Goal: Download file/media

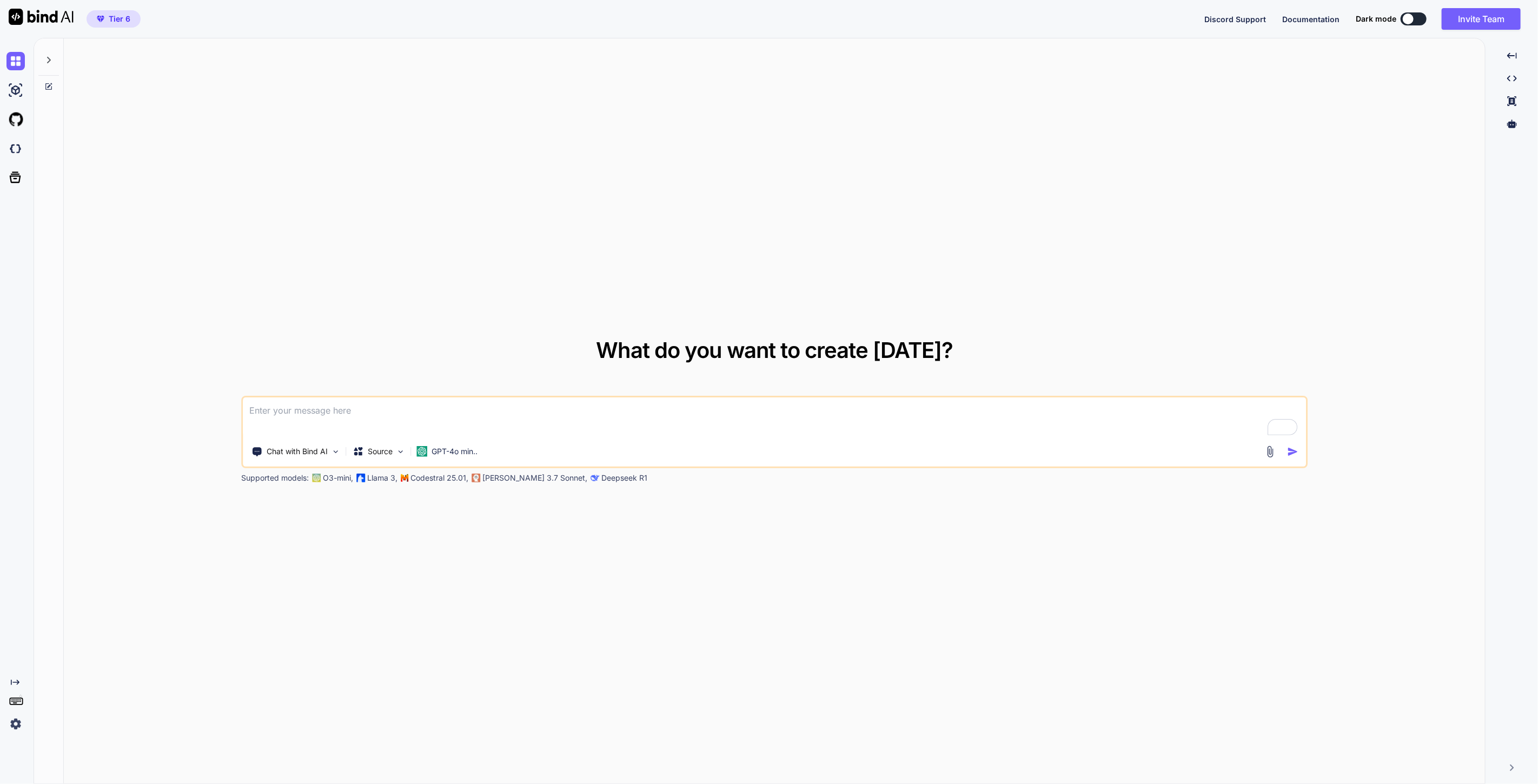
type textarea "x"
click at [14, 145] on img at bounding box center [15, 148] width 19 height 19
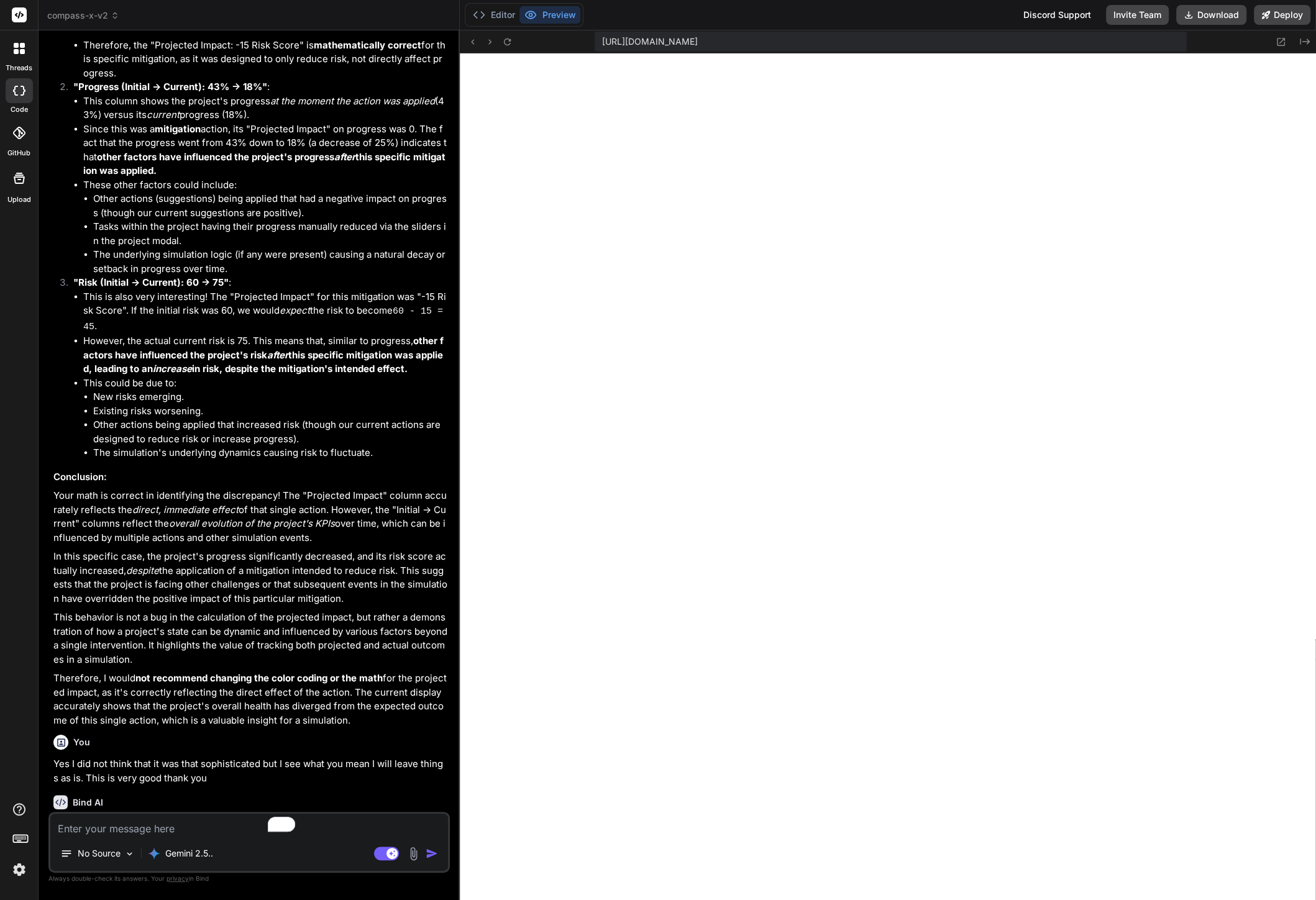
scroll to position [1612, 0]
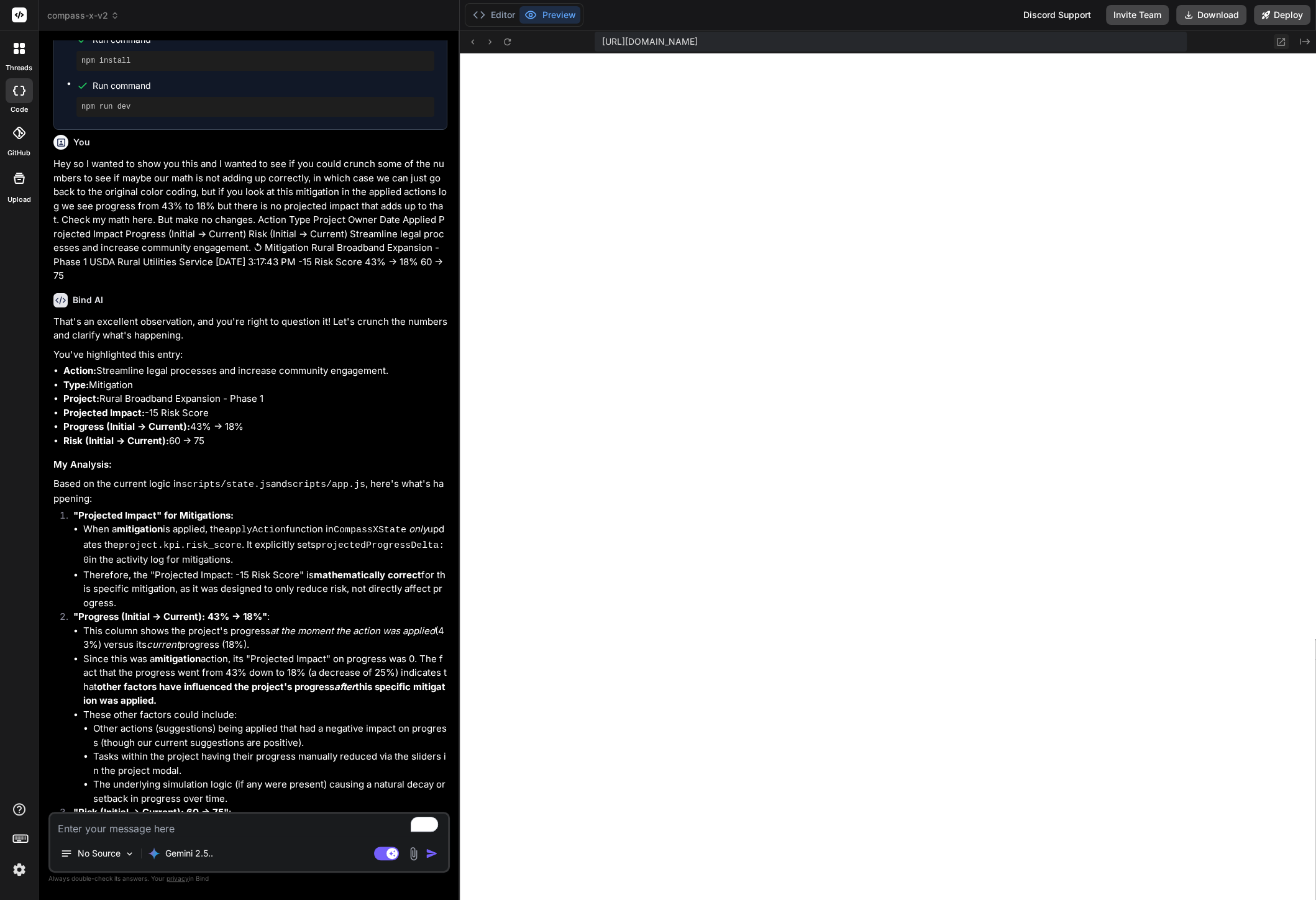
click at [1284, 38] on icon at bounding box center [1281, 42] width 8 height 8
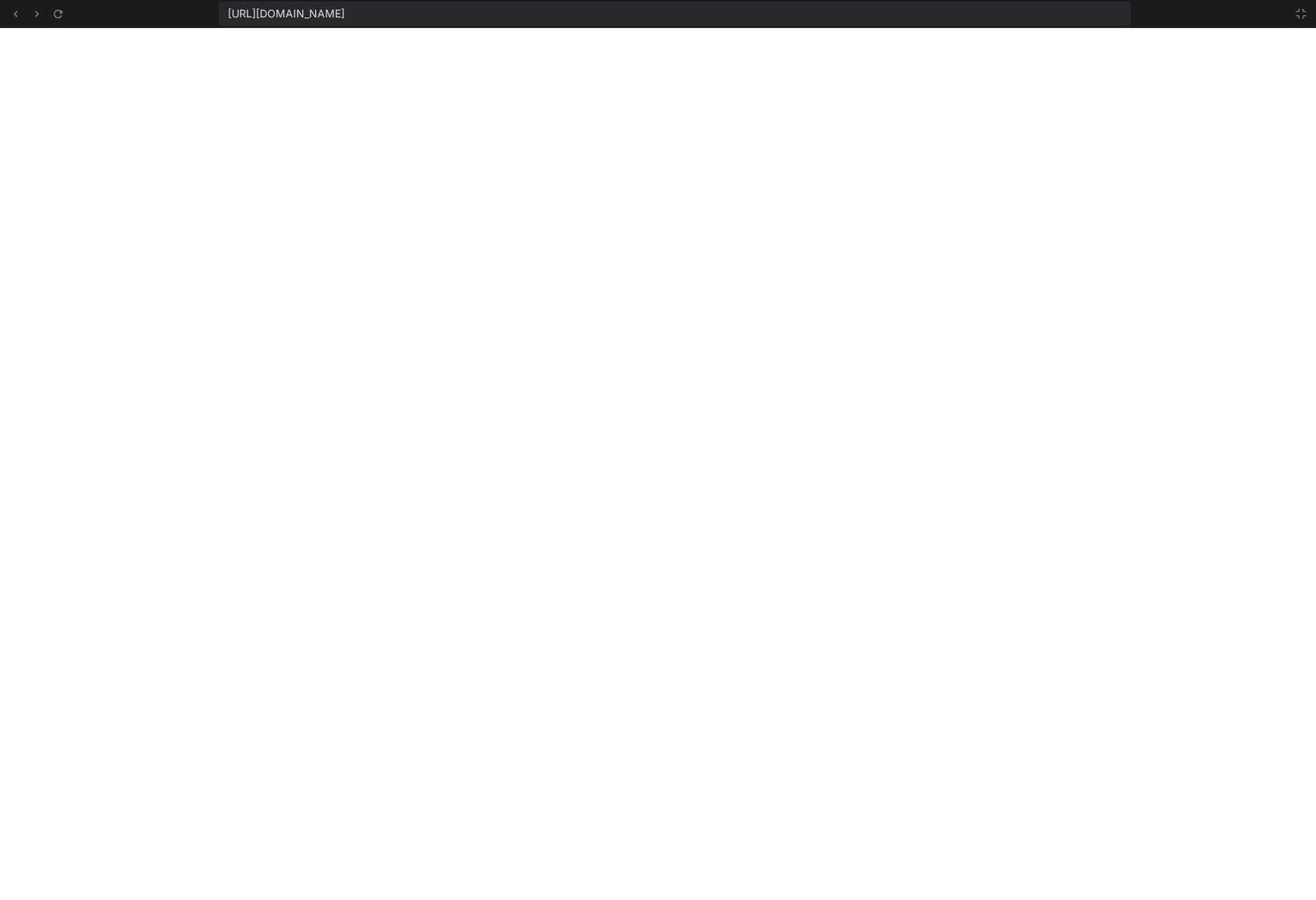
scroll to position [825, 0]
type textarea "x"
click at [1295, 15] on icon at bounding box center [1301, 13] width 13 height 13
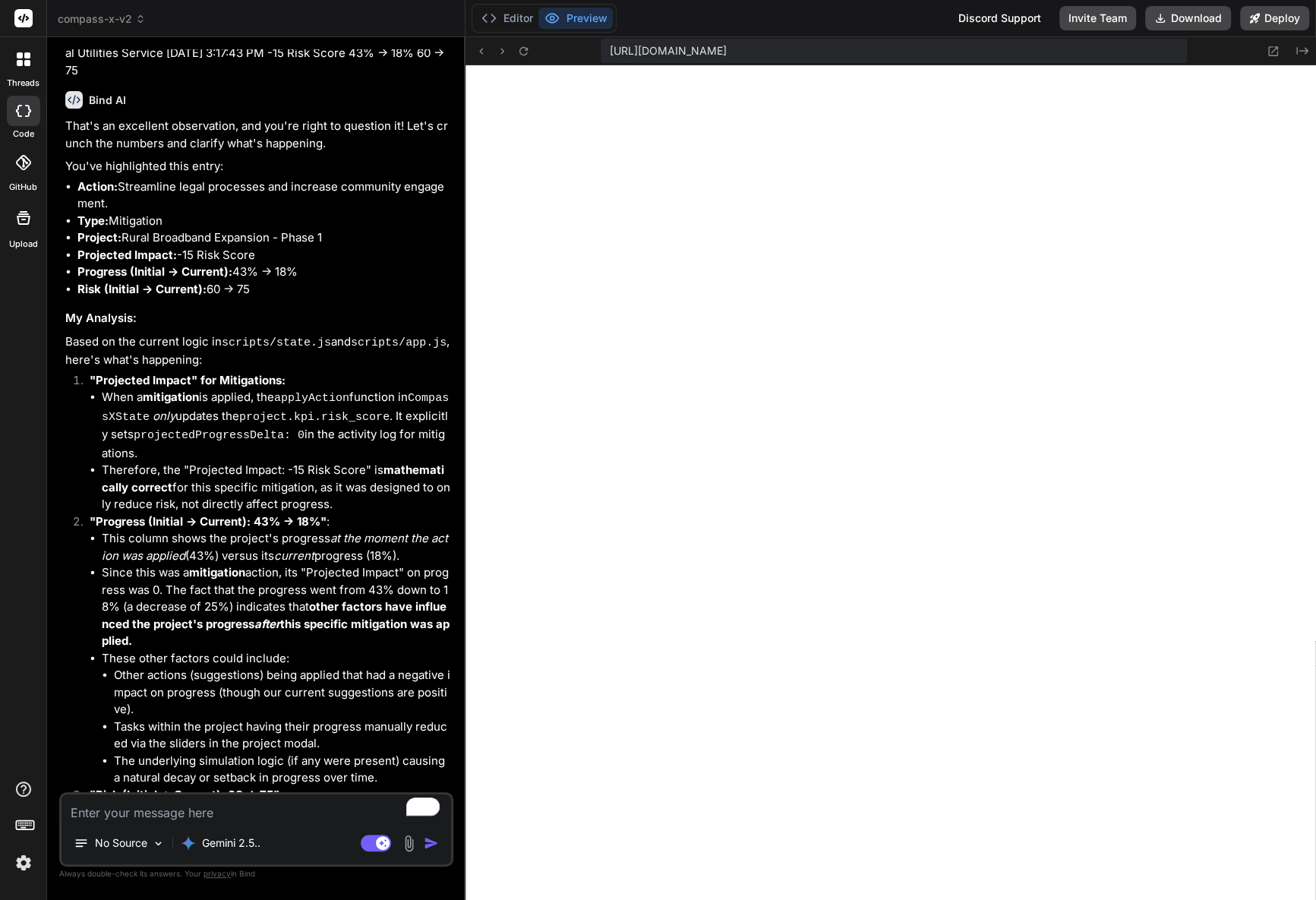
scroll to position [2731, 0]
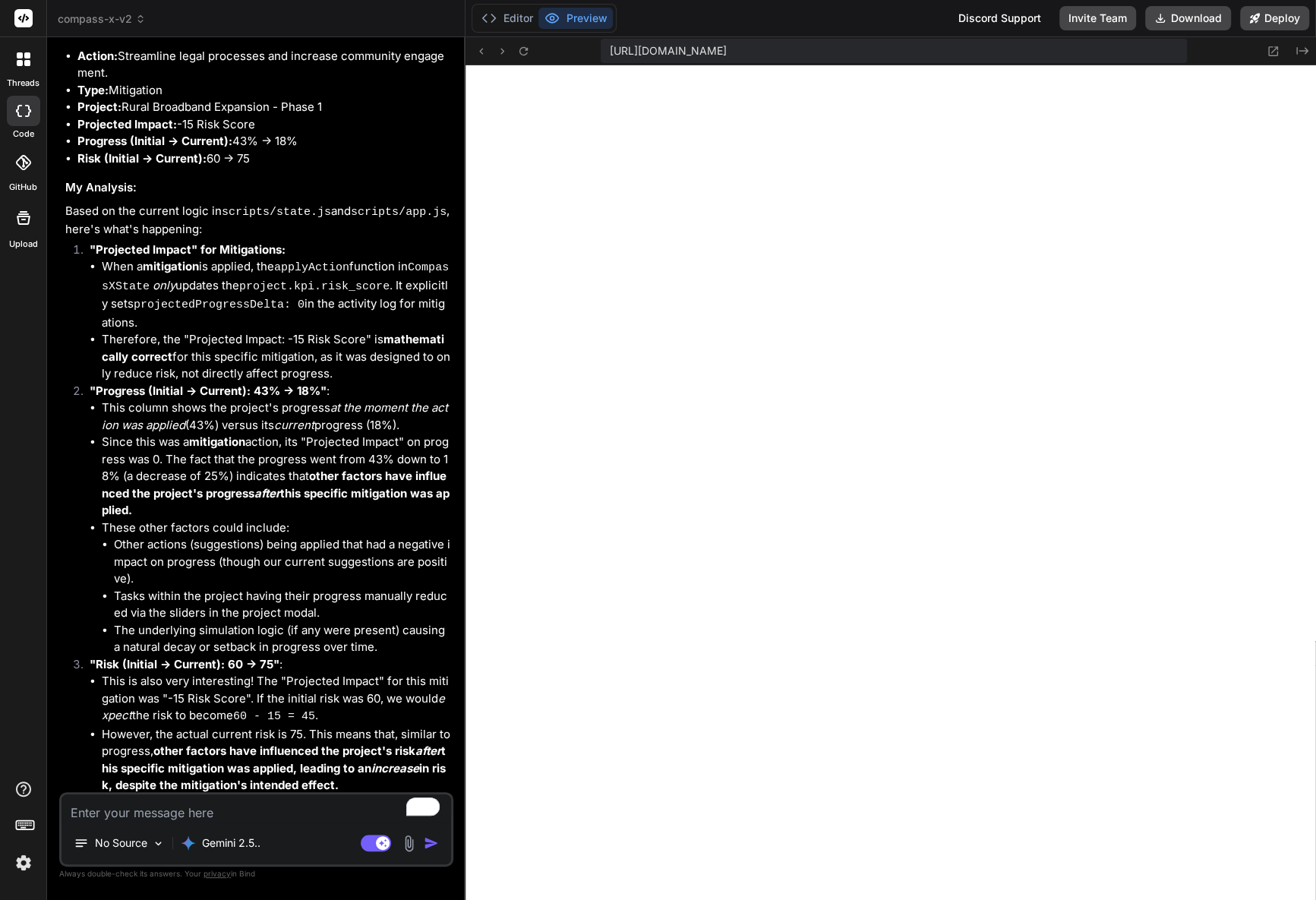
click at [225, 816] on textarea "To enrich screen reader interactions, please activate Accessibility in Grammarl…" at bounding box center [256, 808] width 389 height 27
type textarea "i"
type textarea "x"
type textarea "in"
type textarea "x"
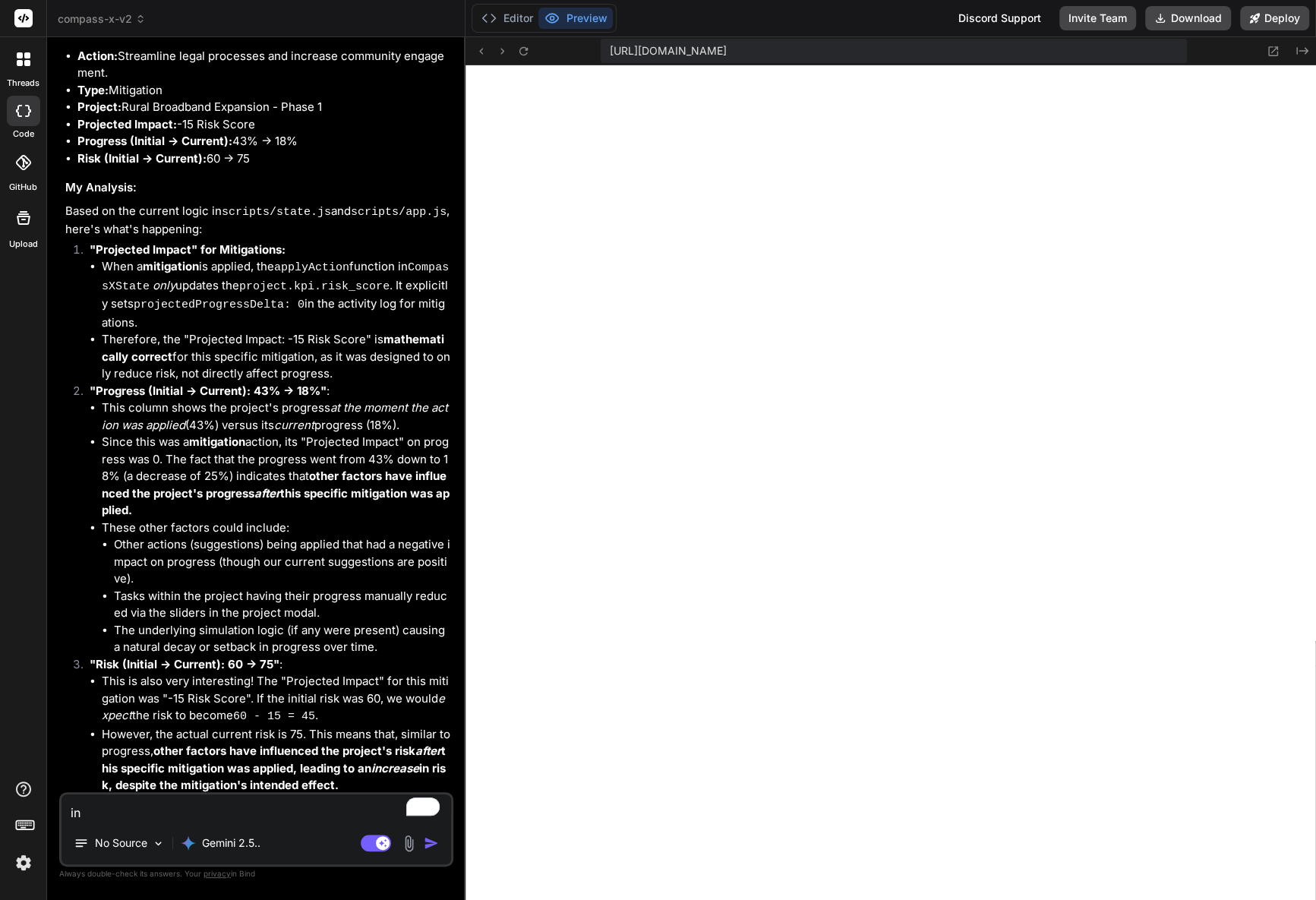
type textarea "in"
type textarea "x"
type textarea "in t"
type textarea "x"
type textarea "in th"
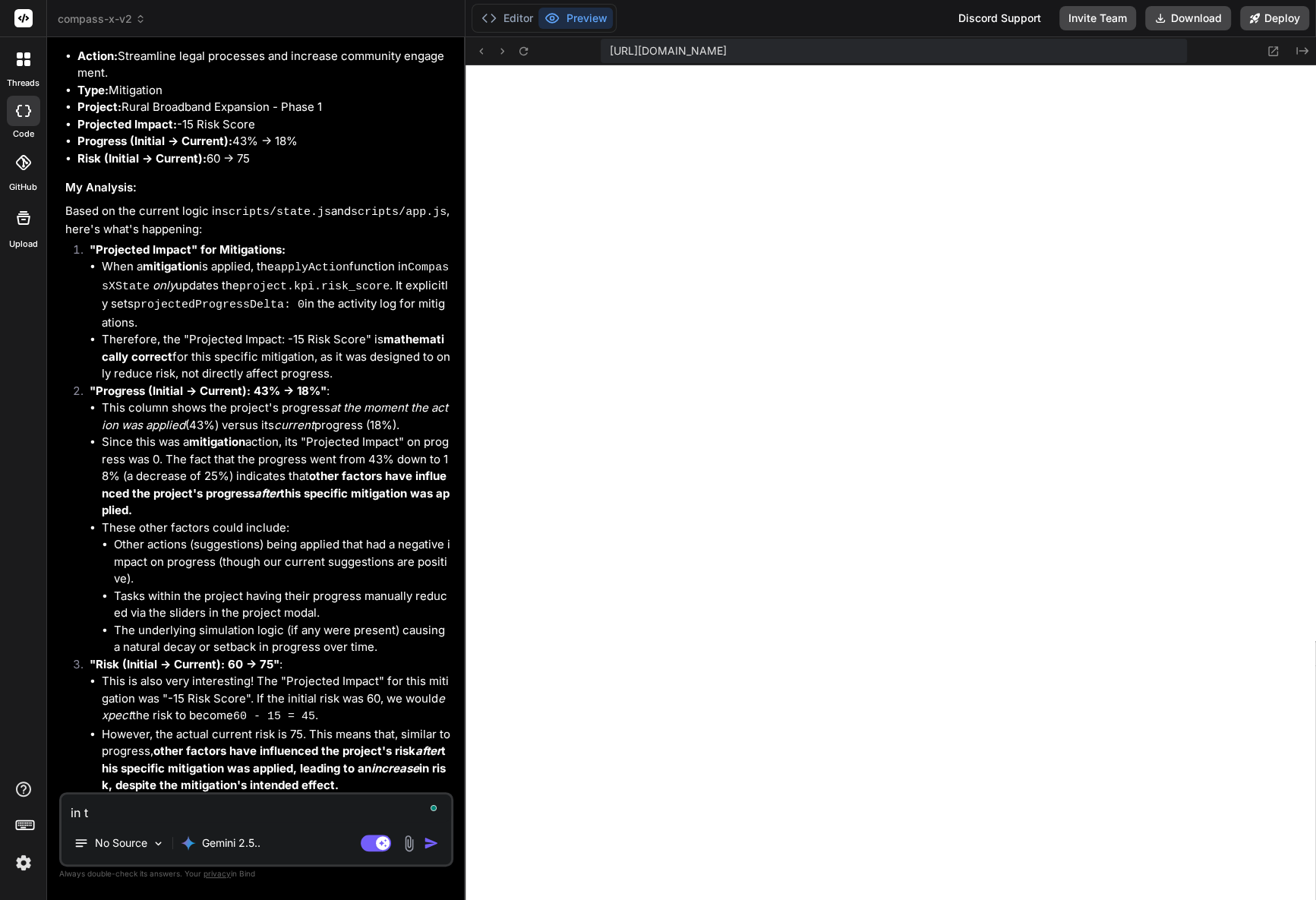
type textarea "x"
type textarea "in the"
type textarea "x"
type textarea "in the"
type textarea "x"
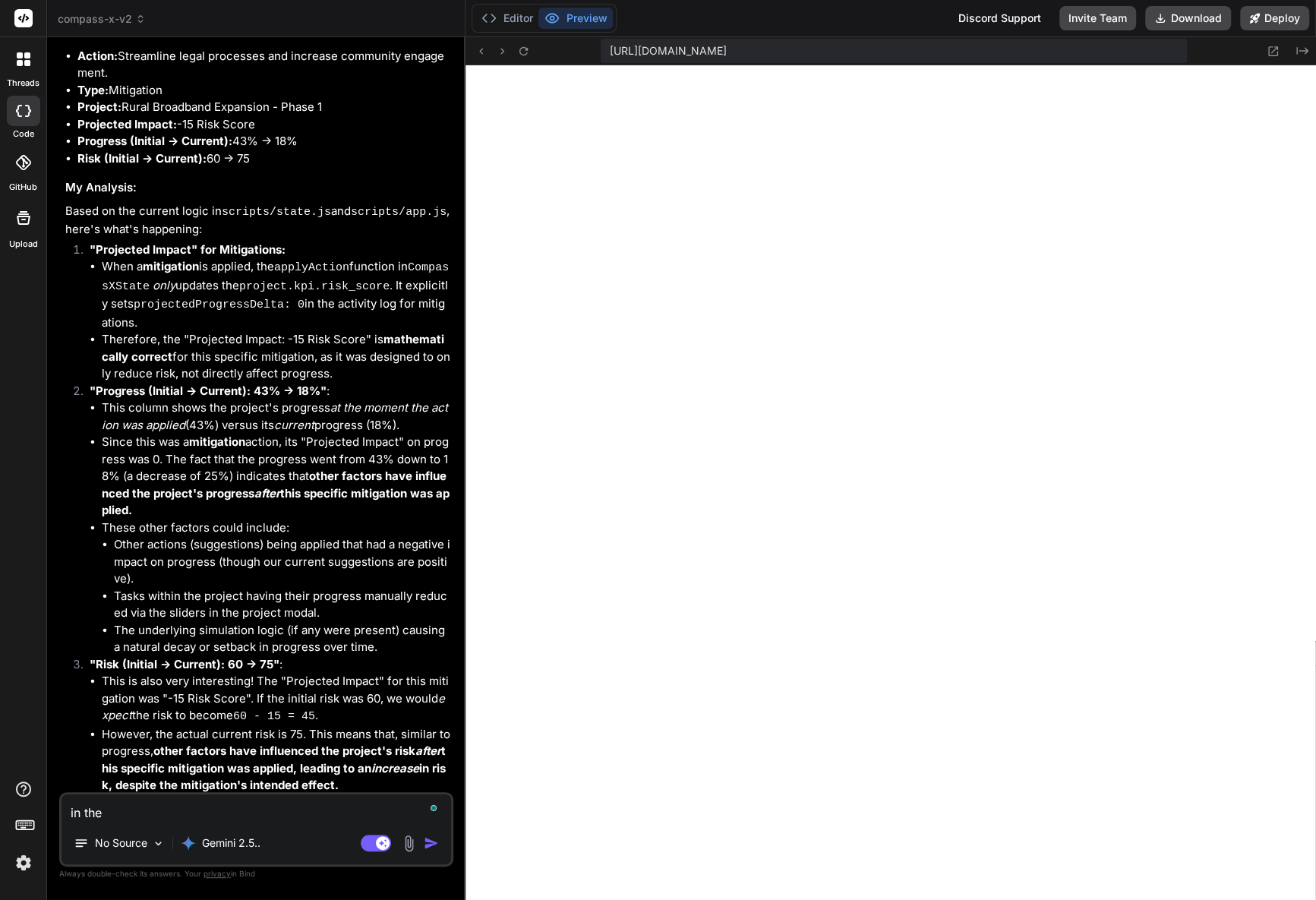
type textarea "in the t"
type textarea "x"
type textarea "in the tio"
type textarea "x"
type textarea "in the ti"
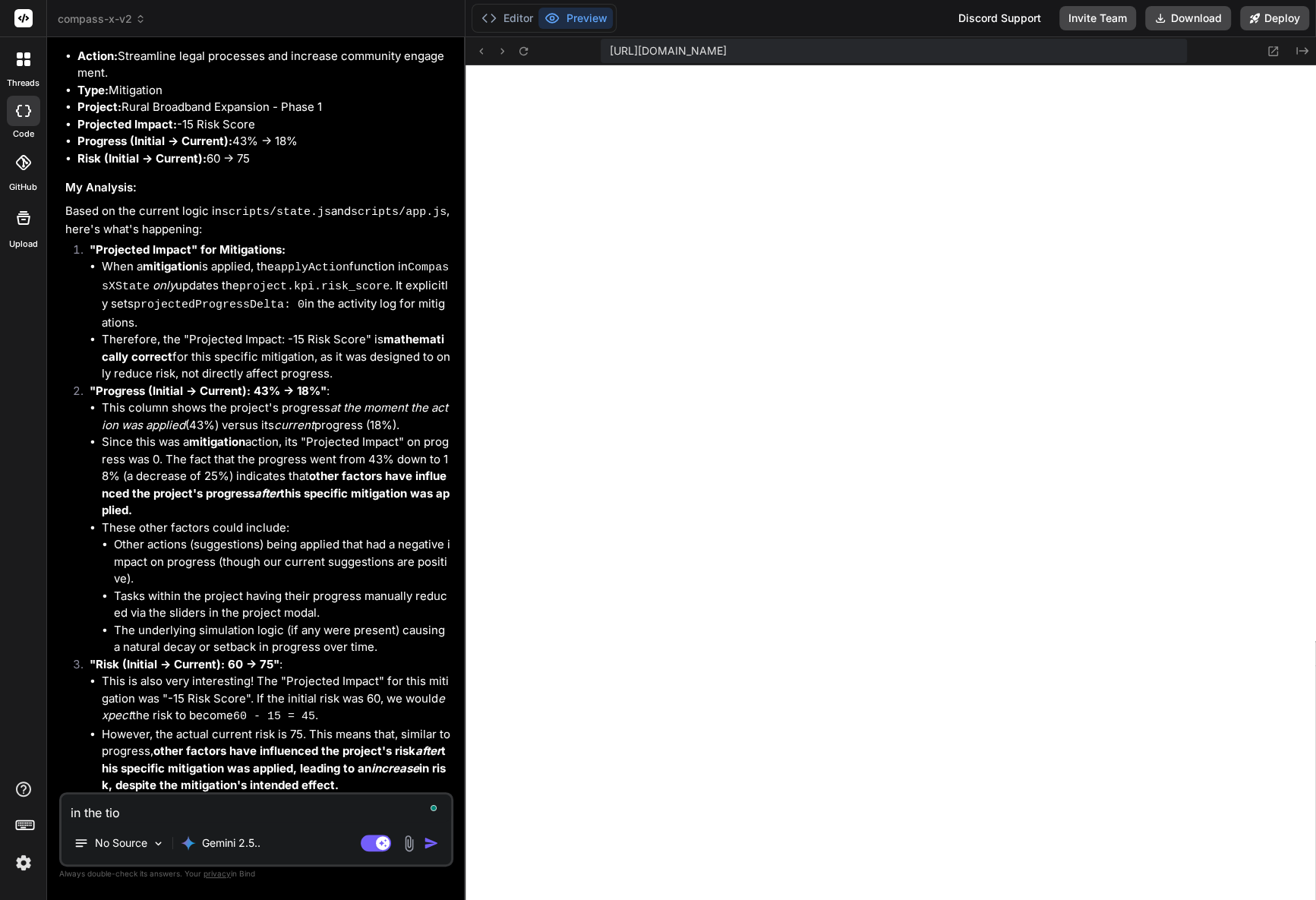
type textarea "x"
type textarea "in the tit"
type textarea "x"
type textarea "in the titl"
type textarea "x"
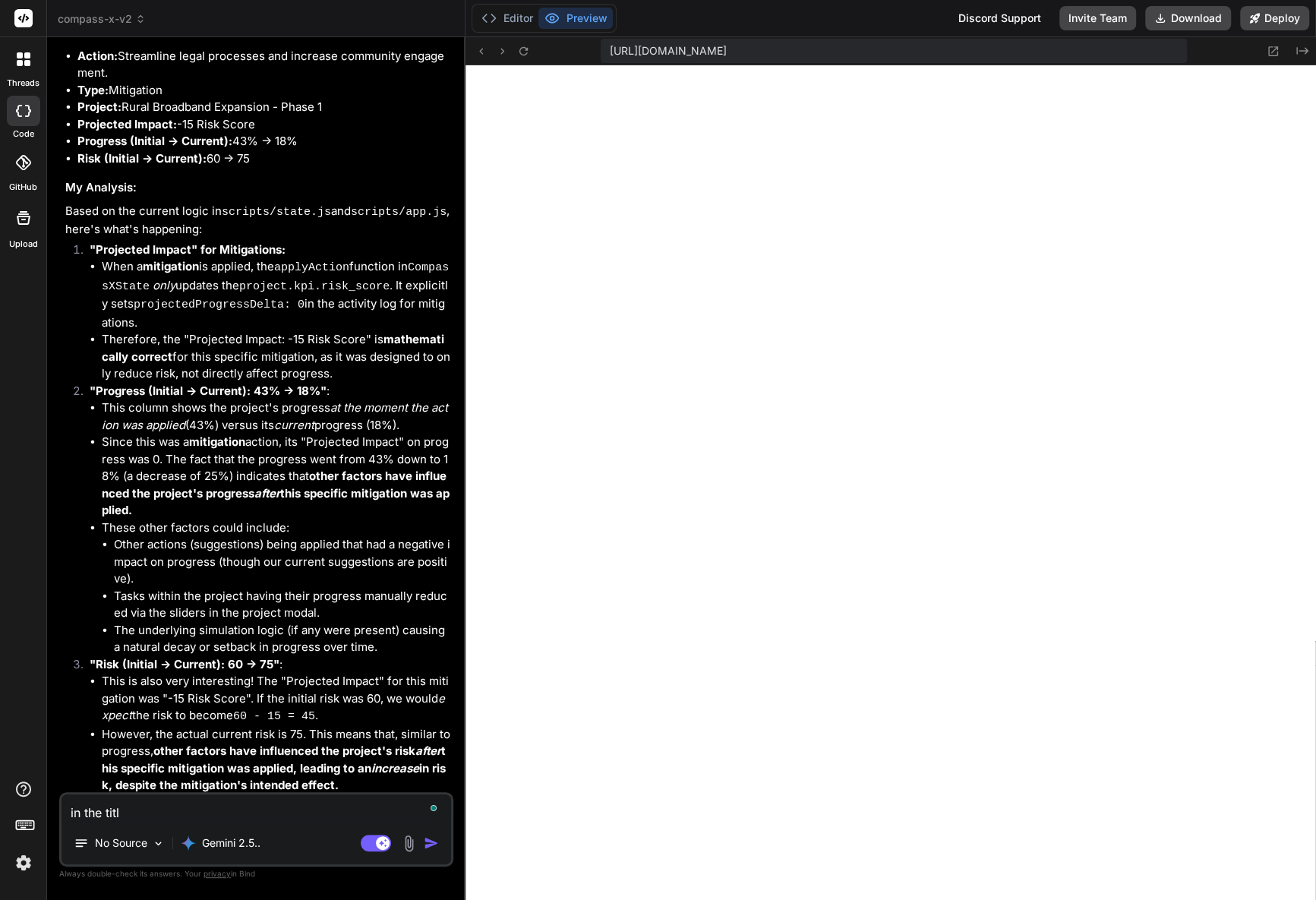
type textarea "in the title"
type textarea "x"
type textarea "in the title"
type textarea "x"
type textarea "in the title c"
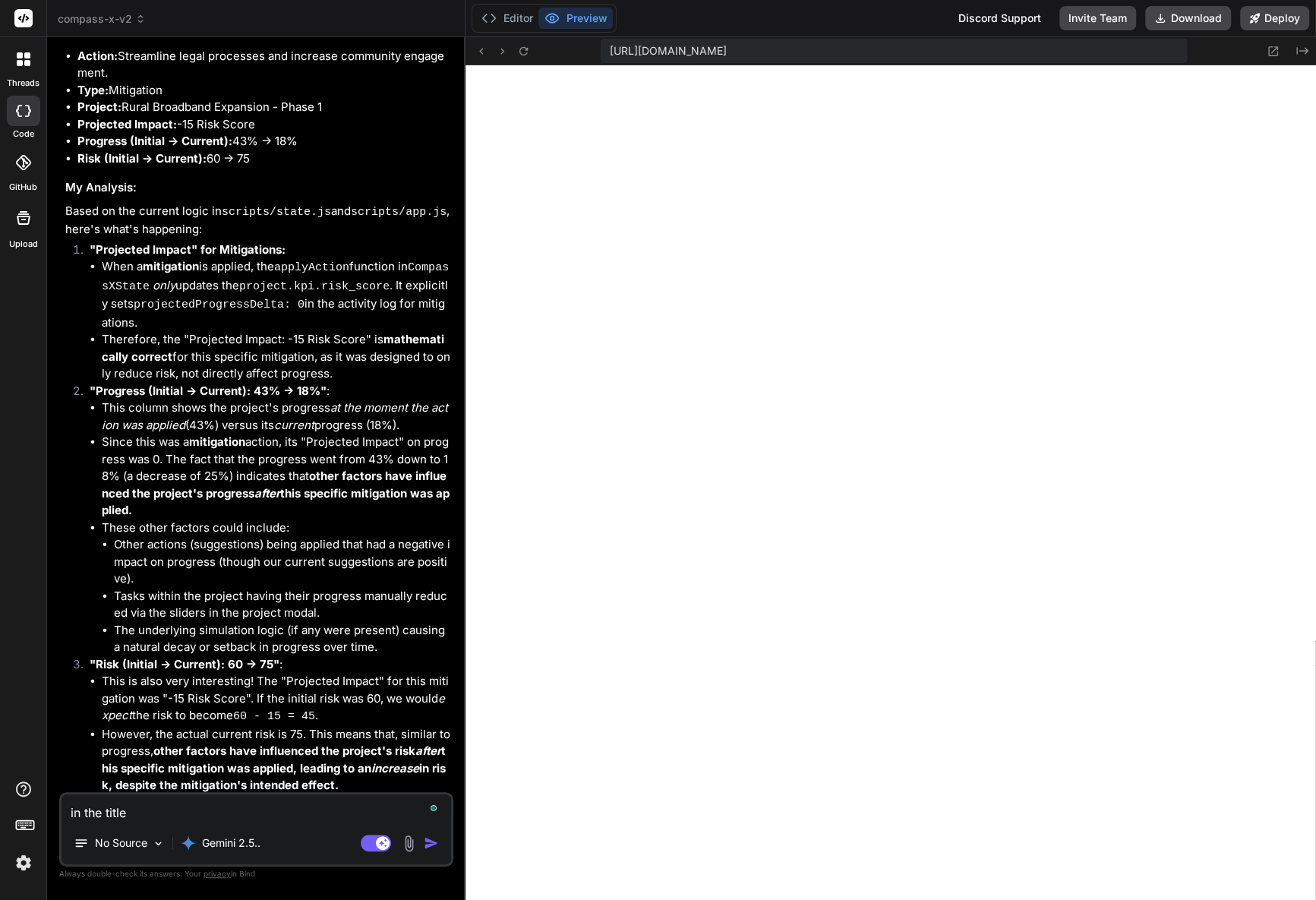
type textarea "x"
type textarea "in the title ca"
type textarea "x"
type textarea "in the title can"
type textarea "x"
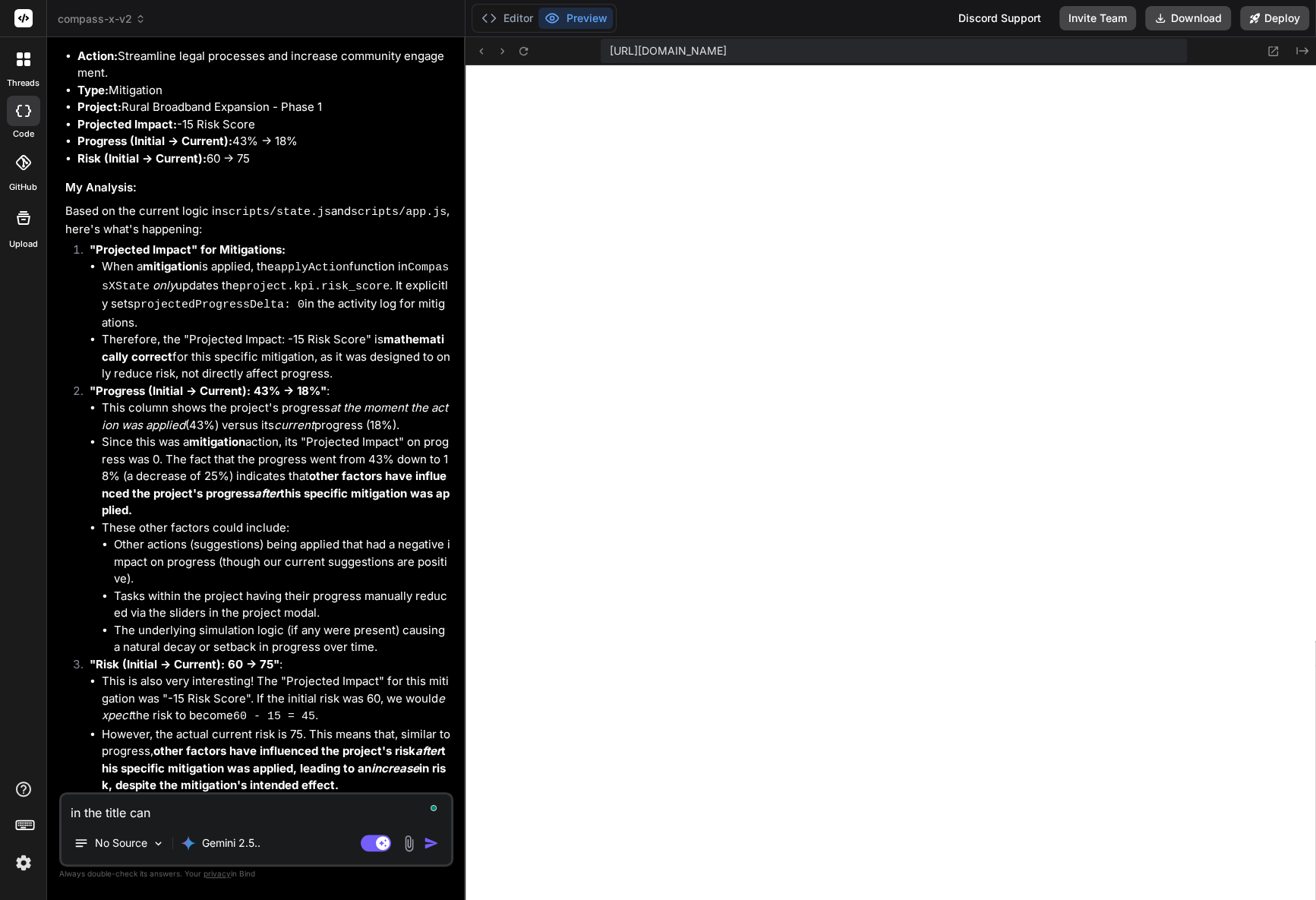
type textarea "in the title can"
type textarea "x"
type textarea "in the title can y"
type textarea "x"
type textarea "in the title can yo"
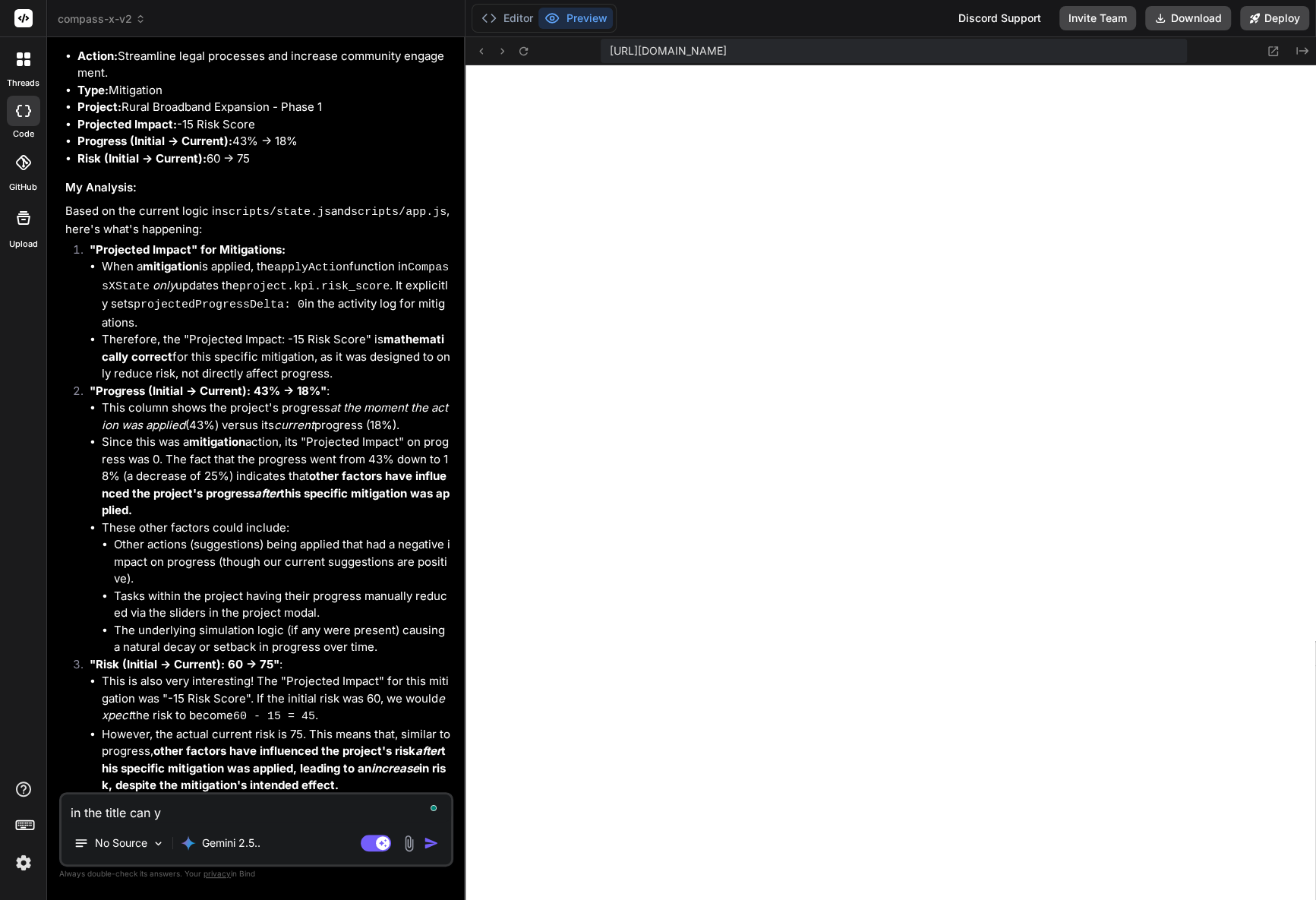
type textarea "x"
type textarea "in the title can you"
type textarea "x"
type textarea "in the title can you"
type textarea "x"
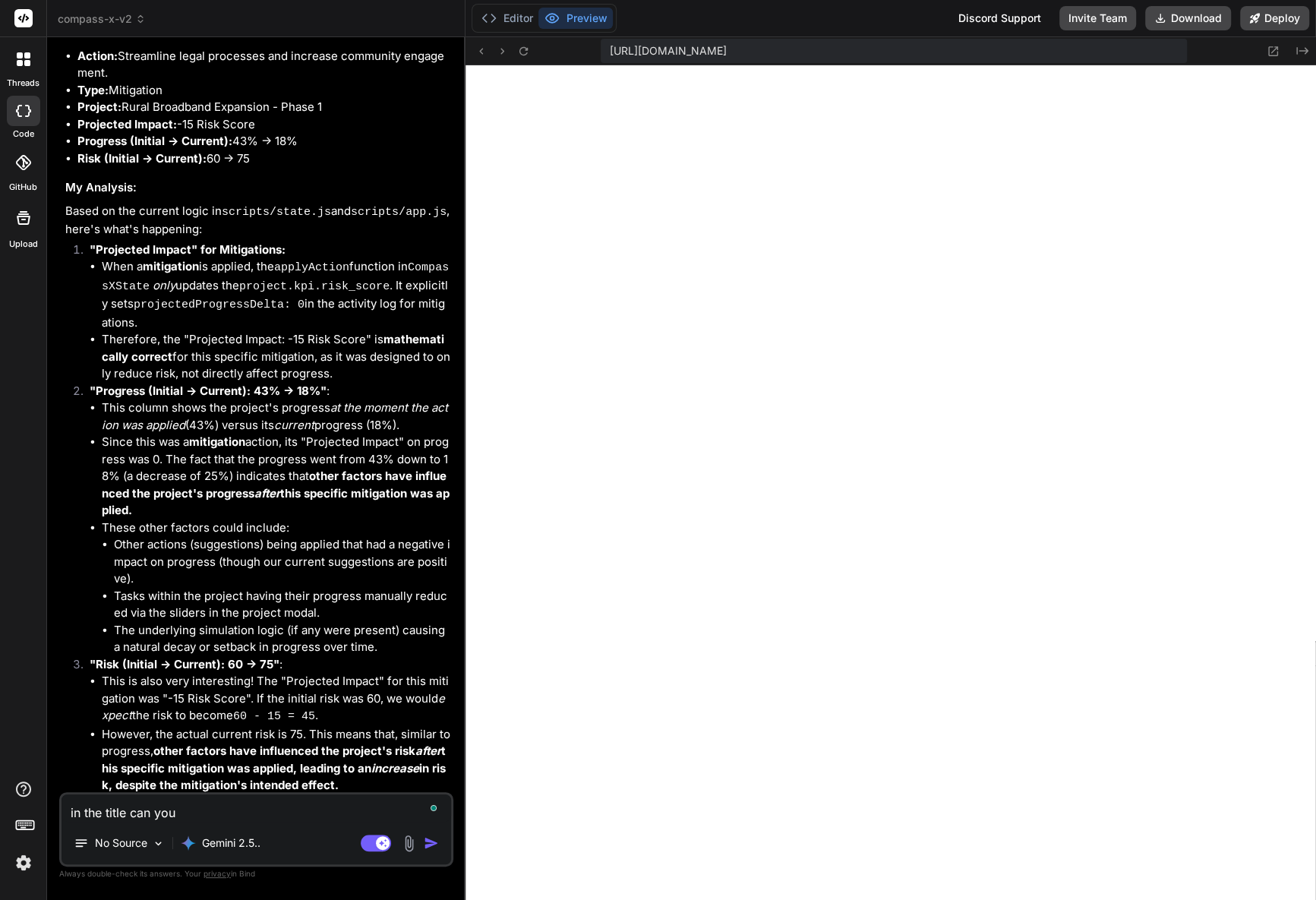
type textarea "in the title can you c"
type textarea "x"
type textarea "in the title can you ch"
type textarea "x"
type textarea "in the title can you cha"
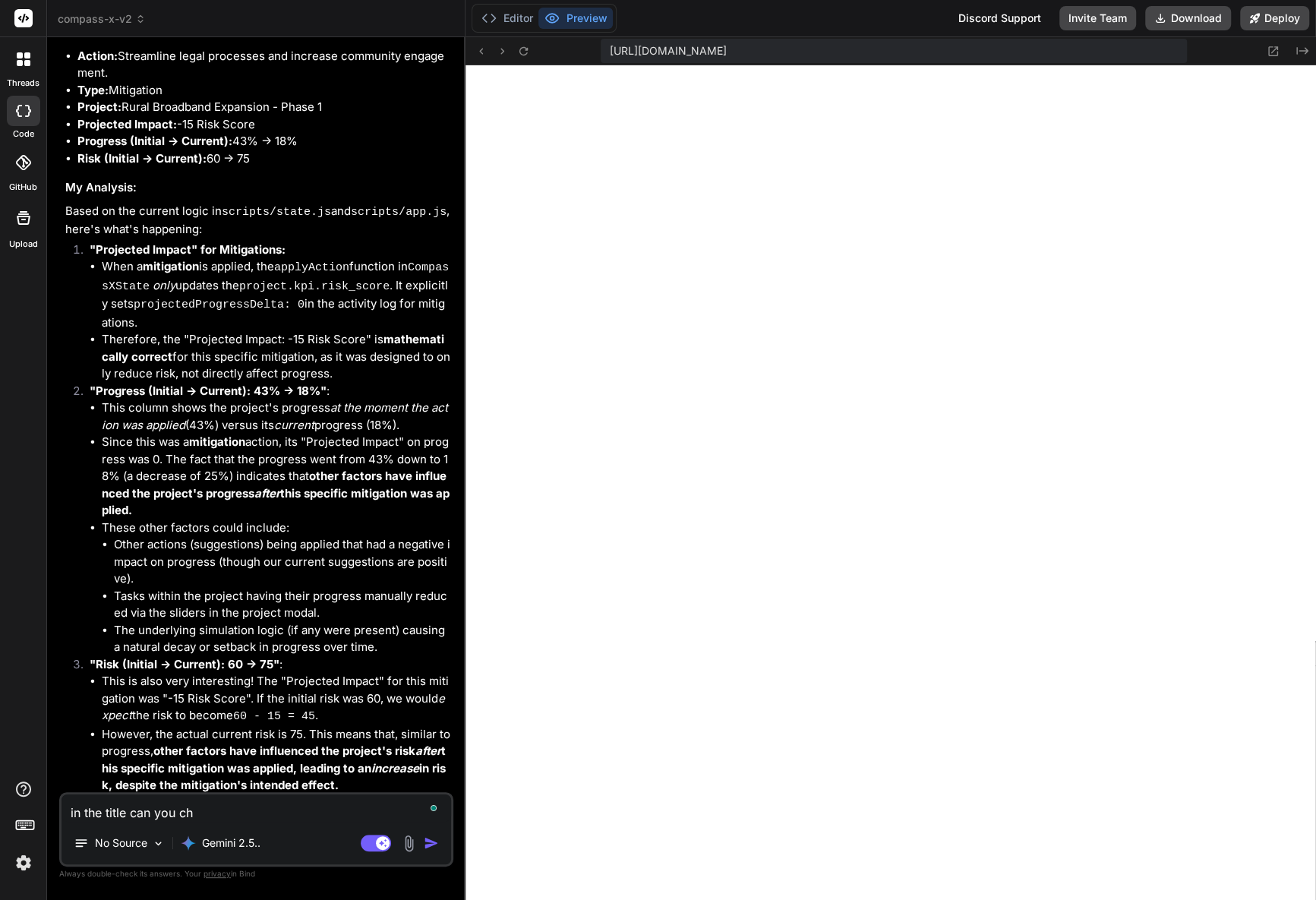
type textarea "x"
type textarea "in the title can you chan"
type textarea "x"
type textarea "in the title can you chang"
type textarea "x"
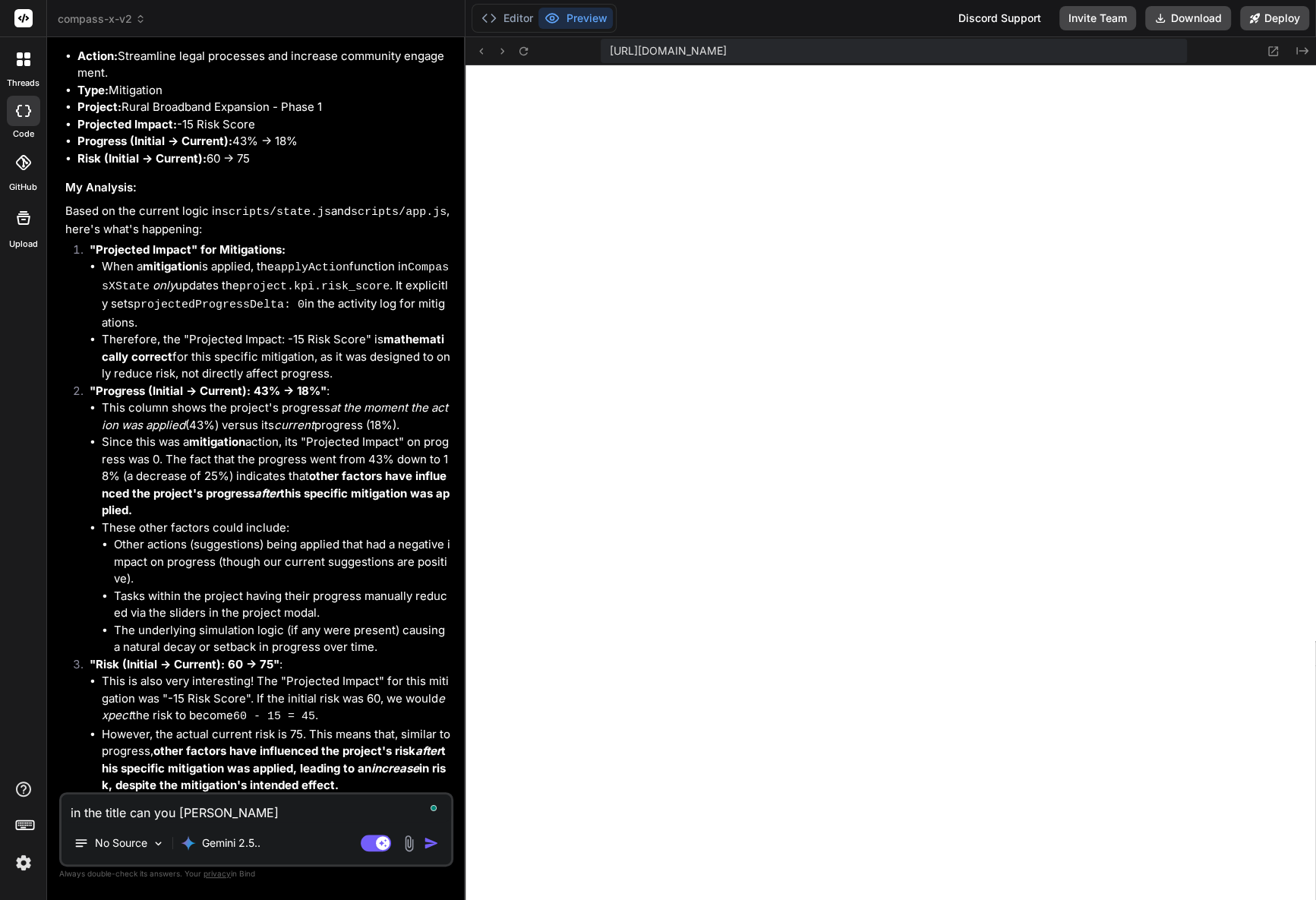
type textarea "in the title can you change"
type textarea "x"
type textarea "in the title can you change"
type textarea "x"
type textarea "in the title can you change t"
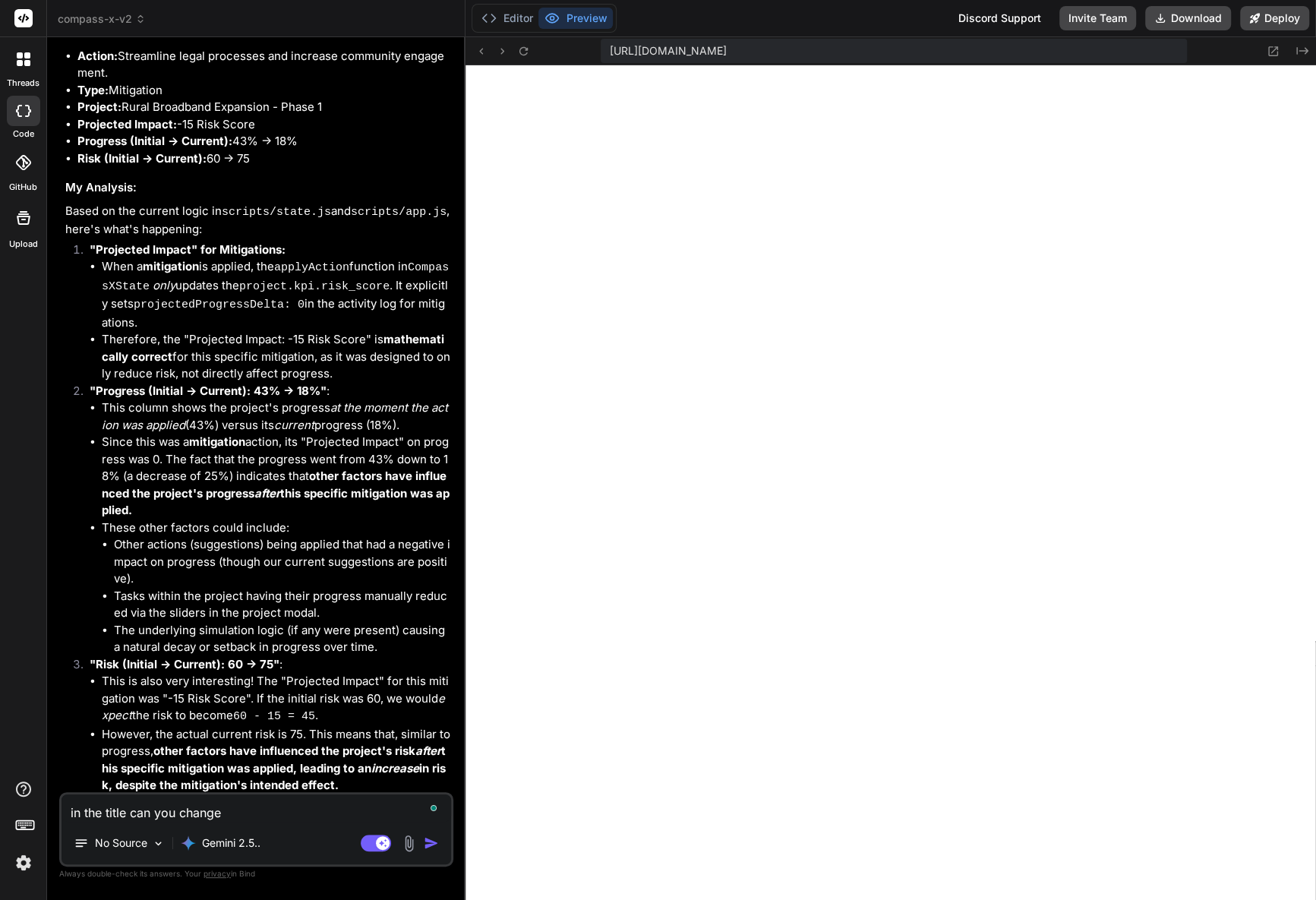
type textarea "x"
type textarea "in the title can you change th"
type textarea "x"
type textarea "in the title can you change the"
type textarea "x"
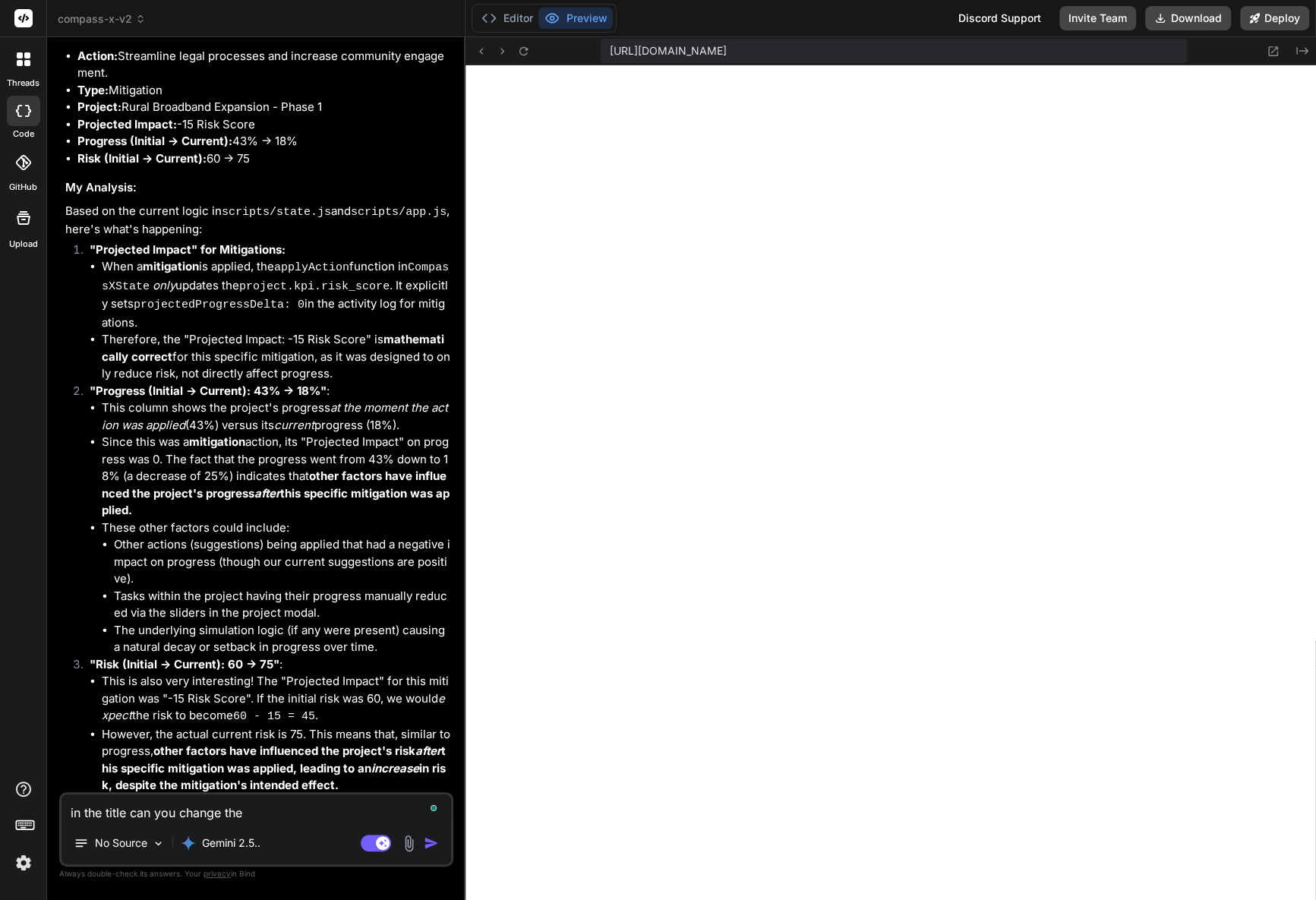
type textarea "in the title can you change the"
type textarea "x"
type textarea "in the title can you change the n"
type textarea "x"
type textarea "in the title can you change the ne"
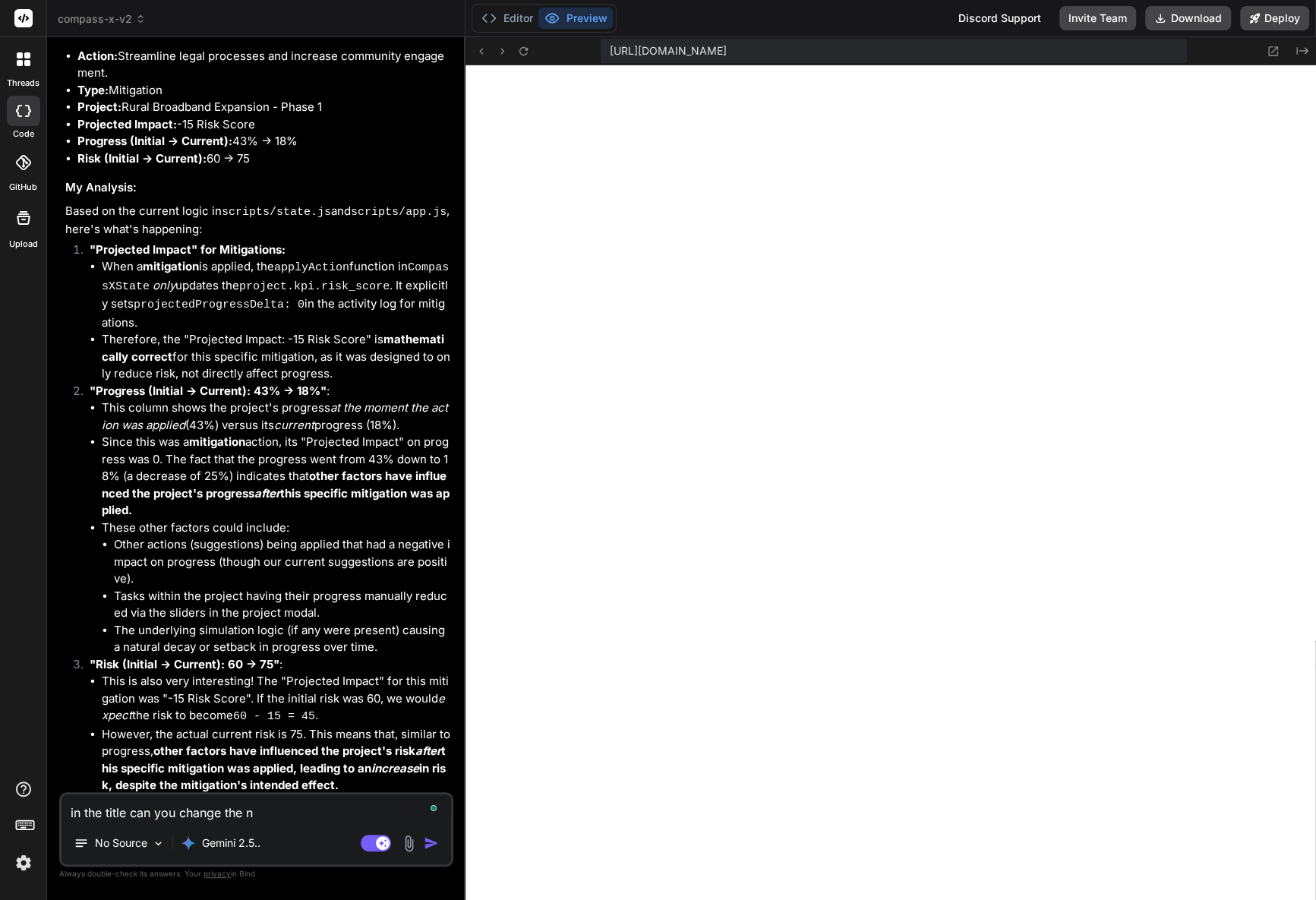
type textarea "x"
type textarea "in the title can you change the n"
type textarea "x"
type textarea "in the title can you change the na"
type textarea "x"
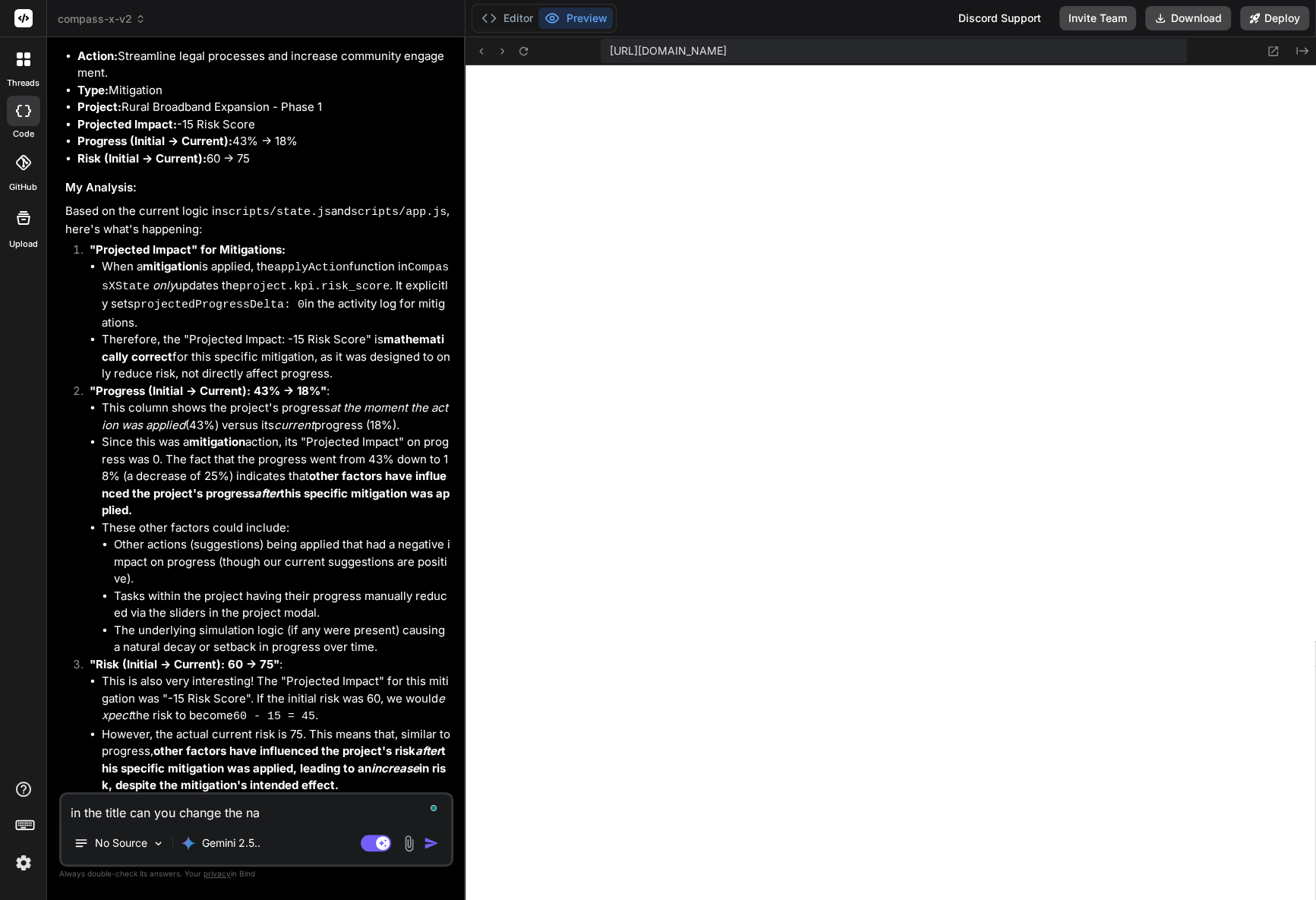
type textarea "in the title can you change the nam"
type textarea "x"
type textarea "in the title can you change the name"
type textarea "x"
type textarea "in the title can you change the name"
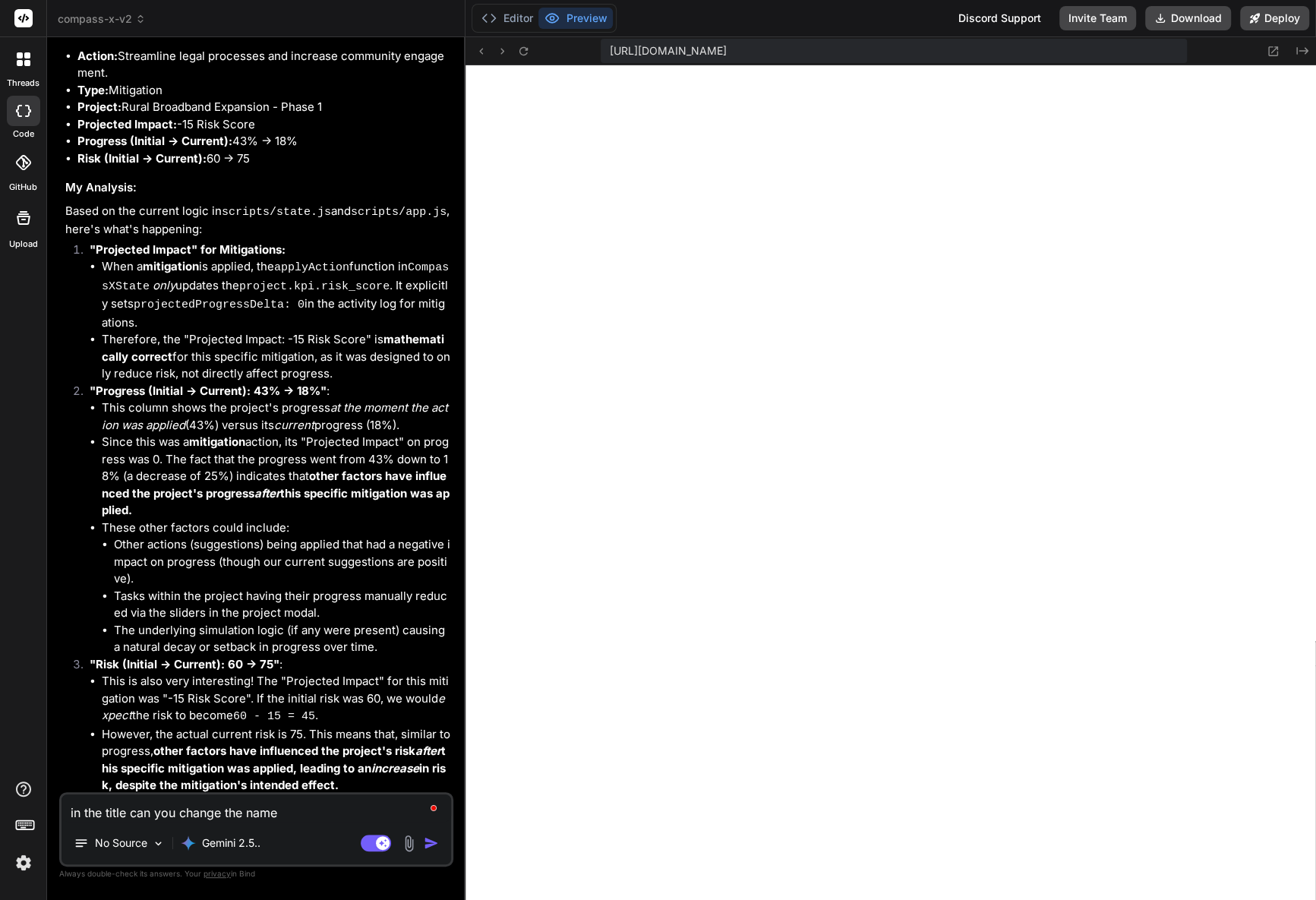
type textarea "x"
type textarea "in the title can you change the name i"
type textarea "x"
type textarea "in the title can you change the name in"
type textarea "x"
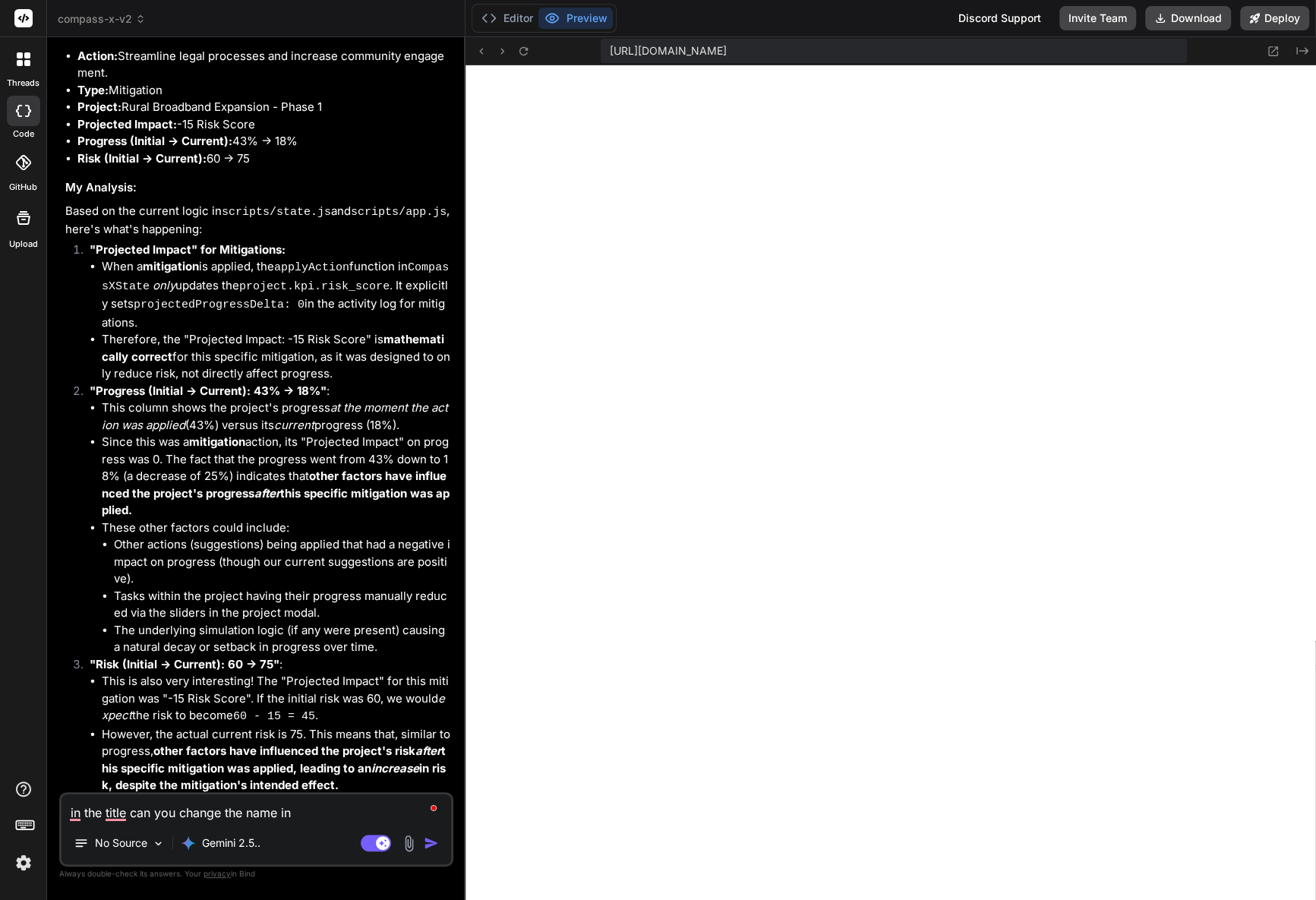
type textarea "in the title can you change the name in"
type textarea "x"
type textarea "in the title can you change the name in t"
type textarea "x"
type textarea "in the title can you change the name in th"
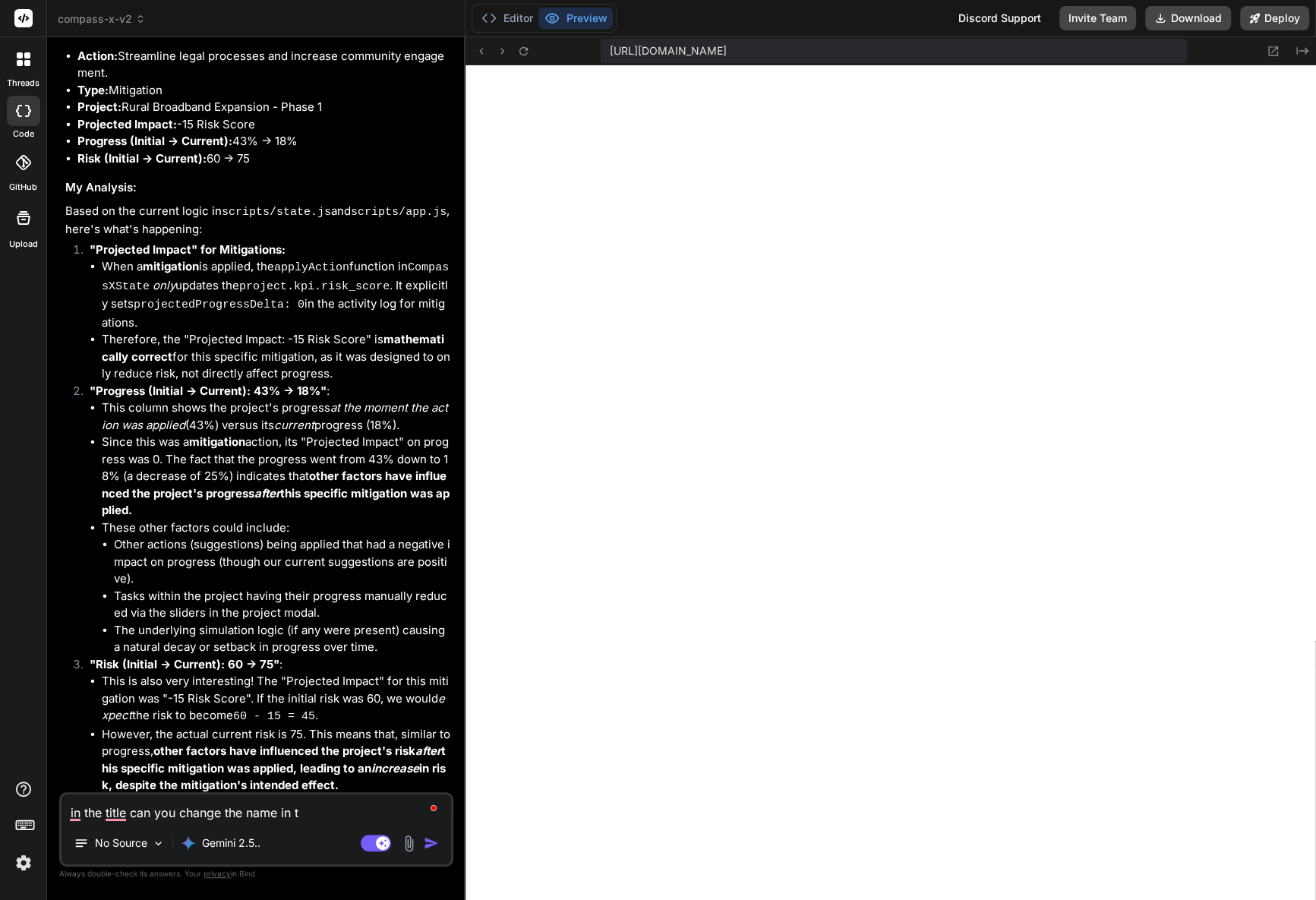
type textarea "x"
type textarea "in the title can you change the name in the"
type textarea "x"
type textarea "in the title can you change the name in the"
type textarea "x"
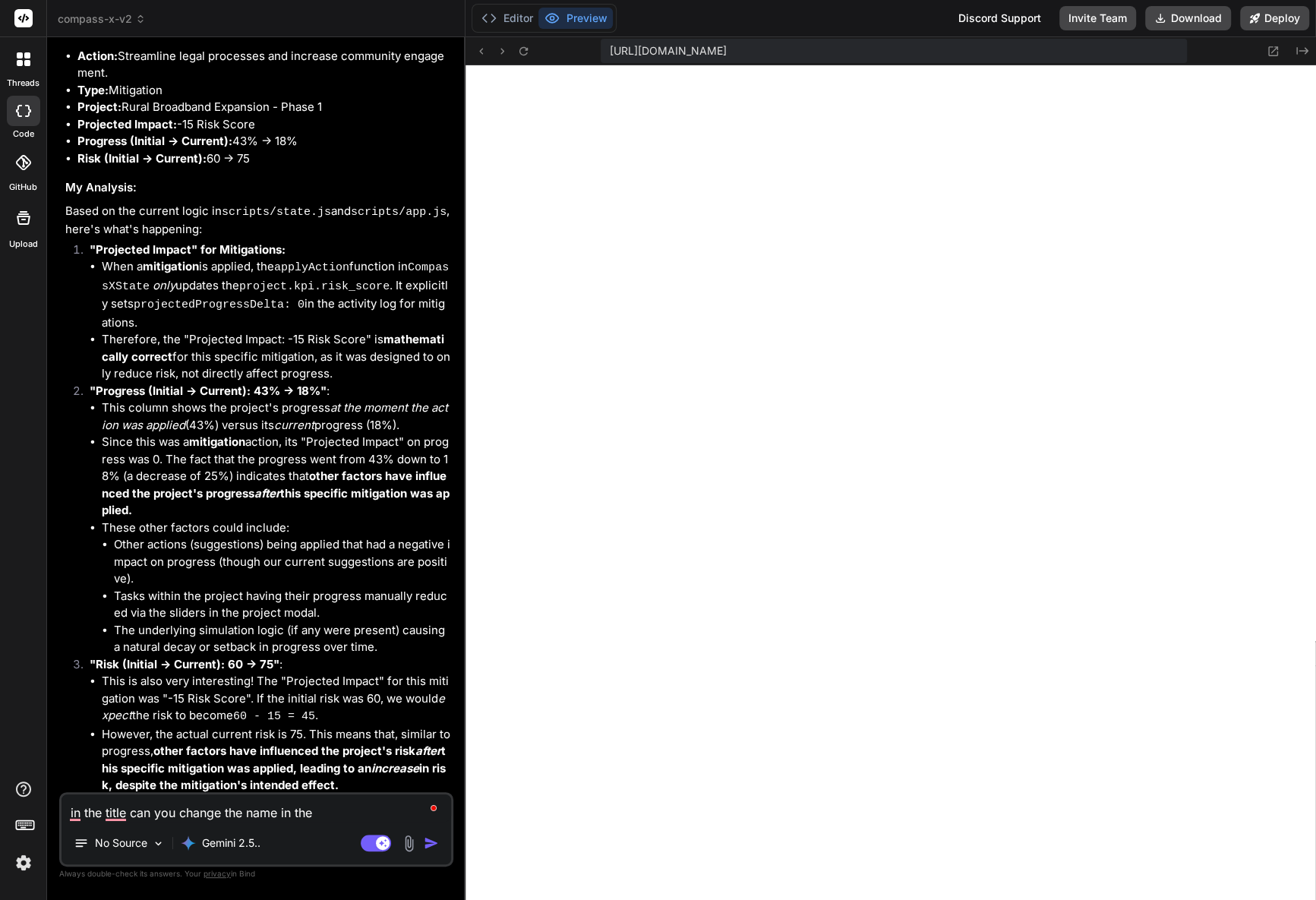
type textarea "in the title can you change the name in the s"
type textarea "x"
type textarea "in the title can you change the name in the su"
type textarea "x"
type textarea "in the title can you change the name in the sub"
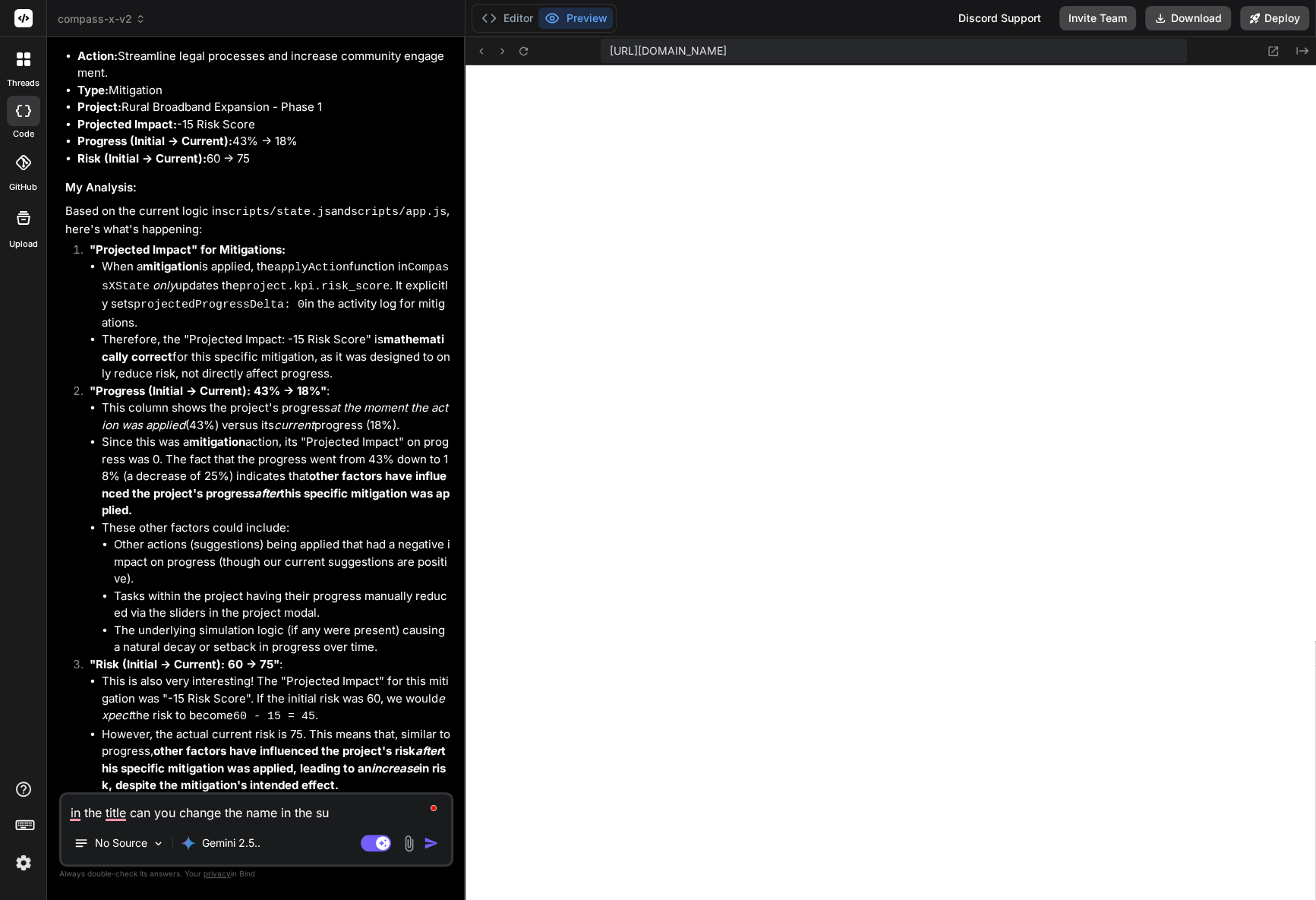
type textarea "x"
type textarea "in the title can you change the name in the subt"
type textarea "x"
type textarea "in the title can you change the name in the subti"
type textarea "x"
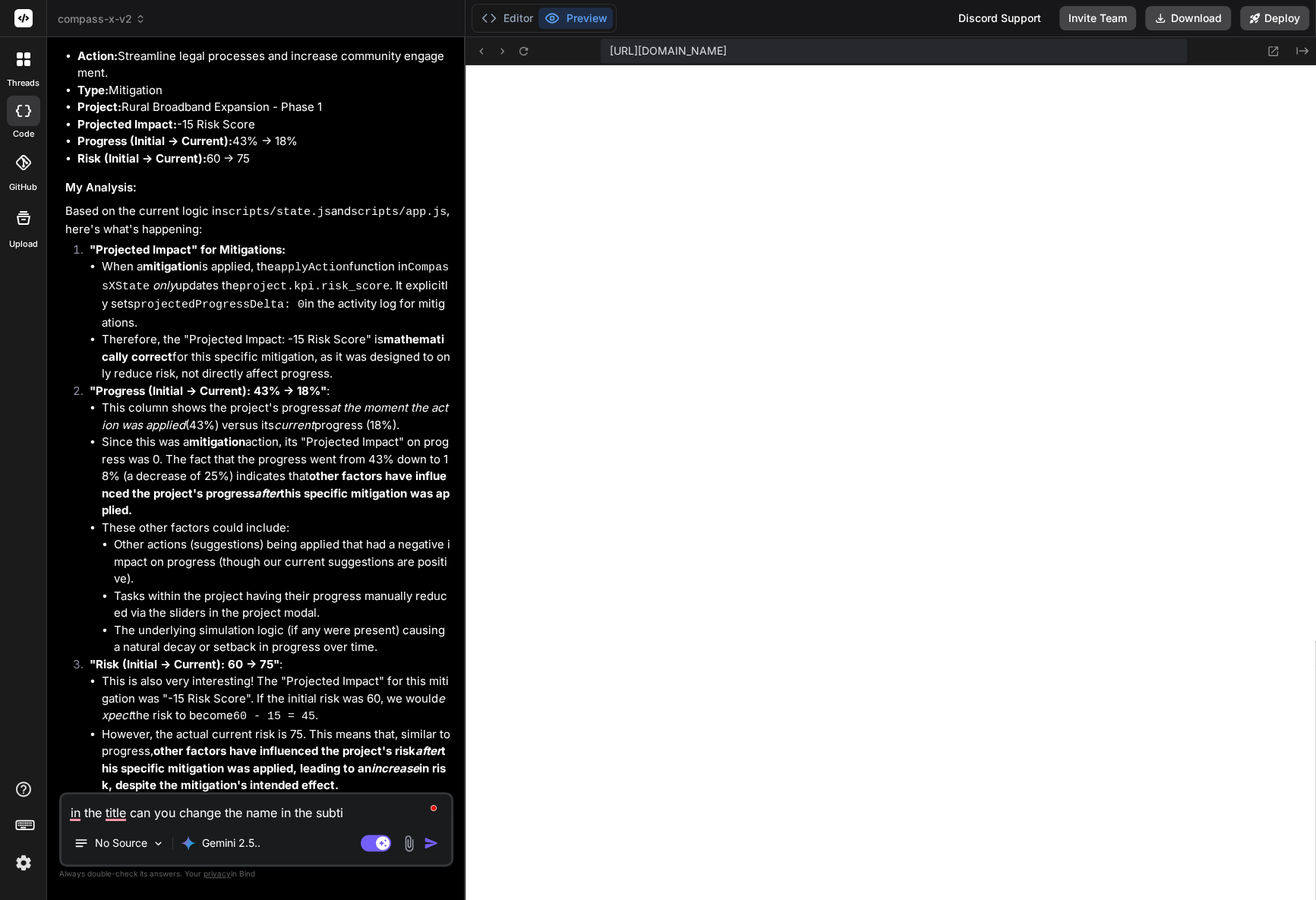
type textarea "in the title can you change the name in the subtit"
type textarea "x"
type textarea "in the title can you change the name in the subtitl"
type textarea "x"
type textarea "in the title can you change the name in the subtitle"
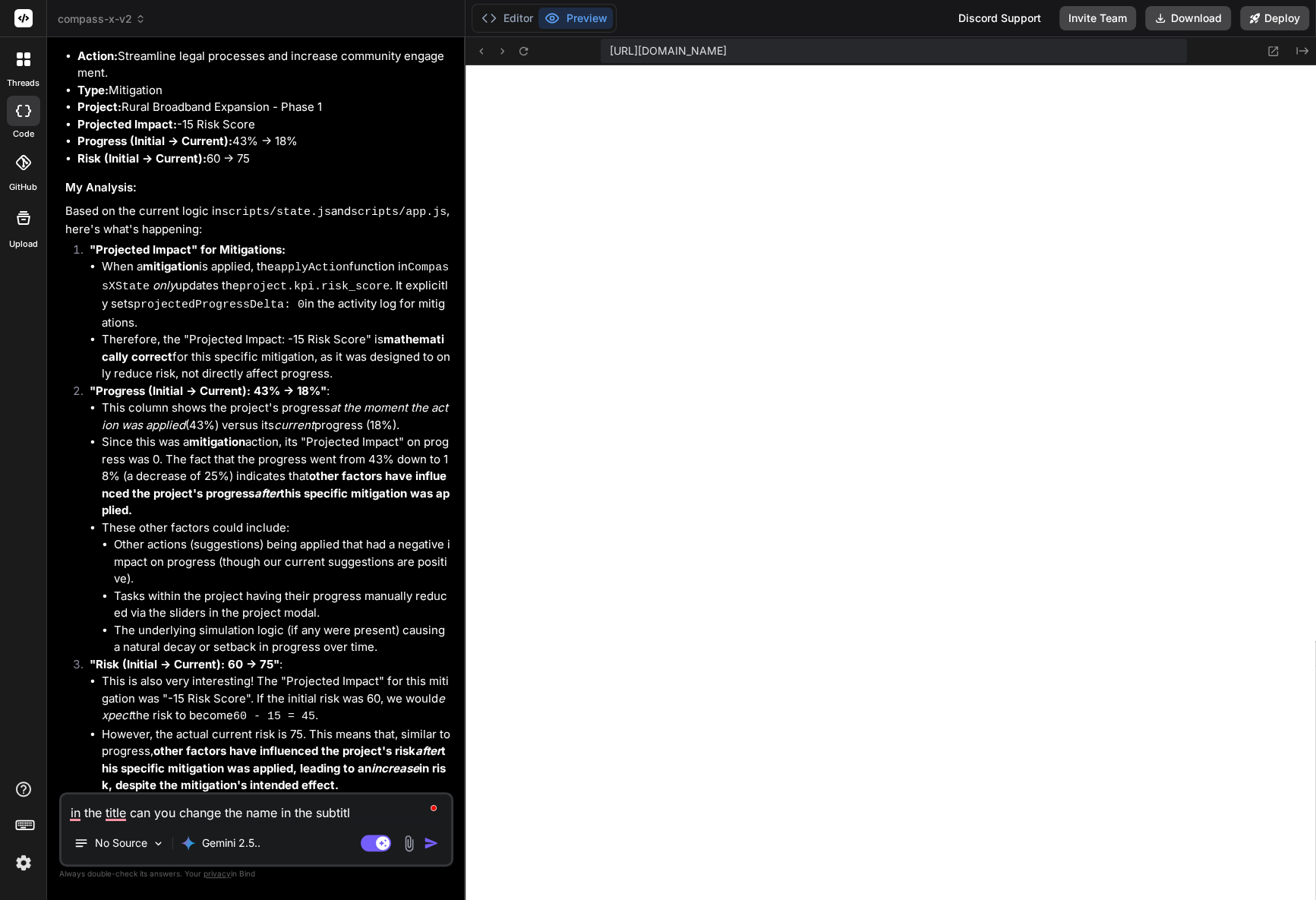
type textarea "x"
type textarea "in the title can you change the name in the subtitle"
type textarea "x"
type textarea "in the title can you change the name in the subtitle f"
type textarea "x"
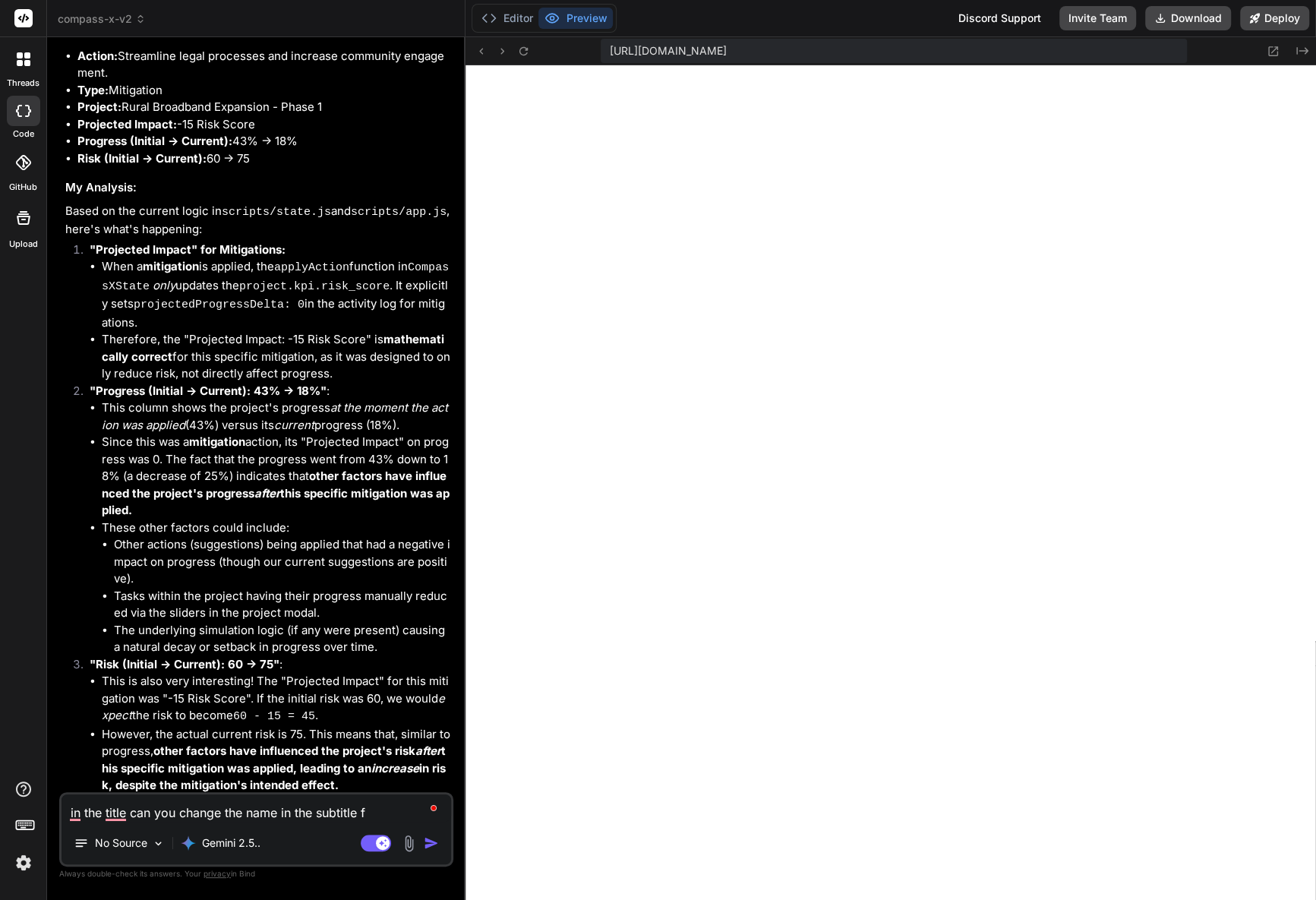
type textarea "in the title can you change the name in the subtitle fr"
type textarea "x"
type textarea "in the title can you change the name in the subtitle fro"
type textarea "x"
type textarea "in the title can you change the name in the subtitle from"
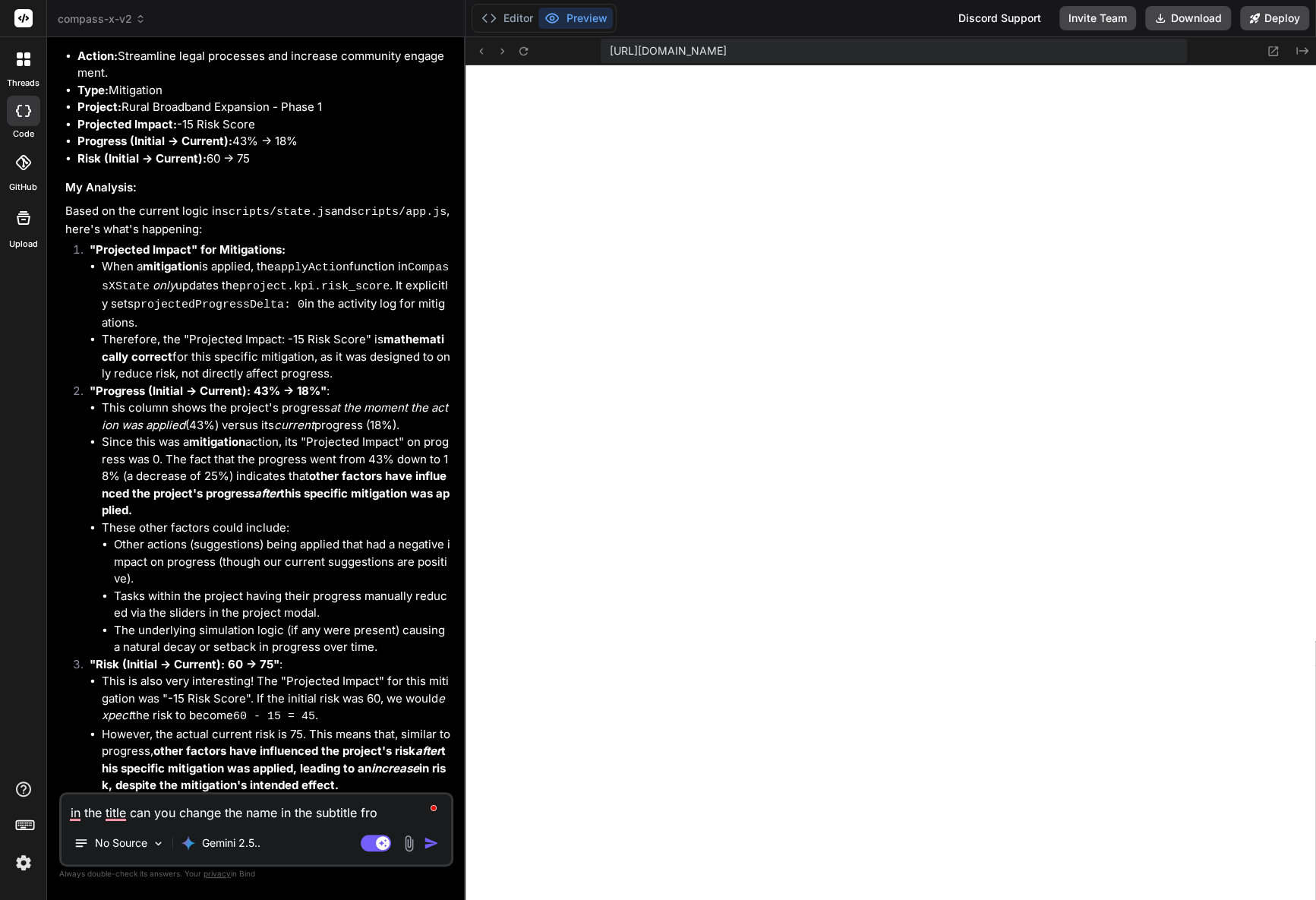
type textarea "x"
type textarea "in the title can you change the name in the subtitle from"
type textarea "x"
paste textarea "Federal Portfolio Overview"
type textarea "in the title can you change the name in the subtitle from Federal Portfolio Ove…"
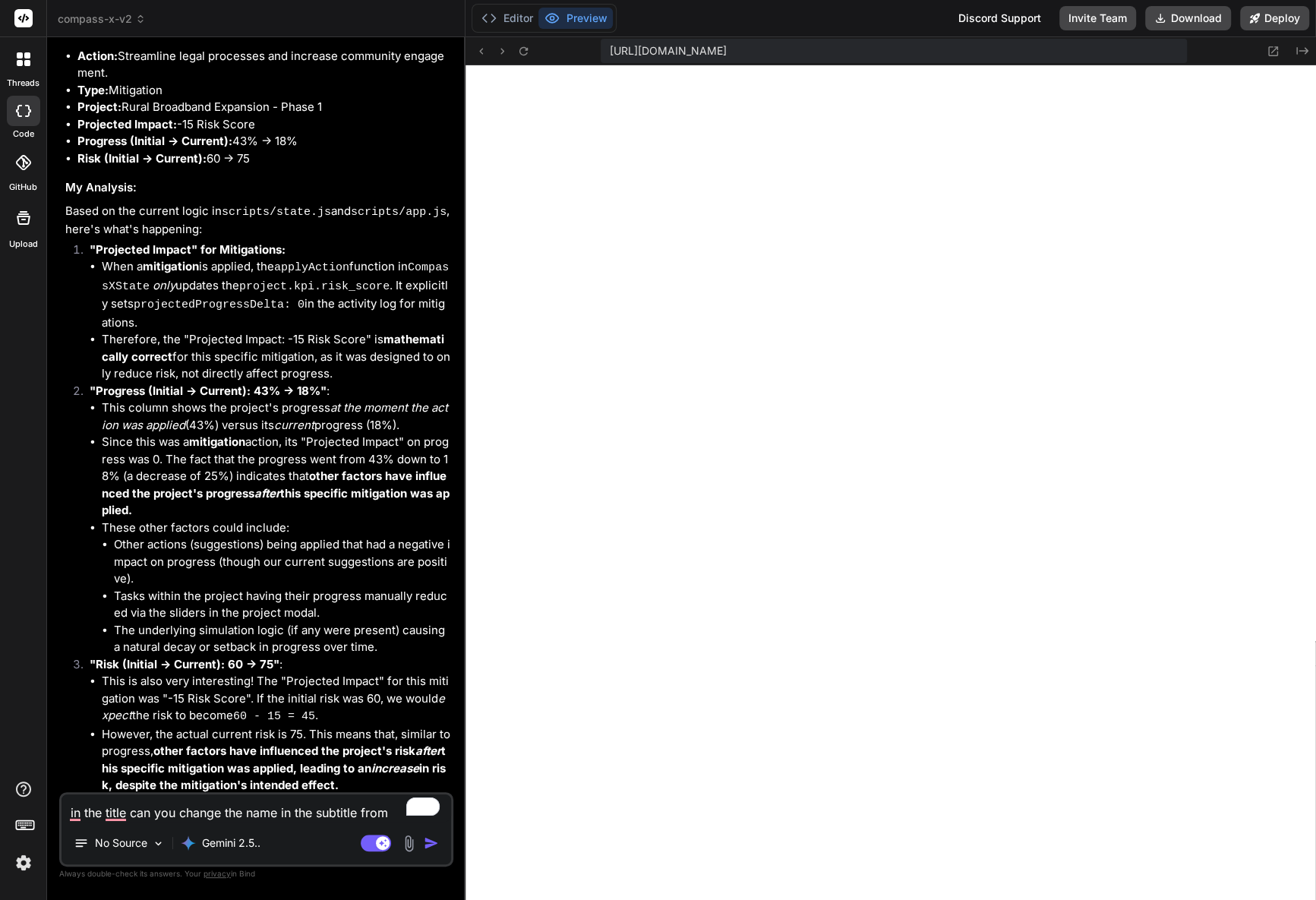
type textarea "x"
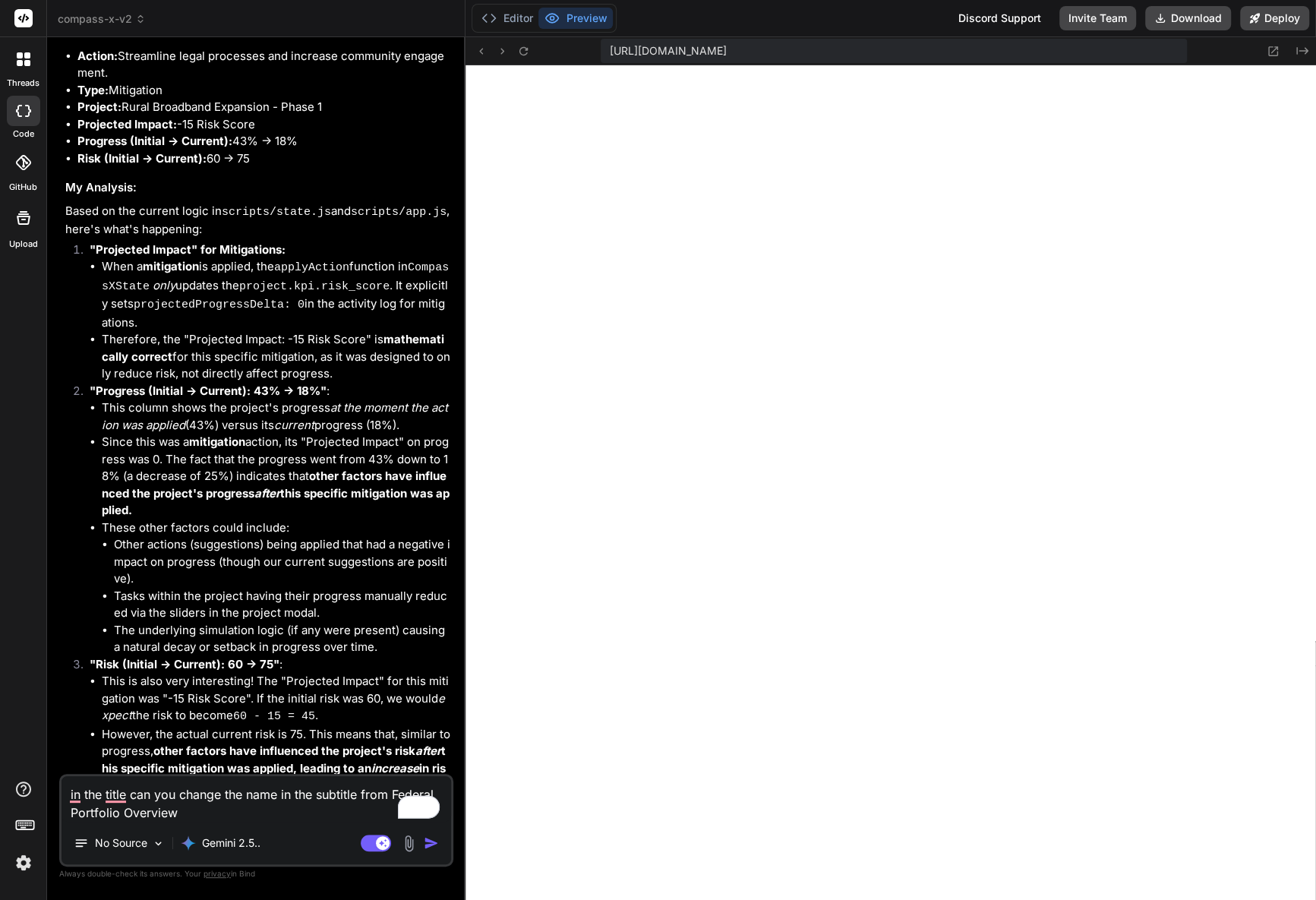
type textarea "in the title can you change the name in the subtitle from Federal Portfolio Ove…"
type textarea "x"
type textarea "in the title can you change the name in the subtitle from Federal Portfolio Ove…"
type textarea "x"
type textarea "in the title can you change the name in the subtitle from Federal Portfolio Ove…"
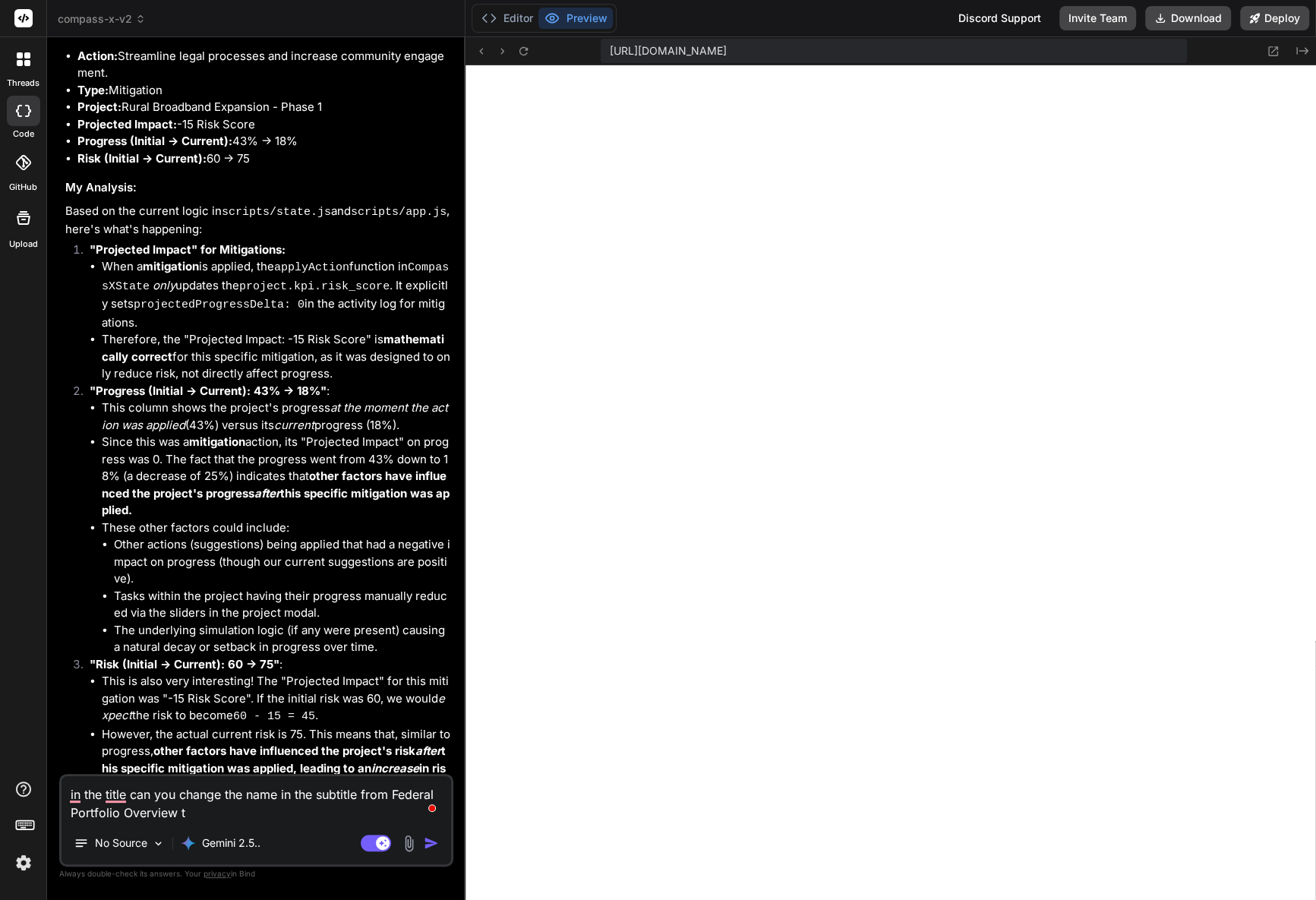
type textarea "x"
type textarea "in the title can you change the name in the subtitle from Federal Portfolio Ove…"
type textarea "x"
paste textarea "Federal Portfolio Overview"
type textarea "in the title can you change the name in the subtitle from Federal Portfolio Ove…"
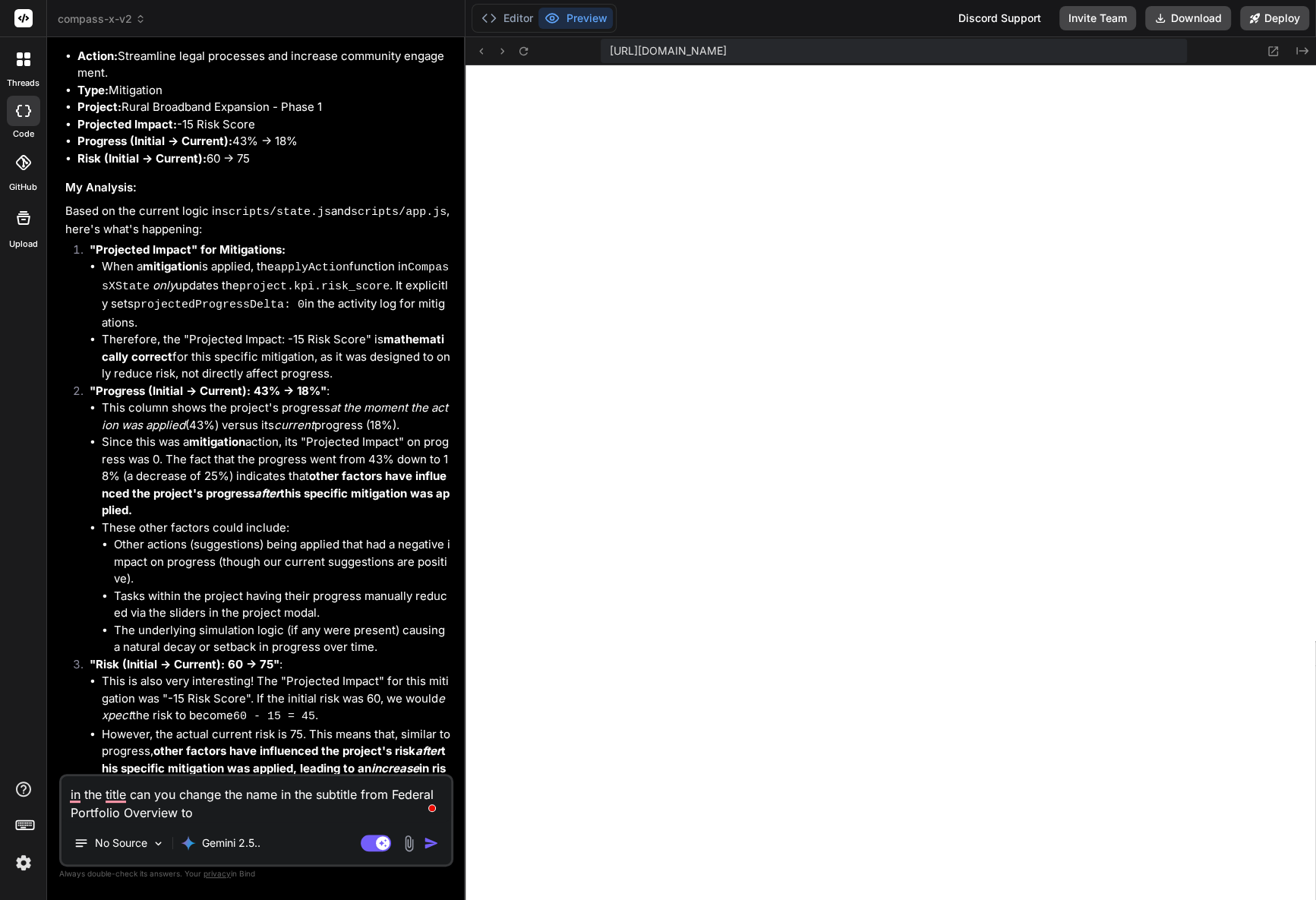
type textarea "x"
type textarea "in the title can you change the name in the subtitle from Federal Portfolio Ove…"
type textarea "x"
type textarea "in the title can you change the name in the subtitle from Federal Portfolio Ove…"
type textarea "x"
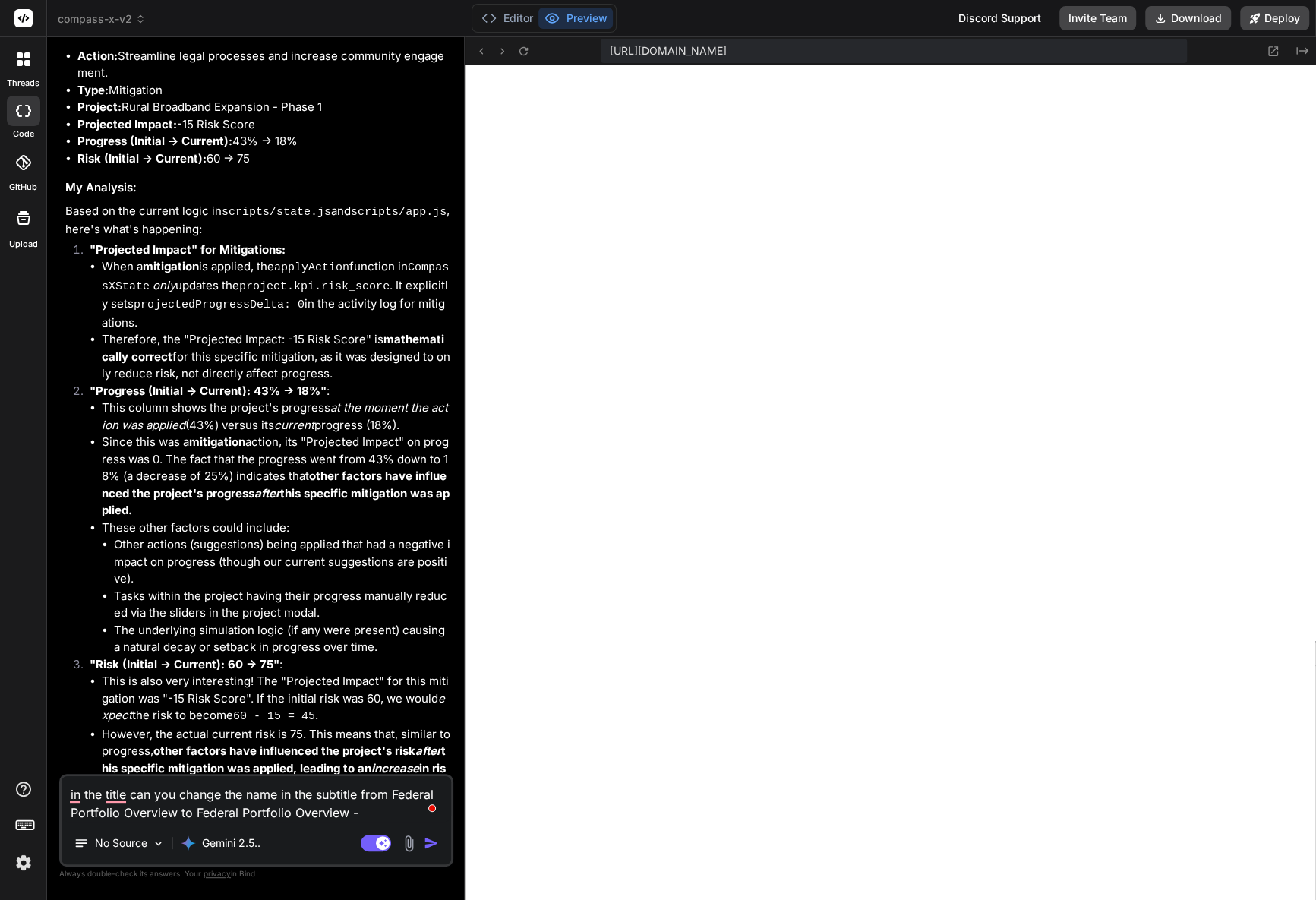
type textarea "in the title can you change the name in the subtitle from Federal Portfolio Ove…"
type textarea "x"
type textarea "in the title can you change the name in the subtitle from Federal Portfolio Ove…"
type textarea "x"
type textarea "in the title can you change the name in the subtitle from Federal Portfolio Ove…"
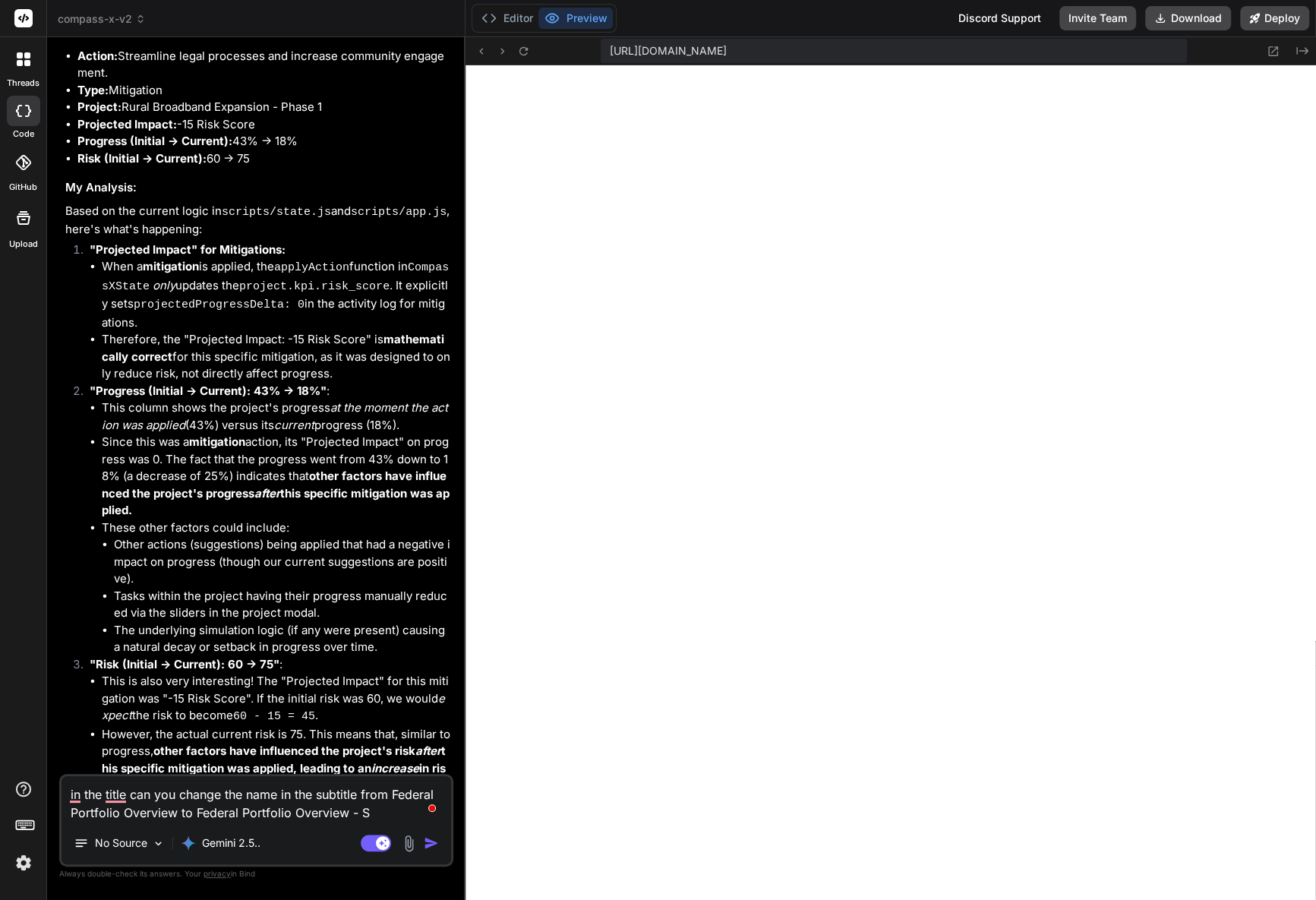
type textarea "x"
type textarea "in the title can you change the name in the subtitle from Federal Portfolio Ove…"
type textarea "x"
type textarea "in the title can you change the name in the subtitle from Federal Portfolio Ove…"
type textarea "x"
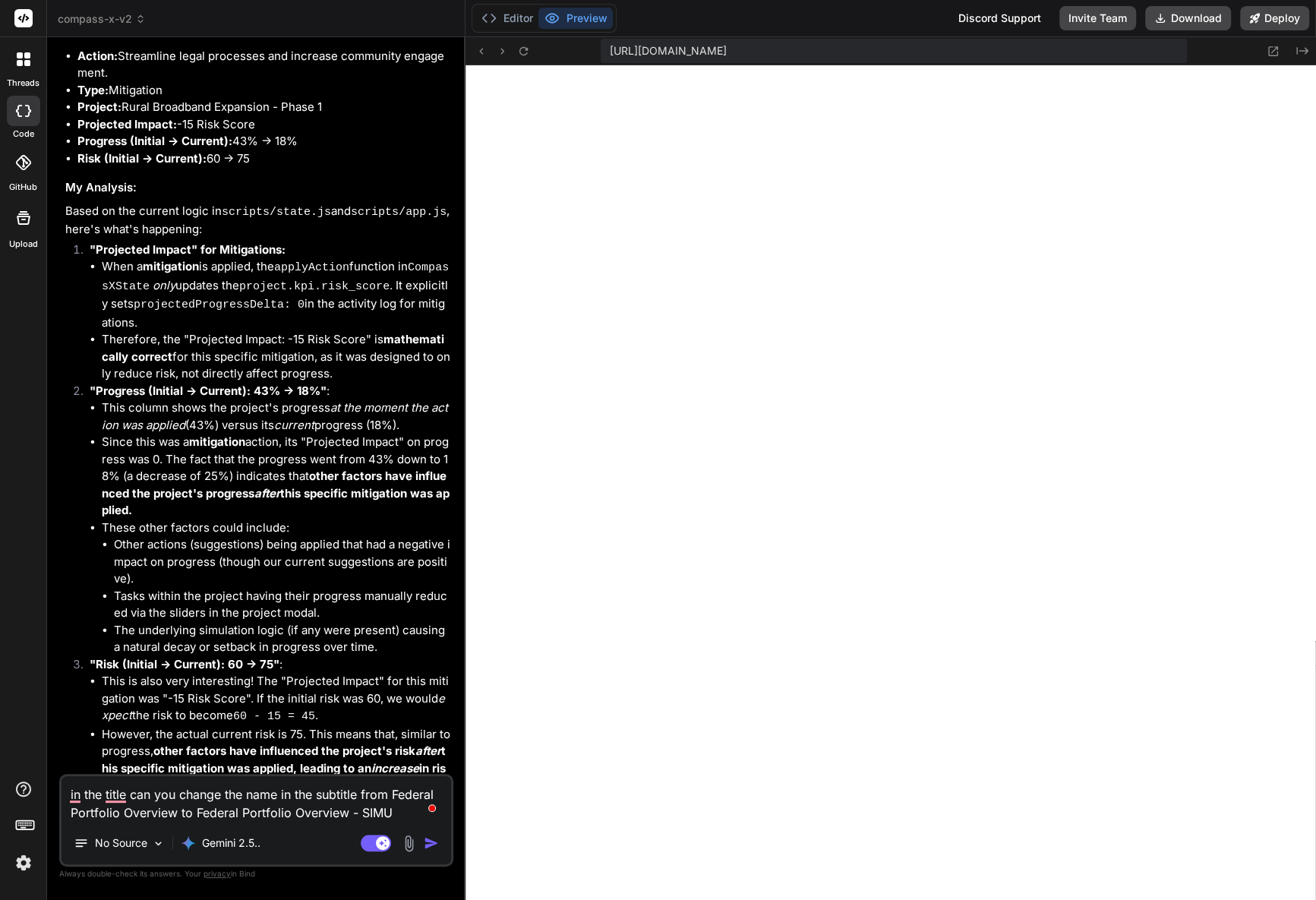
type textarea "in the title can you change the name in the subtitle from Federal Portfolio Ove…"
type textarea "x"
type textarea "in the title can you change the name in the subtitle from Federal Portfolio Ove…"
type textarea "x"
type textarea "in the title can you change the name in the subtitle from Federal Portfolio Ove…"
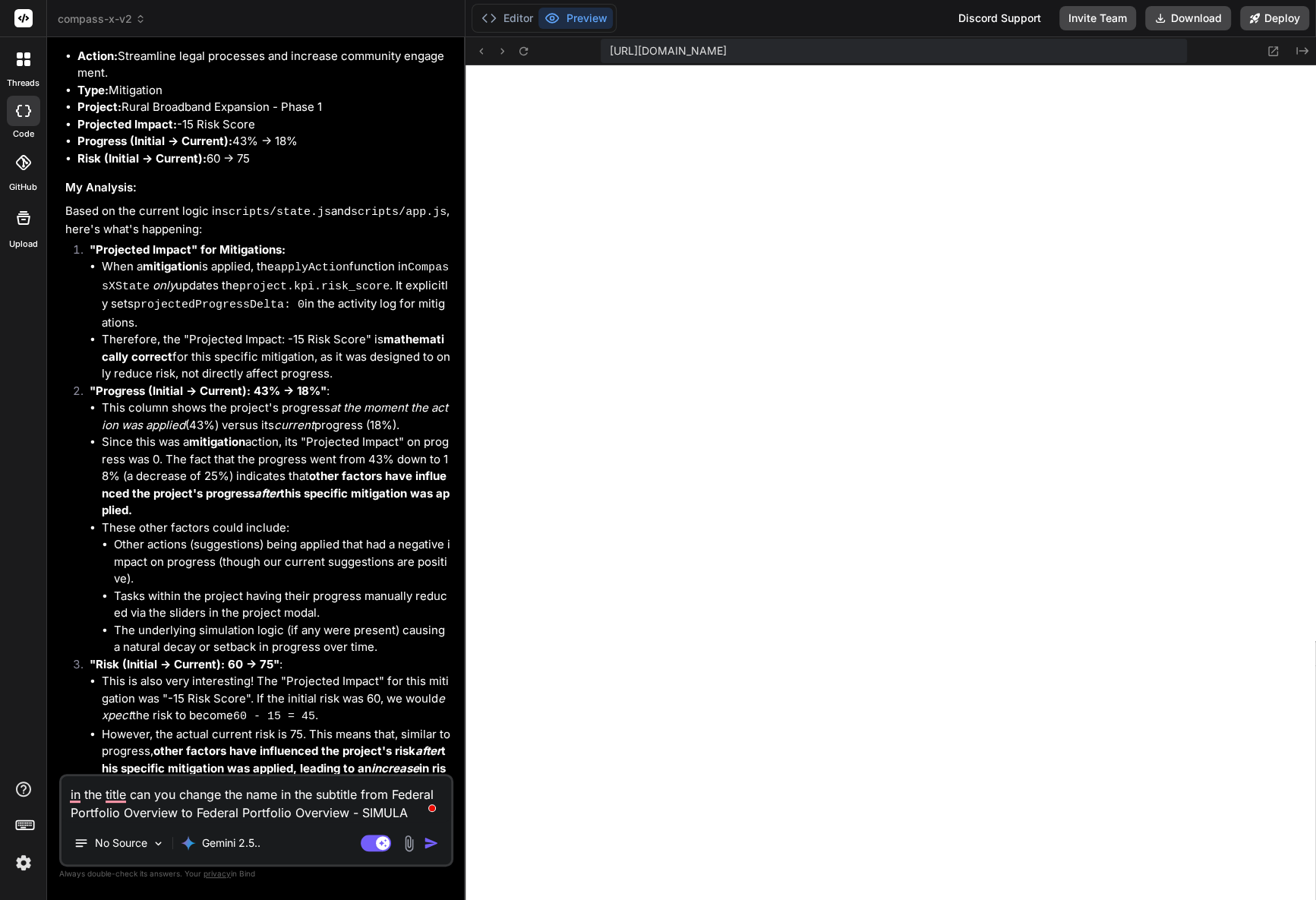
type textarea "x"
type textarea "in the title can you change the name in the subtitle from Federal Portfolio Ove…"
type textarea "x"
type textarea "in the title can you change the name in the subtitle from Federal Portfolio Ove…"
type textarea "x"
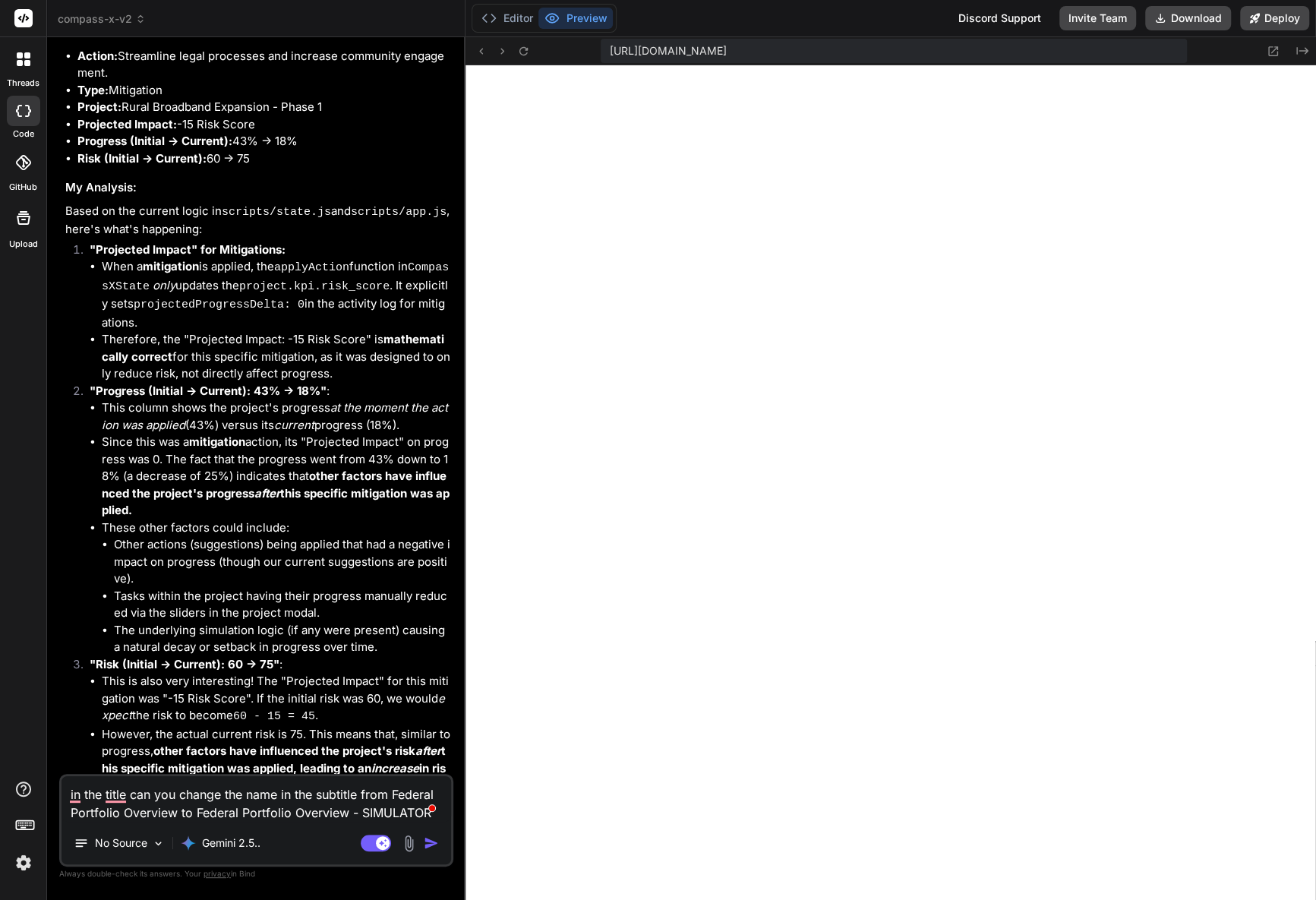
type textarea "in the title can you change the name in the subtitle from Federal Portfolio Ove…"
type textarea "x"
type textarea "in the title can you change the name in the subtitle from Federal Portfolio Ove…"
type textarea "x"
type textarea "in the title can you change the name in the subtitle from Federal Portfolio Ove…"
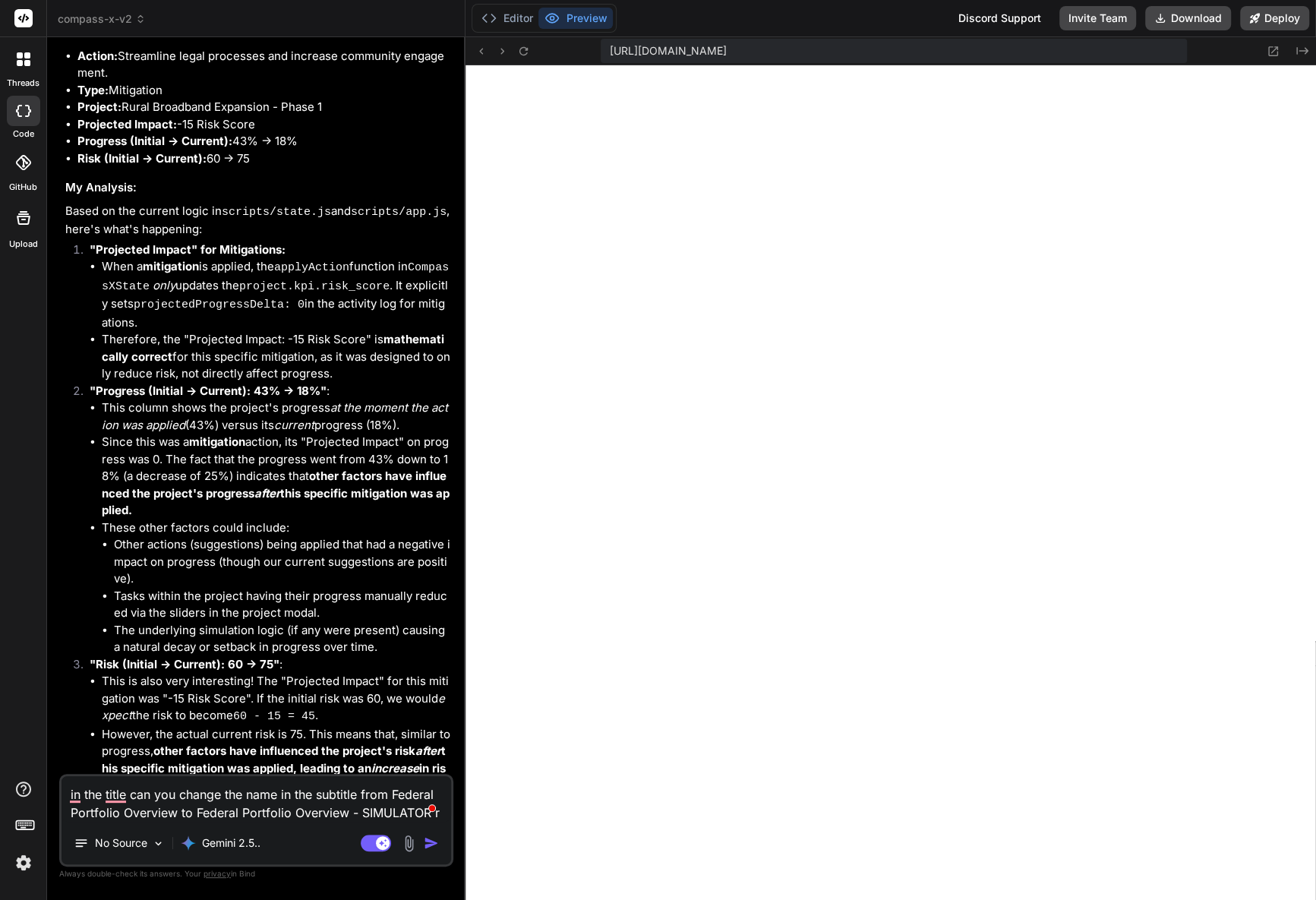
type textarea "x"
type textarea "in the title can you change the name in the subtitle from Federal Portfolio Ove…"
type textarea "x"
type textarea "in the title can you change the name in the subtitle from Federal Portfolio Ove…"
type textarea "x"
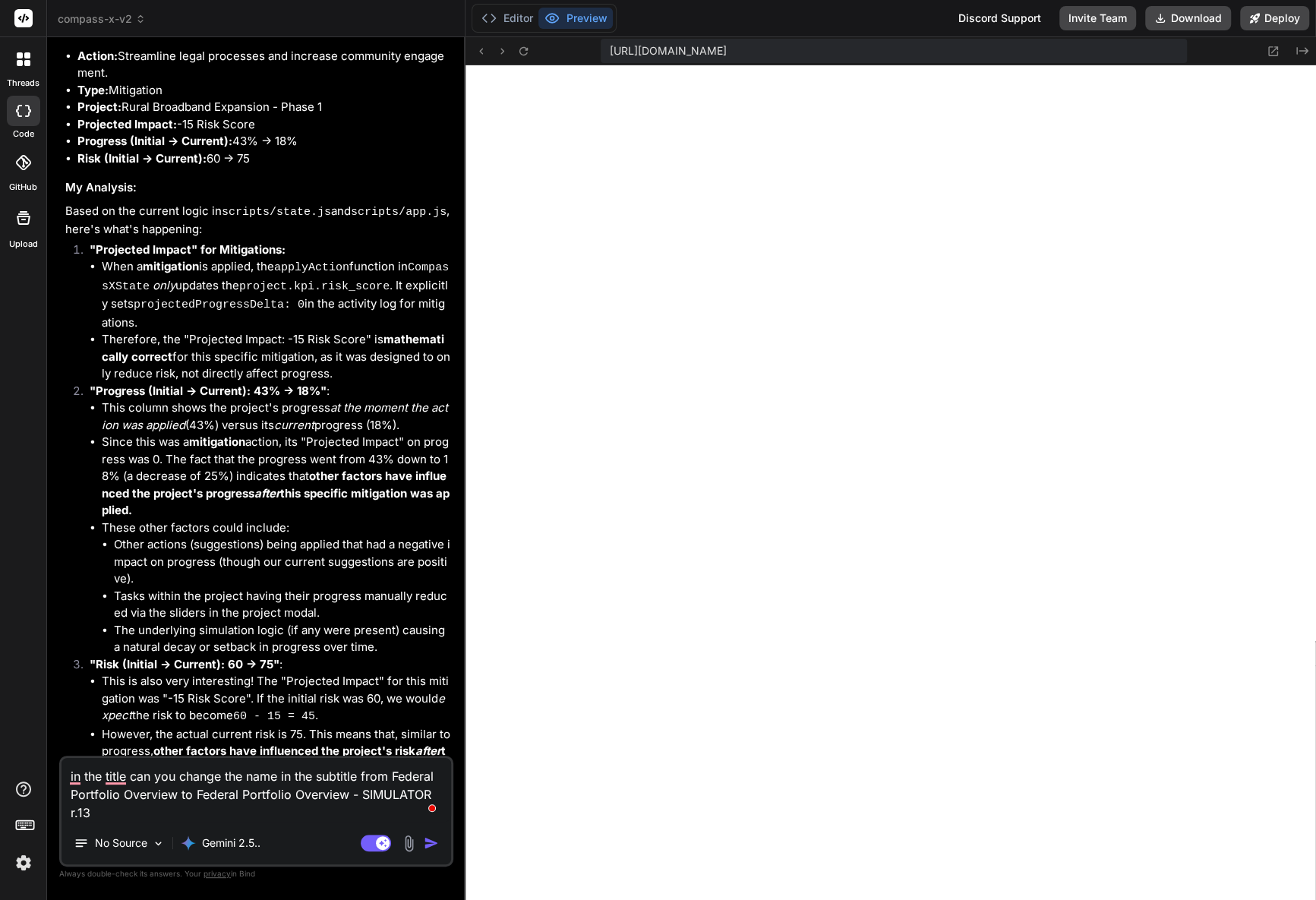
type textarea "in the title can you change the name in the subtitle from Federal Portfolio Ove…"
type textarea "x"
type textarea "in the title can you change the name in the subtitle from Federal Portfolio Ove…"
type textarea "x"
type textarea "in the title can you change the name in the subtitle from Federal Portfolio Ove…"
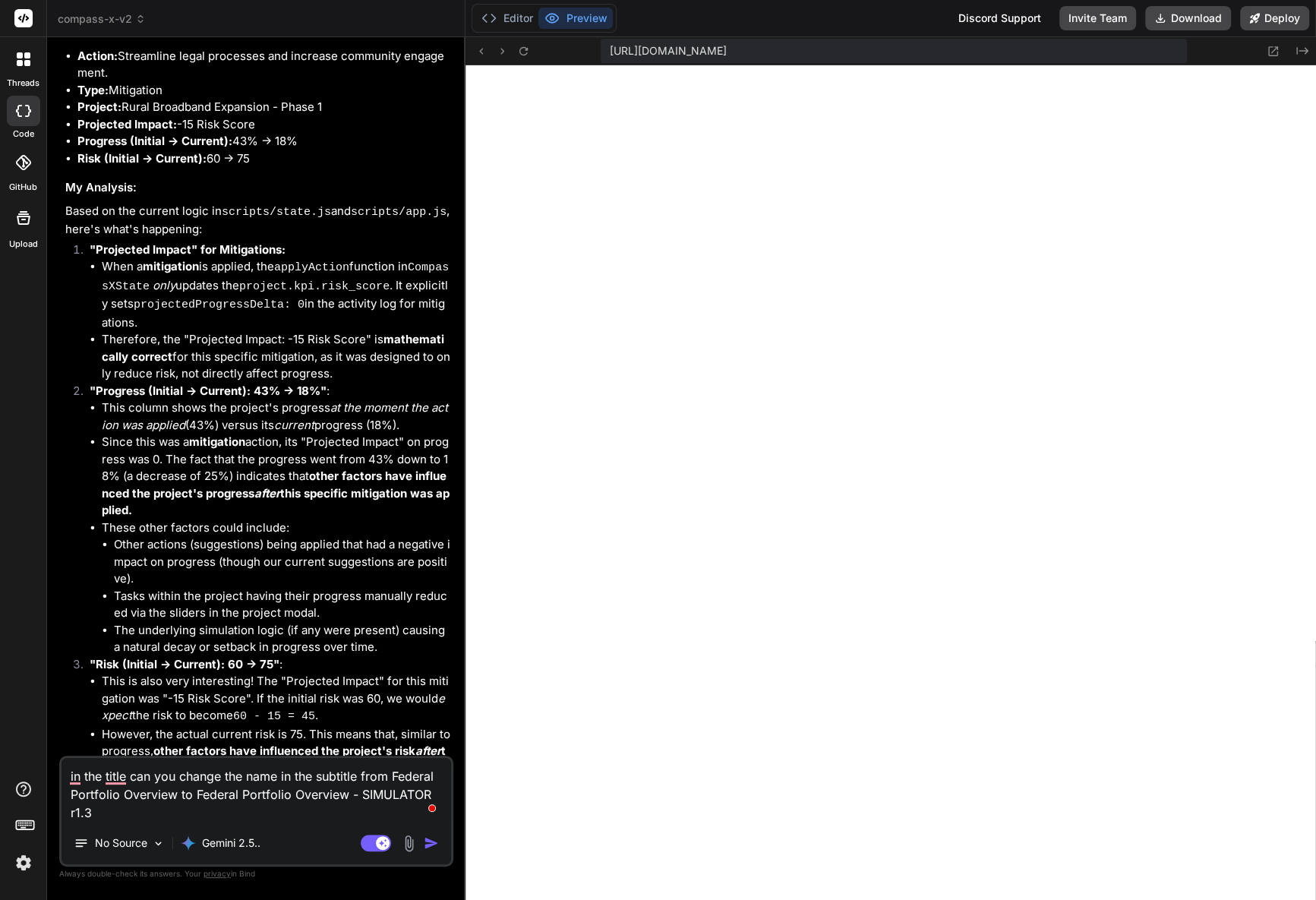
type textarea "x"
type textarea "in the title can you change the name in the subtitle from Federal Portfolio Ove…"
type textarea "x"
type textarea "in the title can you change the name in the subtitle from Federal Portfolio Ove…"
type textarea "x"
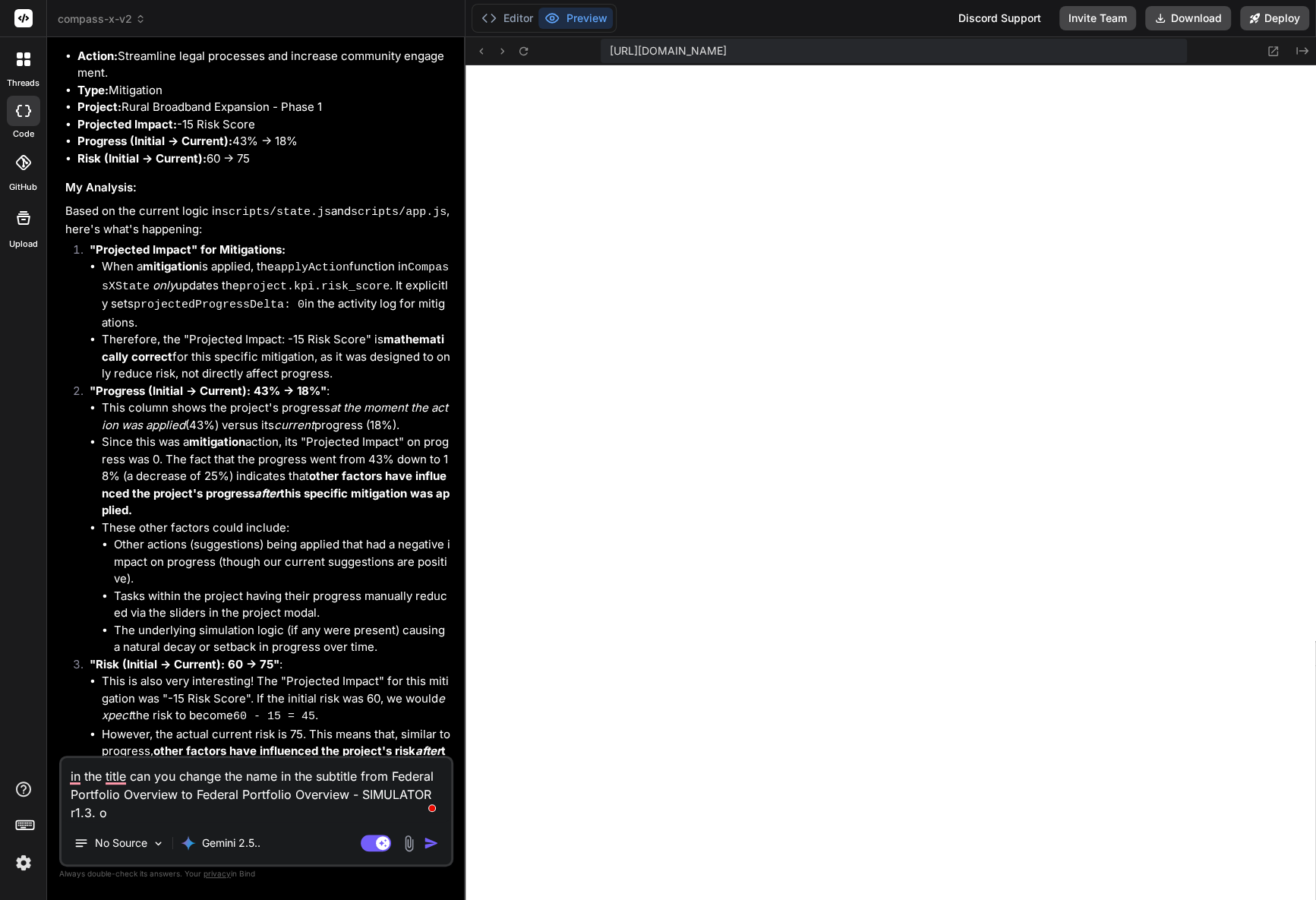
type textarea "in the title can you change the name in the subtitle from Federal Portfolio Ove…"
type textarea "x"
type textarea "in the title can you change the name in the subtitle from Federal Portfolio Ove…"
type textarea "x"
type textarea "in the title can you change the name in the subtitle from Federal Portfolio Ove…"
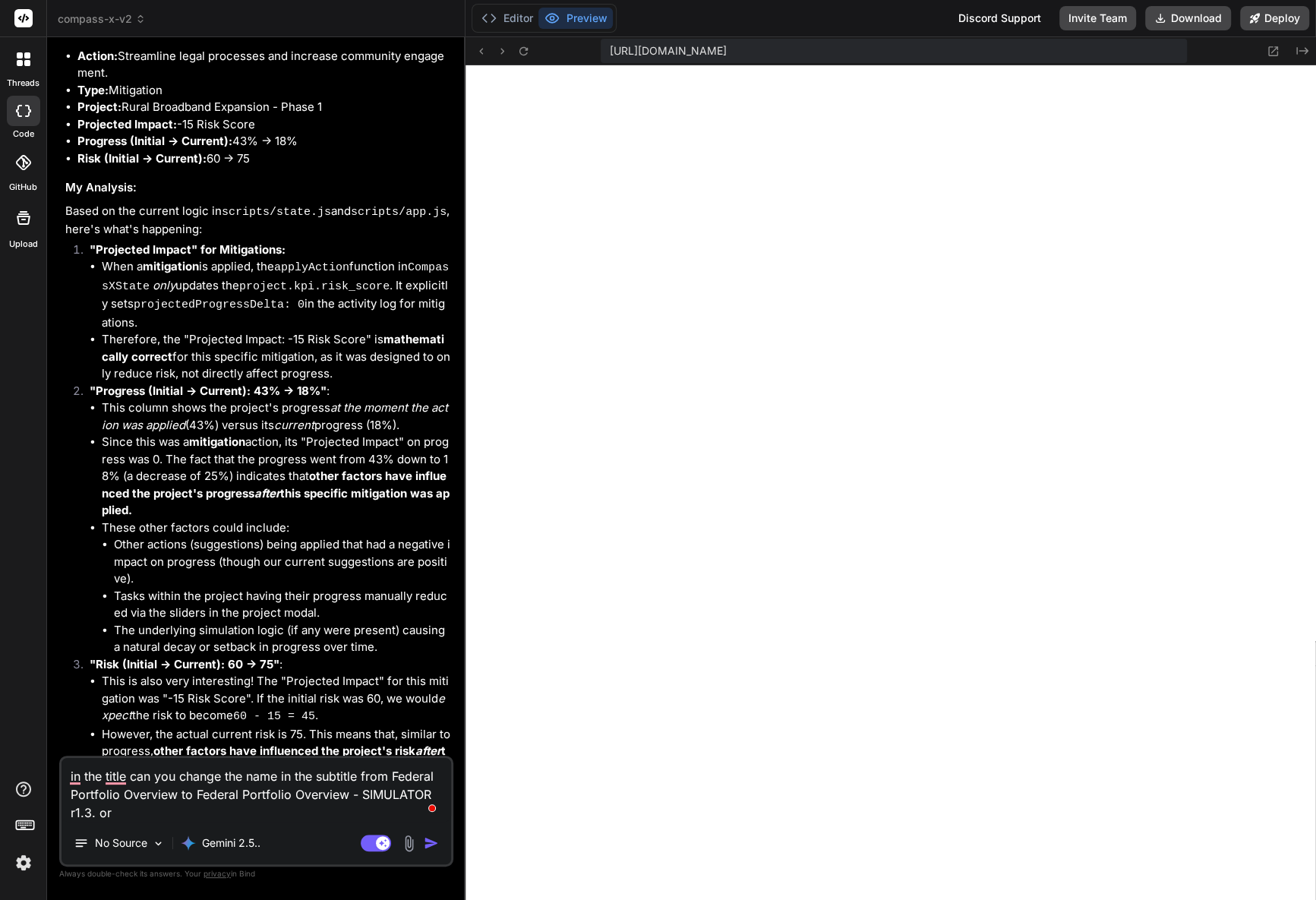
type textarea "x"
type textarea "in the title can you change the name in the subtitle from Federal Portfolio Ove…"
type textarea "x"
type textarea "in the title can you change the name in the subtitle from Federal Portfolio Ove…"
type textarea "x"
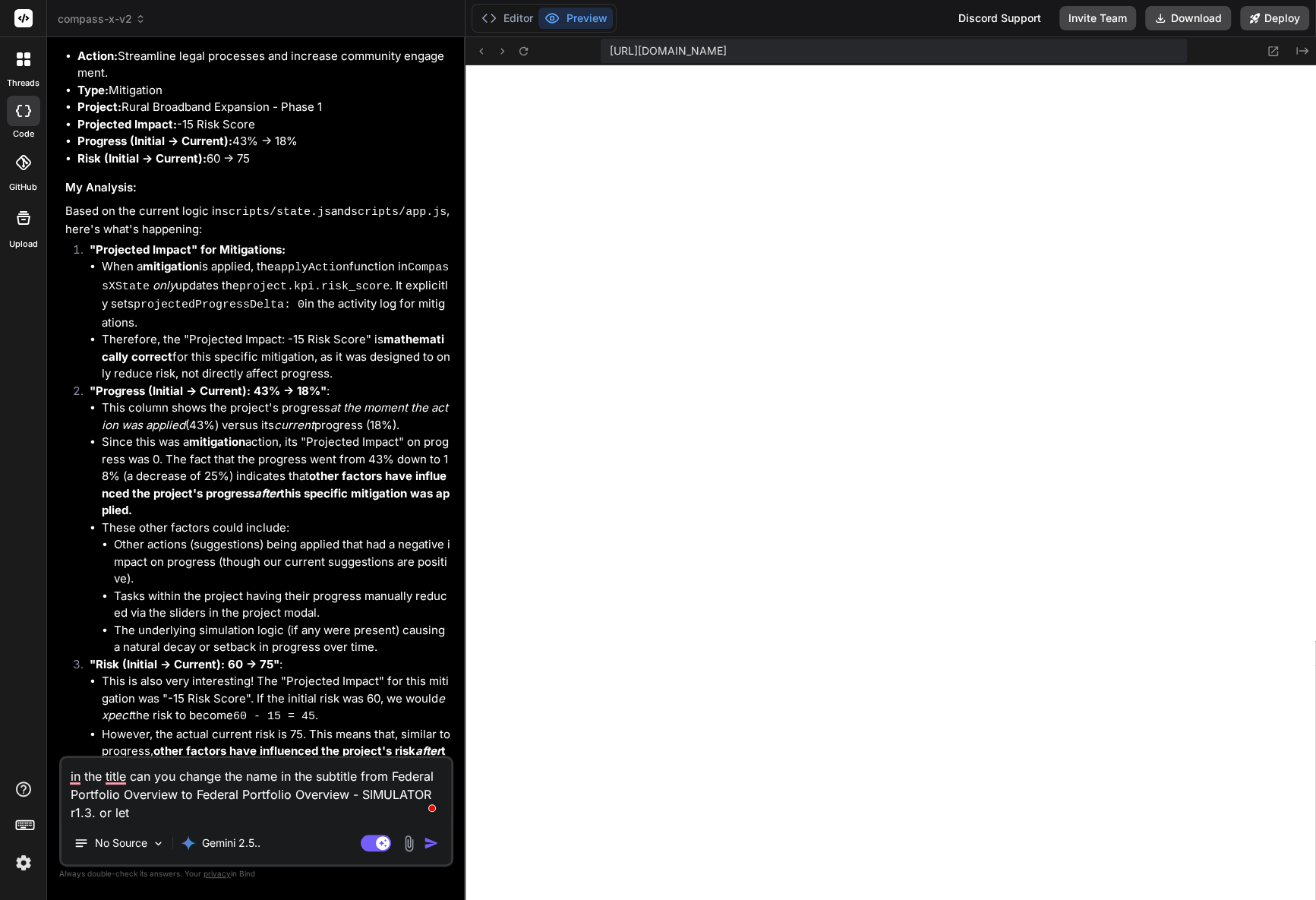
type textarea "in the title can you change the name in the subtitle from Federal Portfolio Ove…"
type textarea "x"
type textarea "in the title can you change the name in the subtitle from Federal Portfolio Ove…"
type textarea "x"
type textarea "in the title can you change the name in the subtitle from Federal Portfolio Ove…"
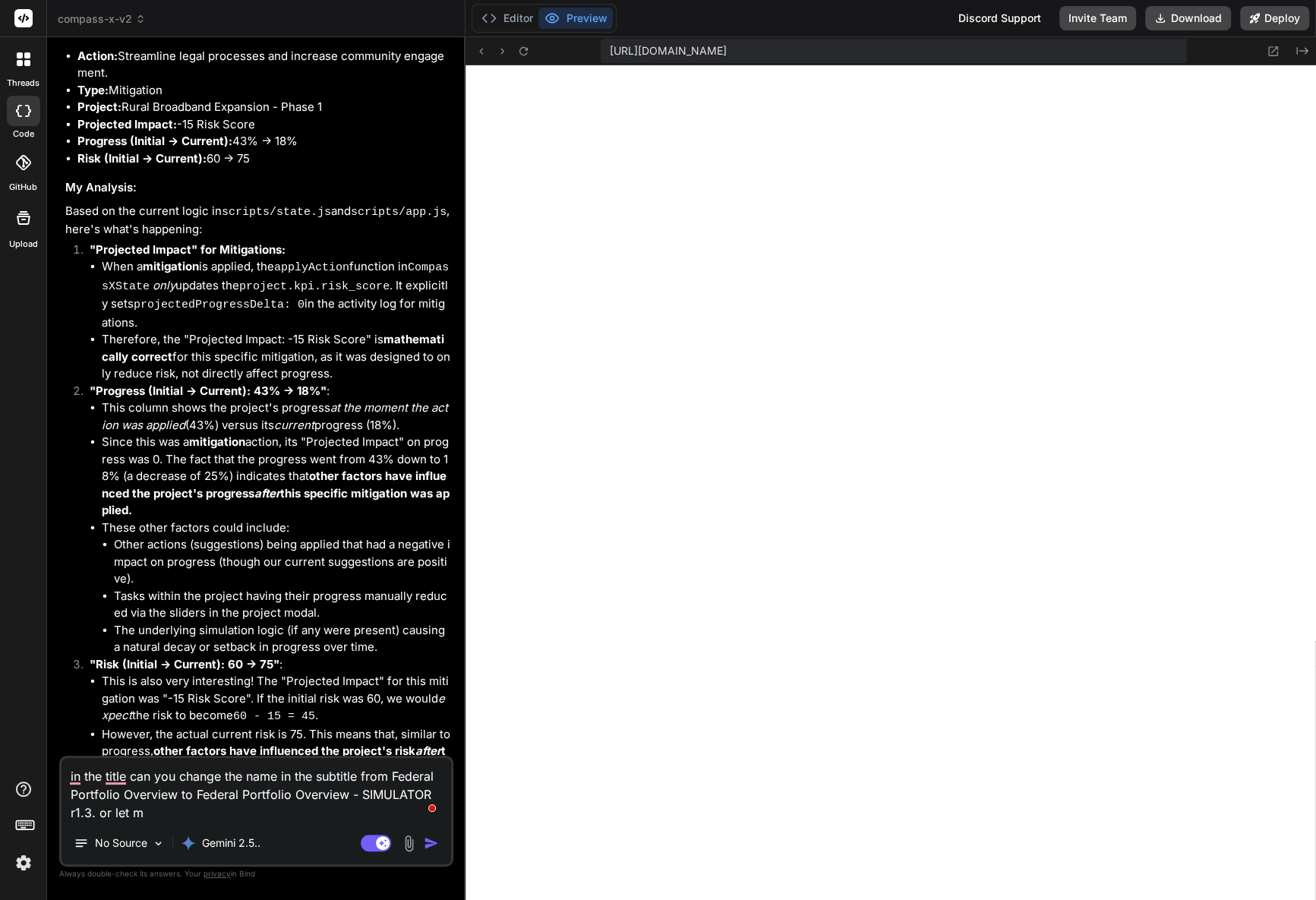
type textarea "x"
type textarea "in the title can you change the name in the subtitle from Federal Portfolio Ove…"
type textarea "x"
type textarea "in the title can you change the name in the subtitle from Federal Portfolio Ove…"
type textarea "x"
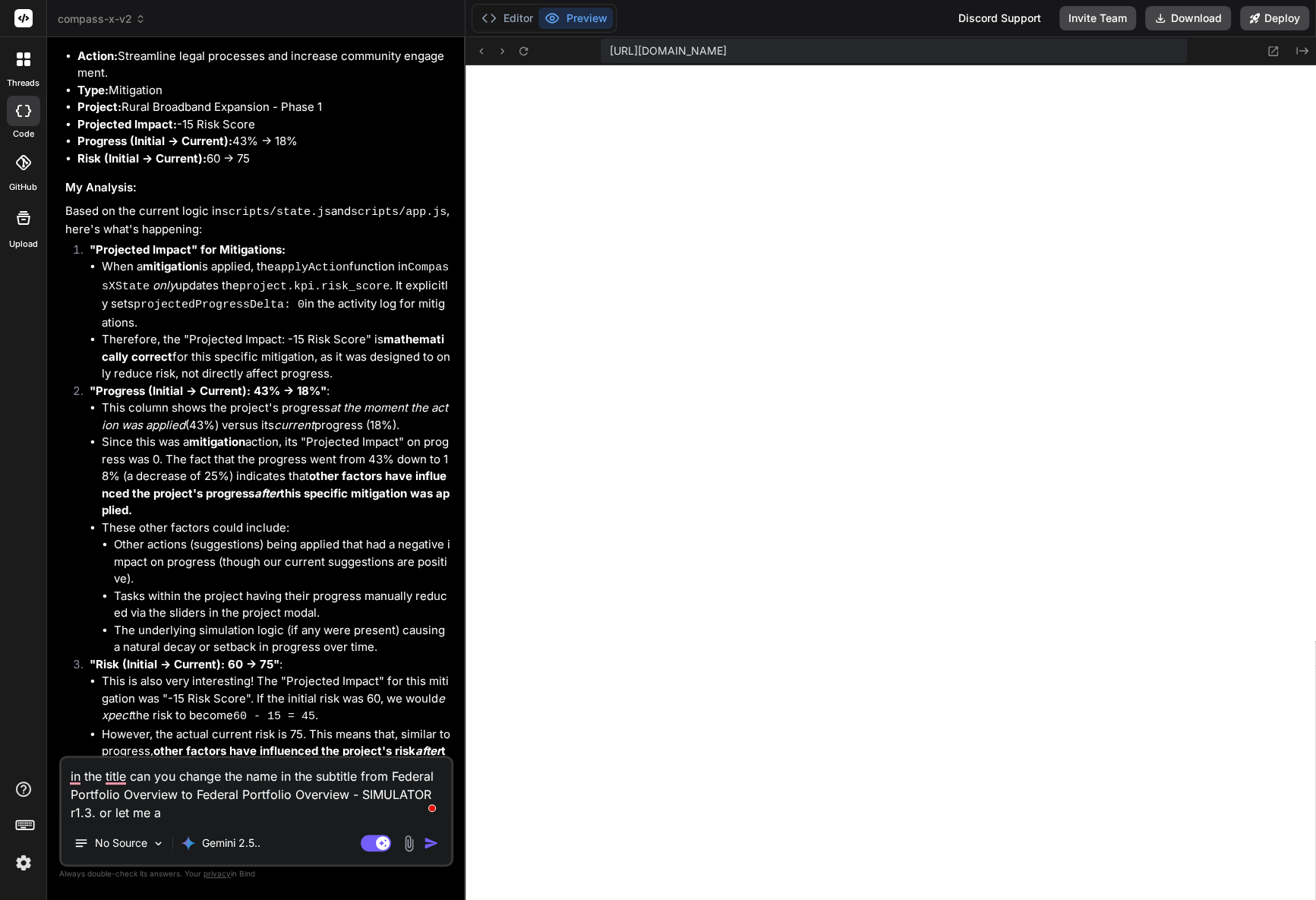
type textarea "in the title can you change the name in the subtitle from Federal Portfolio Ove…"
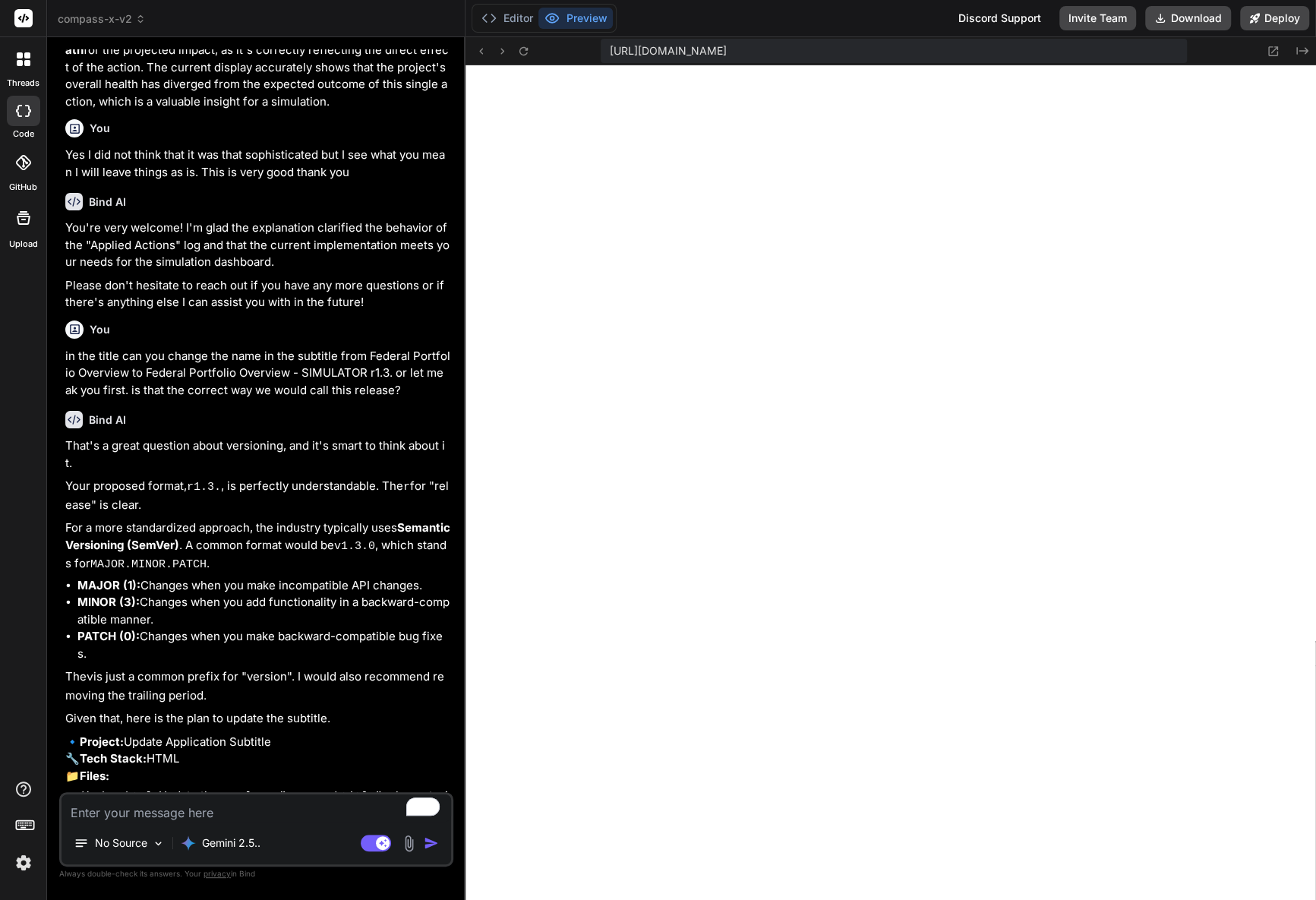
scroll to position [3951, 0]
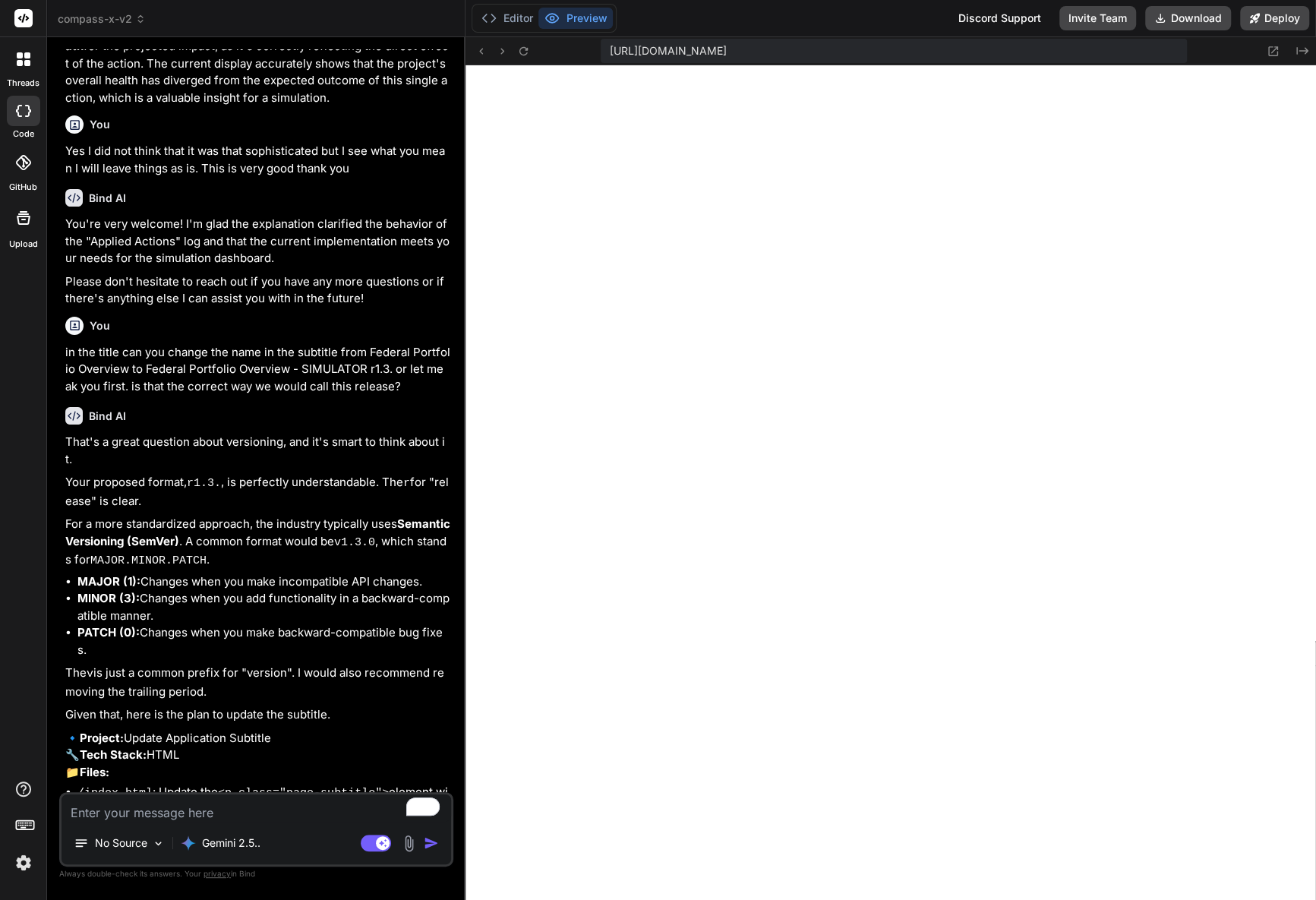
click at [245, 810] on textarea "To enrich screen reader interactions, please activate Accessibility in Grammarl…" at bounding box center [256, 808] width 389 height 27
click at [25, 866] on img at bounding box center [23, 862] width 26 height 26
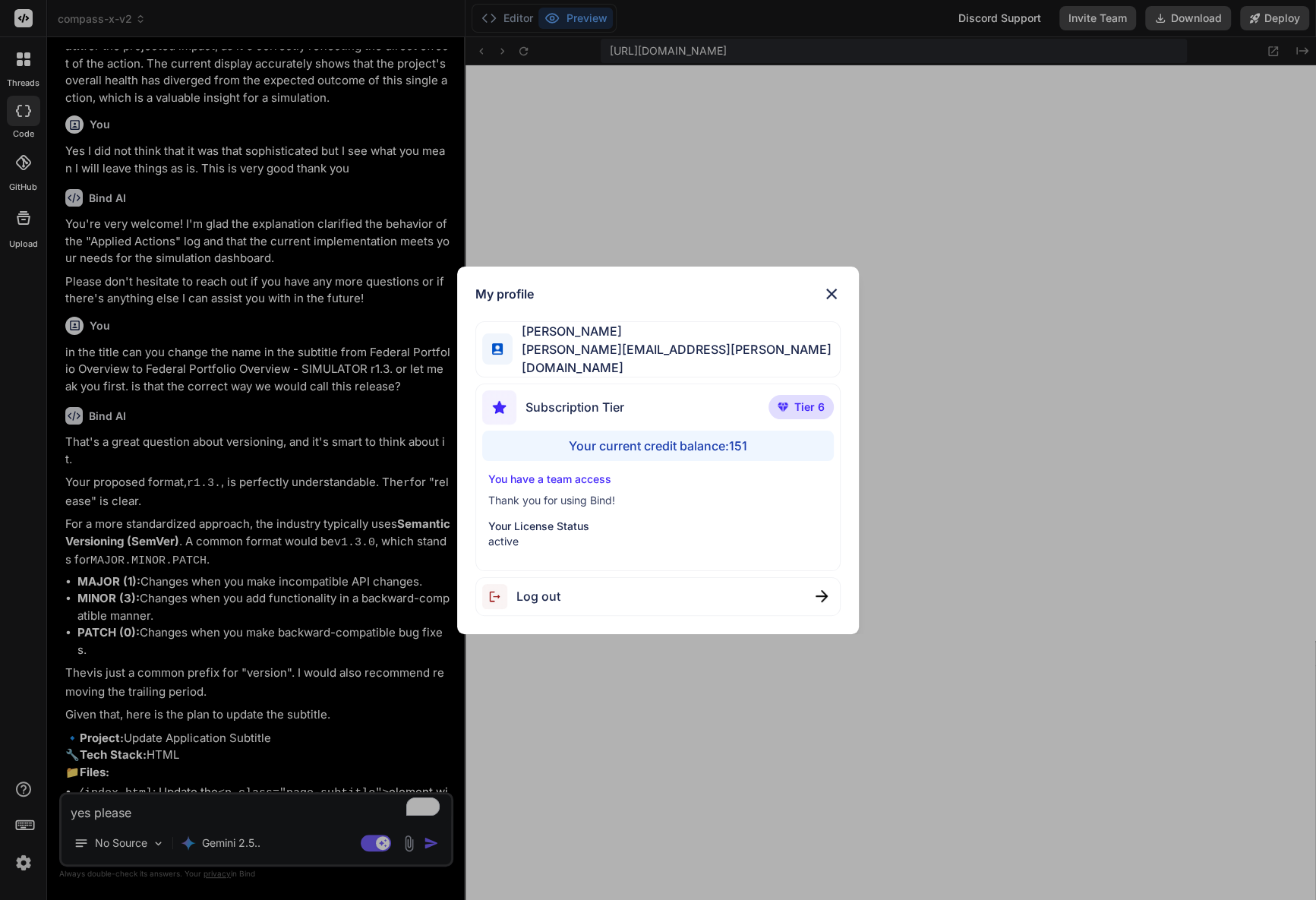
click at [159, 803] on div "My profile Anthony Veltri anthony.j.veltri@gmail.com Subscription Tier Tier 6 Y…" at bounding box center [658, 450] width 1316 height 900
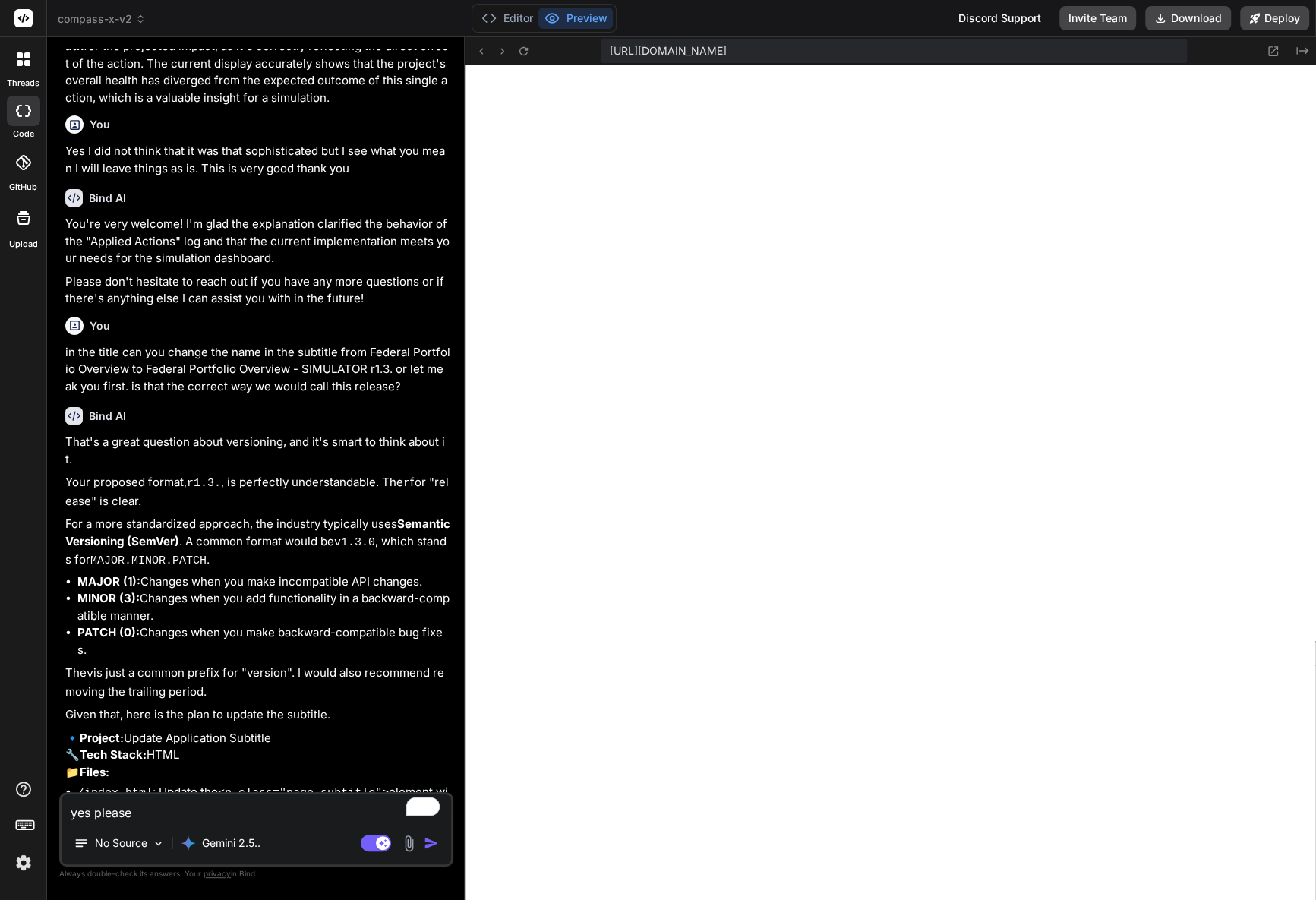
click at [164, 810] on textarea "yes please" at bounding box center [256, 808] width 389 height 27
click at [436, 844] on img "button" at bounding box center [432, 843] width 15 height 15
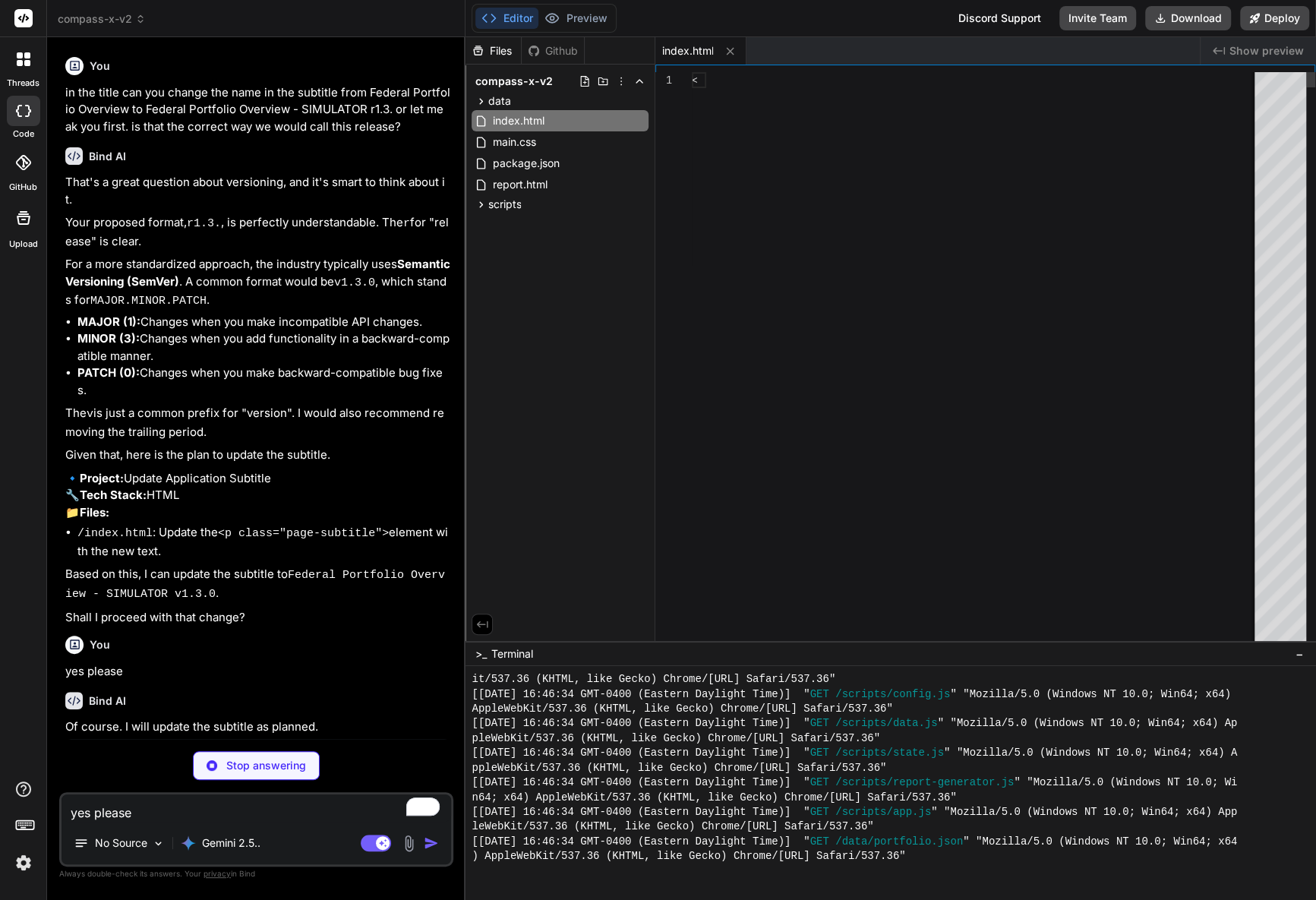
scroll to position [4159, 0]
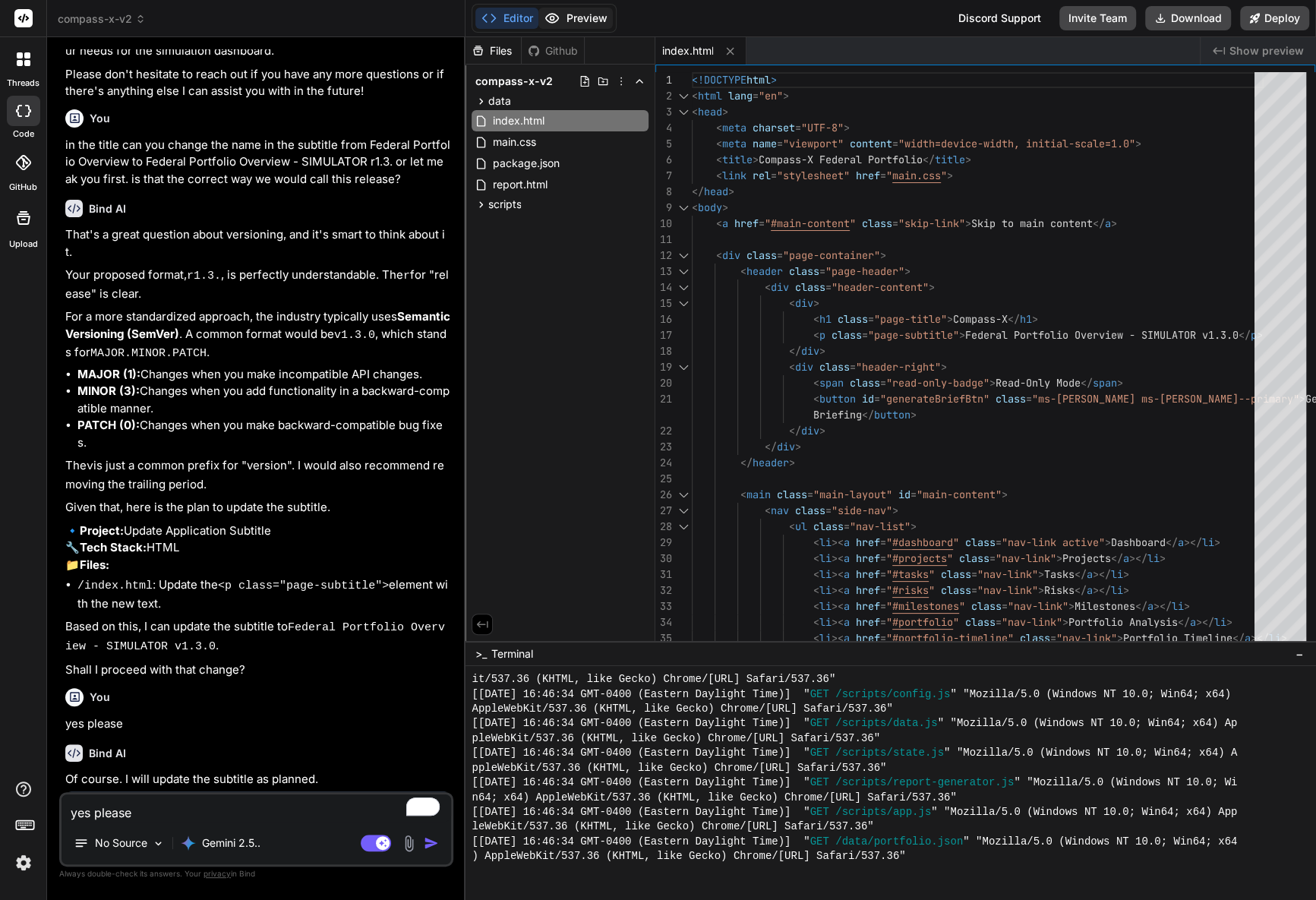
click at [579, 18] on button "Preview" at bounding box center [575, 18] width 74 height 21
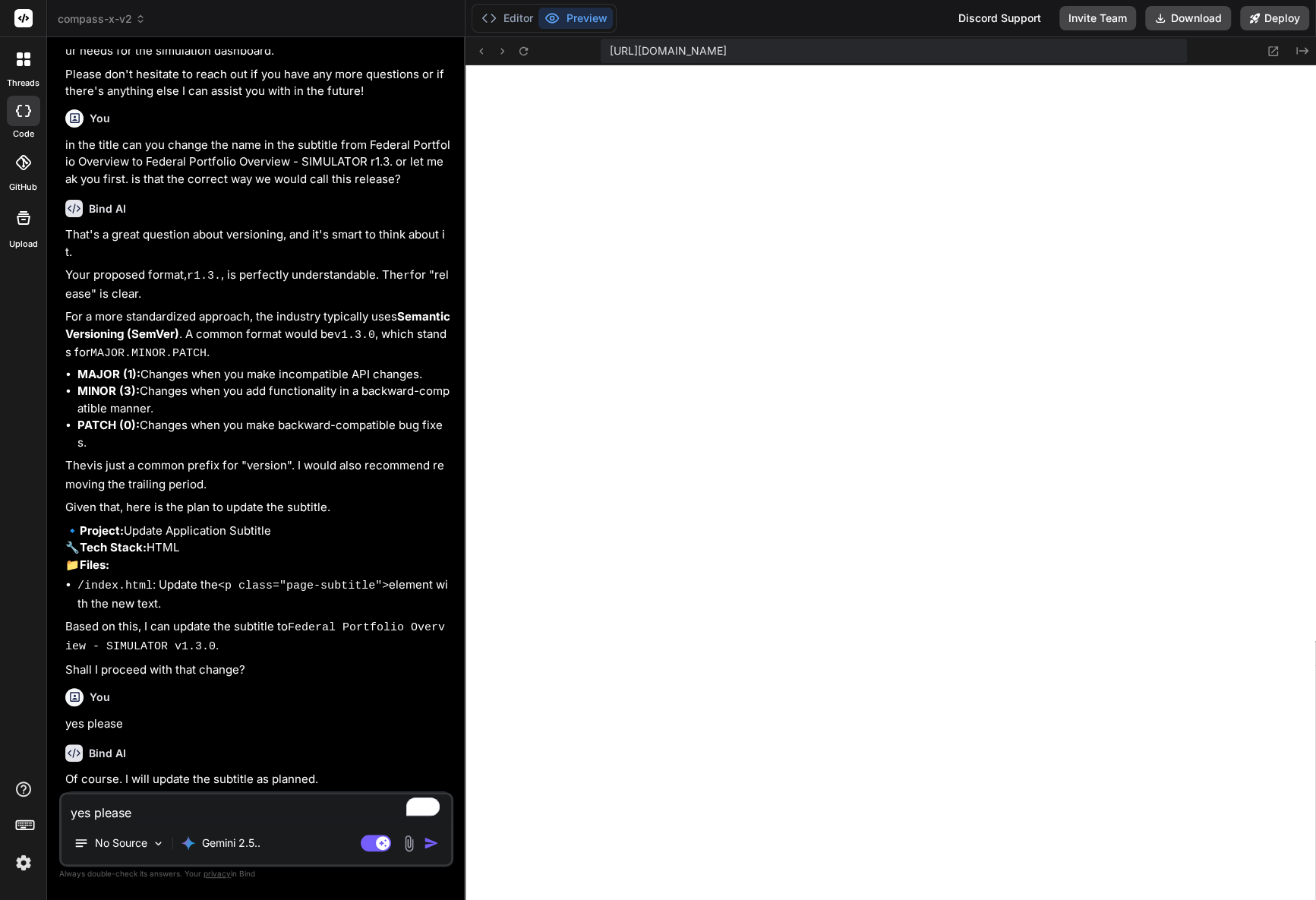
scroll to position [4158, 0]
click at [529, 49] on icon at bounding box center [523, 51] width 13 height 13
click at [1174, 17] on button "Download" at bounding box center [1188, 17] width 86 height 24
click at [1273, 52] on icon at bounding box center [1274, 51] width 10 height 10
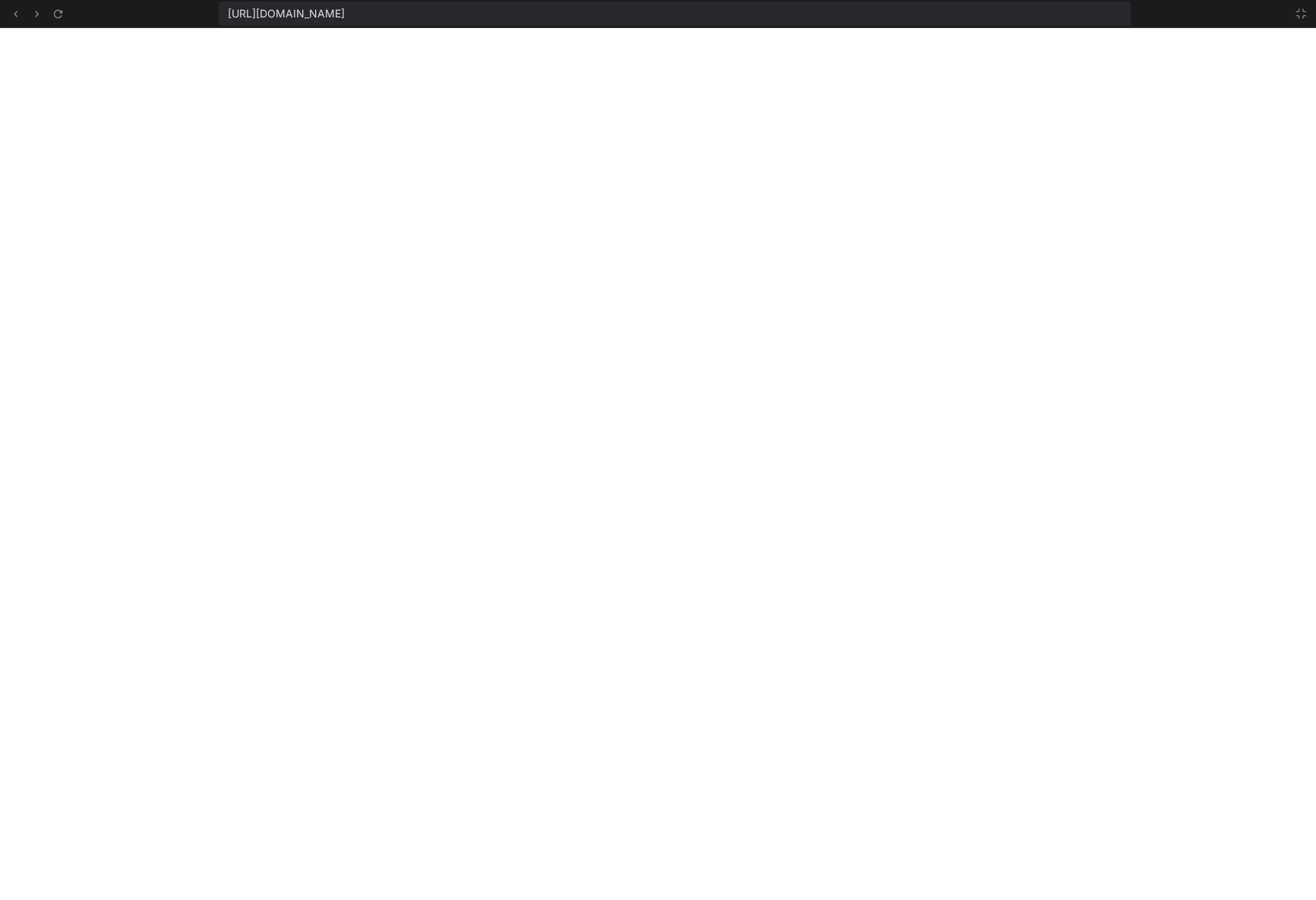
scroll to position [1605, 0]
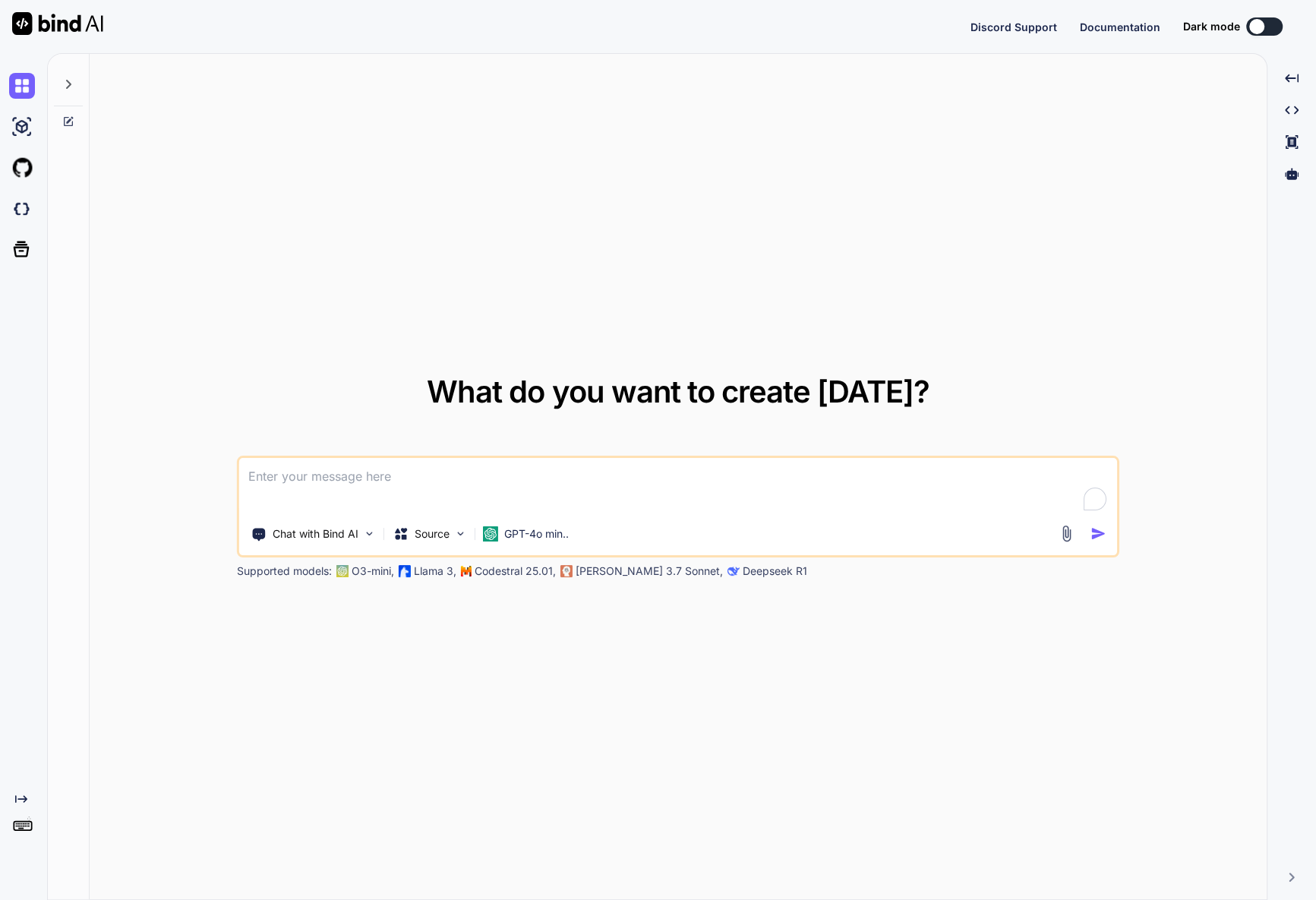
type textarea "x"
click at [11, 221] on div at bounding box center [24, 208] width 32 height 26
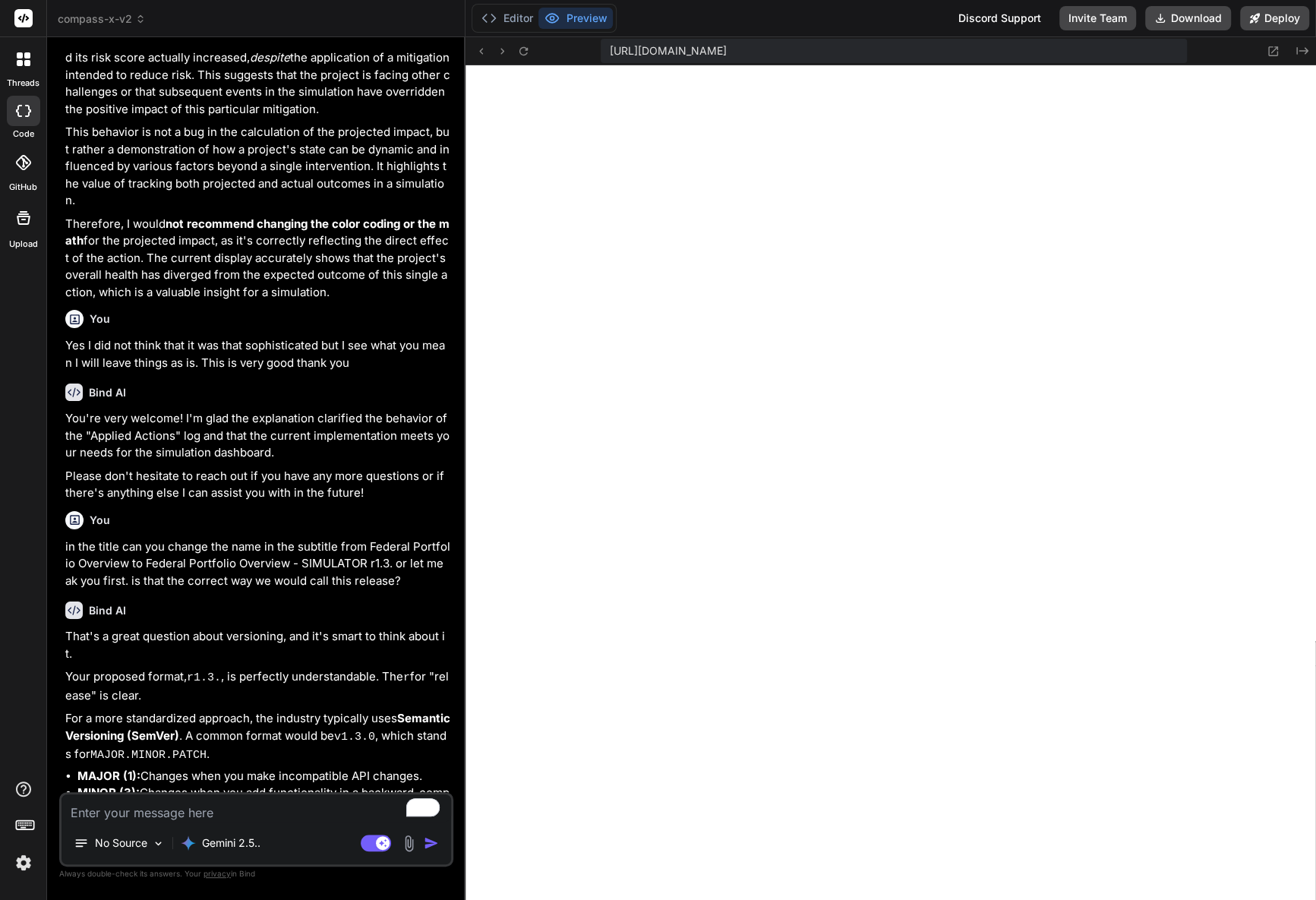
scroll to position [618, 0]
click at [1273, 47] on icon at bounding box center [1273, 51] width 13 height 13
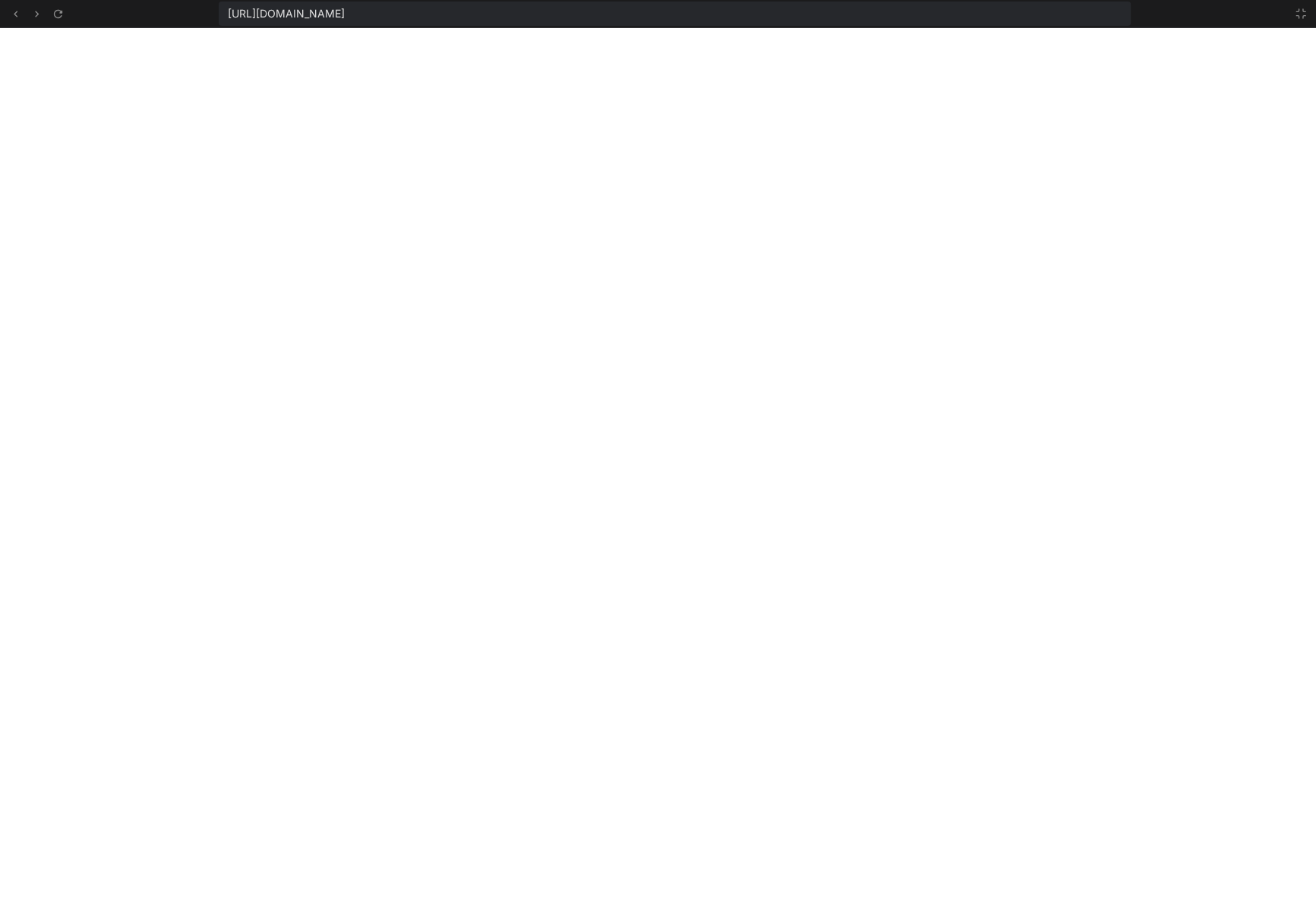
type textarea "x"
